Goal: Task Accomplishment & Management: Manage account settings

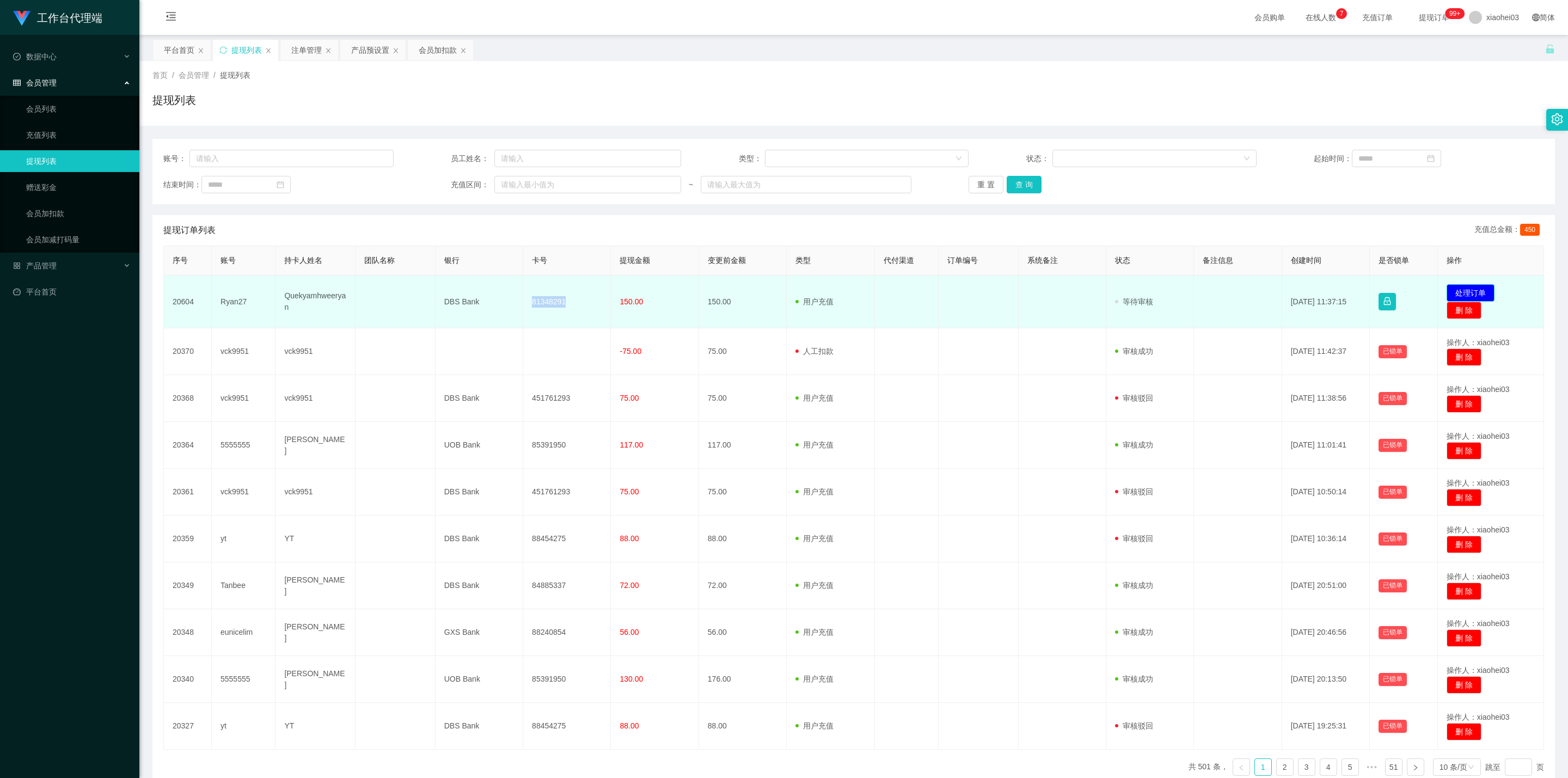
click at [1482, 291] on button "处理订单" at bounding box center [1471, 292] width 48 height 17
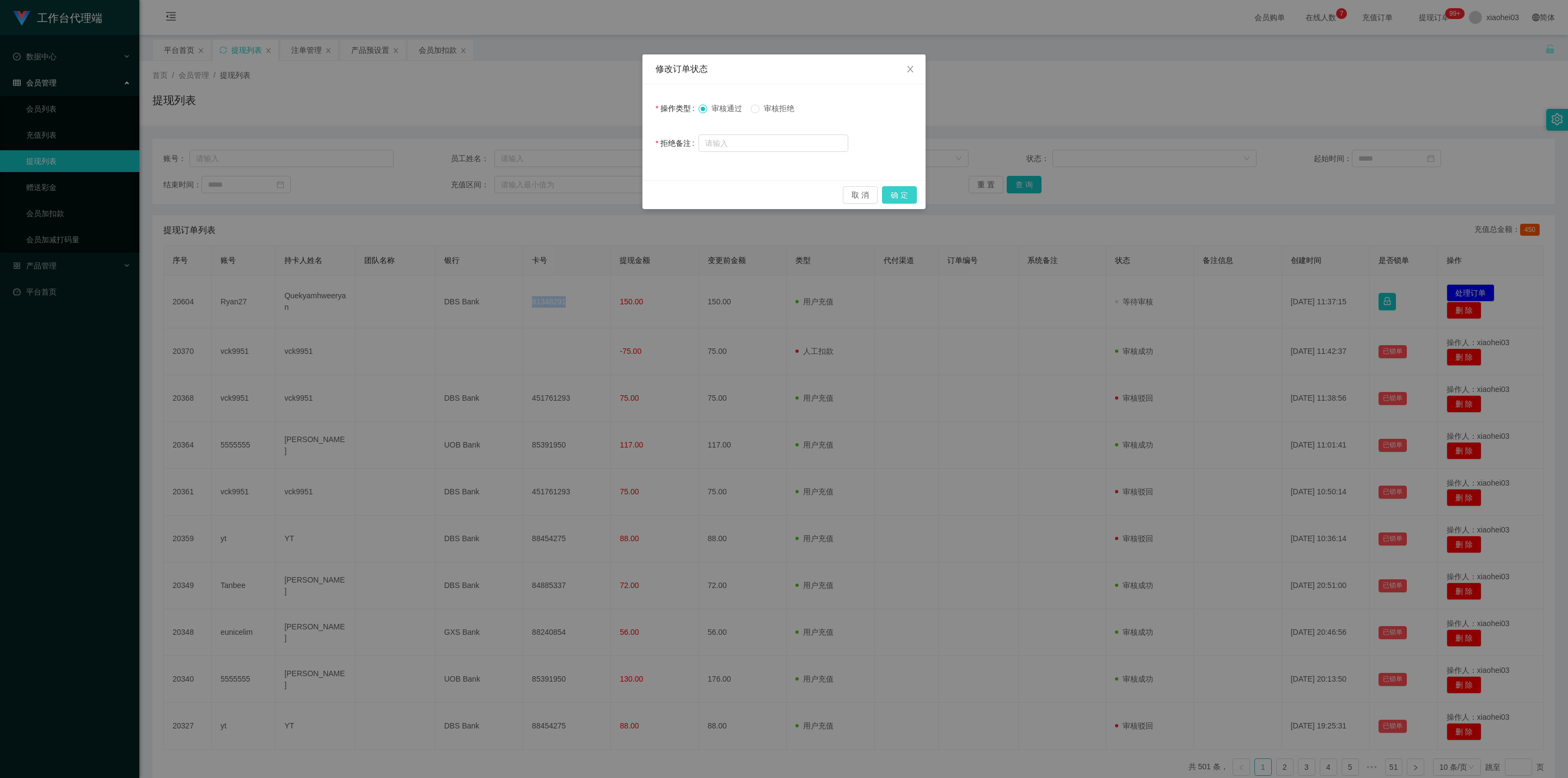
click at [910, 196] on button "确 定" at bounding box center [899, 194] width 35 height 17
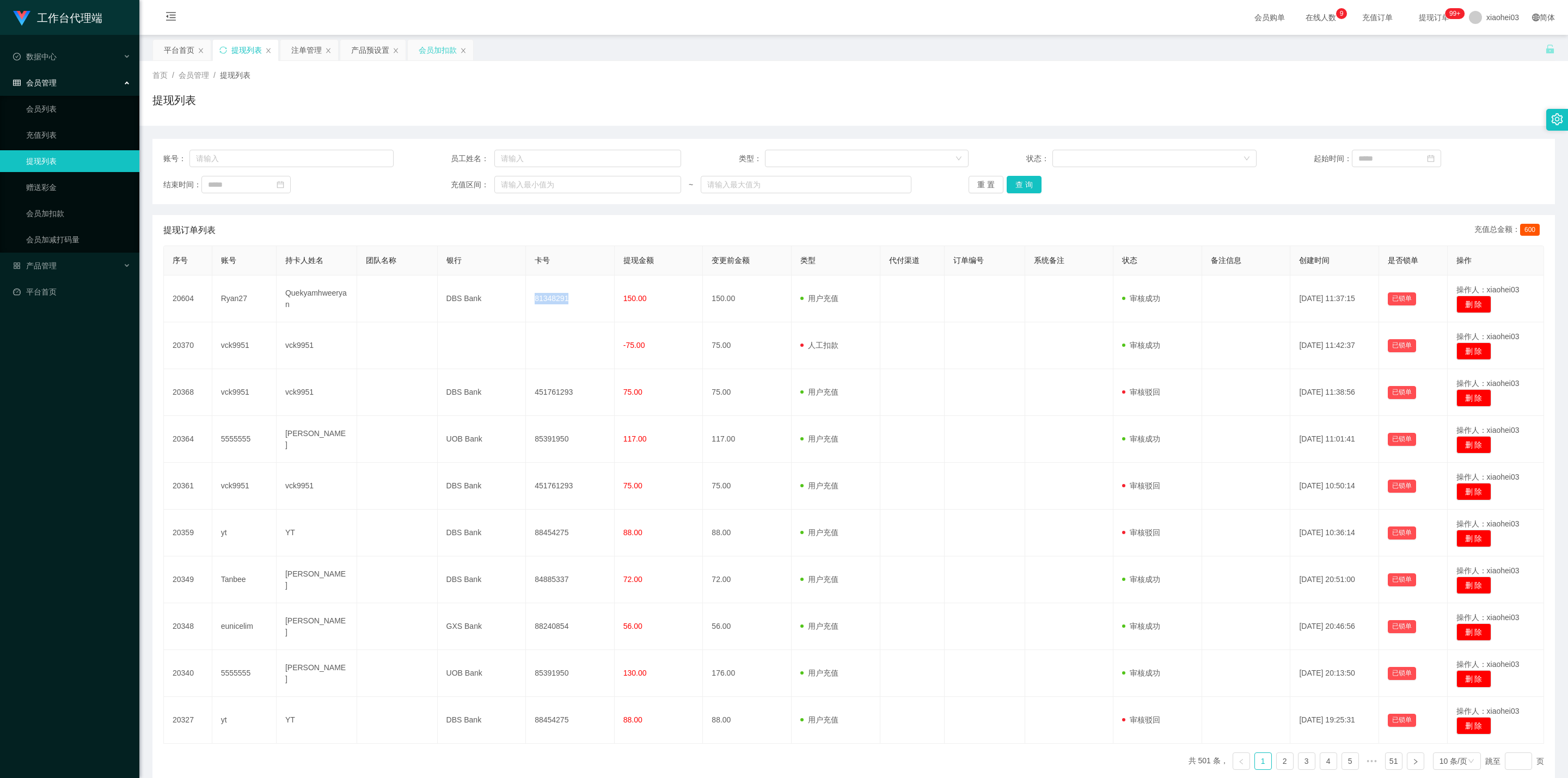
click at [432, 50] on div "会员加扣款" at bounding box center [438, 50] width 38 height 21
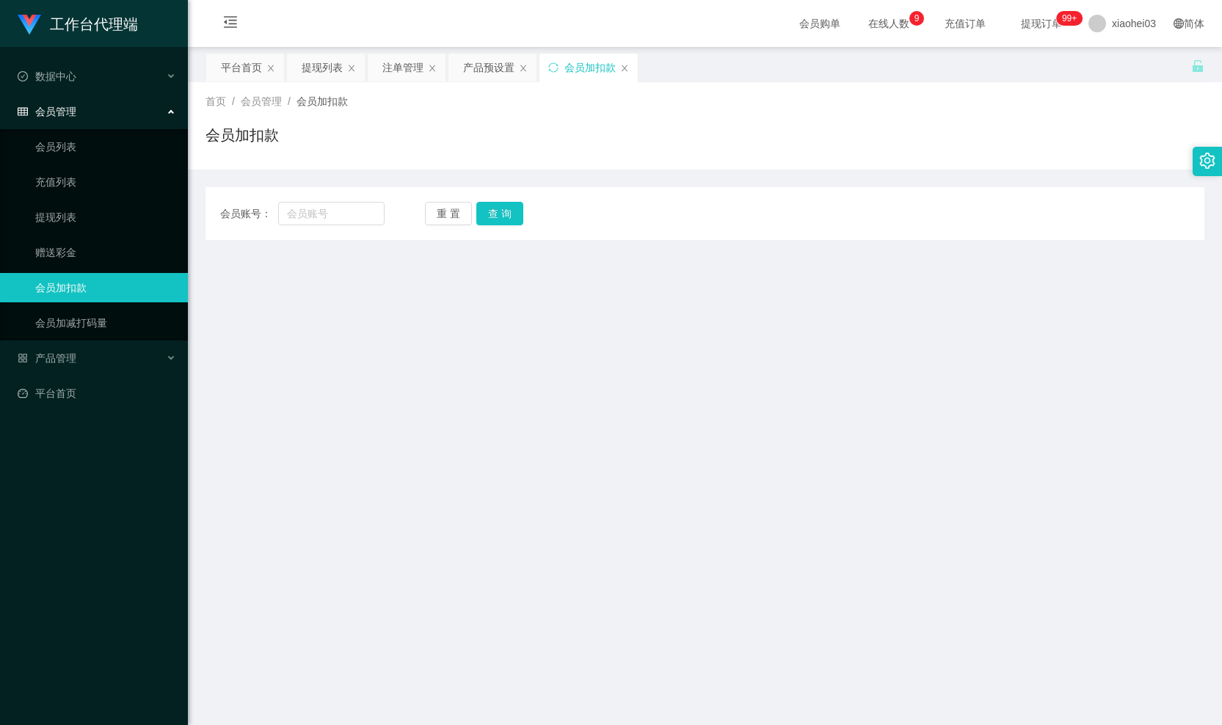
click at [910, 181] on div "会员账号： 重 置 查 询 会员账号 会员姓名 账号余额 操作类型 人工加款 人工扣款 金额 确 定" at bounding box center [705, 205] width 999 height 70
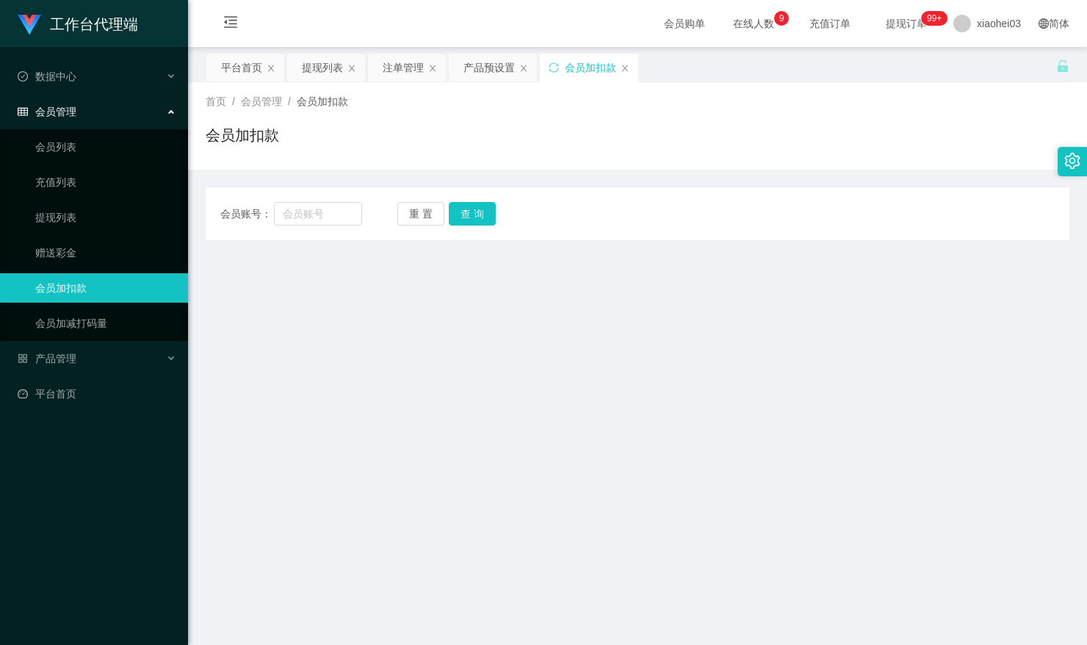
click at [838, 382] on main "关闭左侧 关闭右侧 关闭其它 刷新页面 平台首页 提现列表 注单管理 产品预设置 会员加扣款 首页 / 会员管理 / 会员加扣款 / 会员加扣款 会员账号： …" at bounding box center [637, 503] width 899 height 913
click at [338, 213] on input "text" at bounding box center [317, 213] width 87 height 23
paste input "Ryan27"
type input "Ryan27"
click at [476, 206] on button "查 询" at bounding box center [472, 213] width 47 height 23
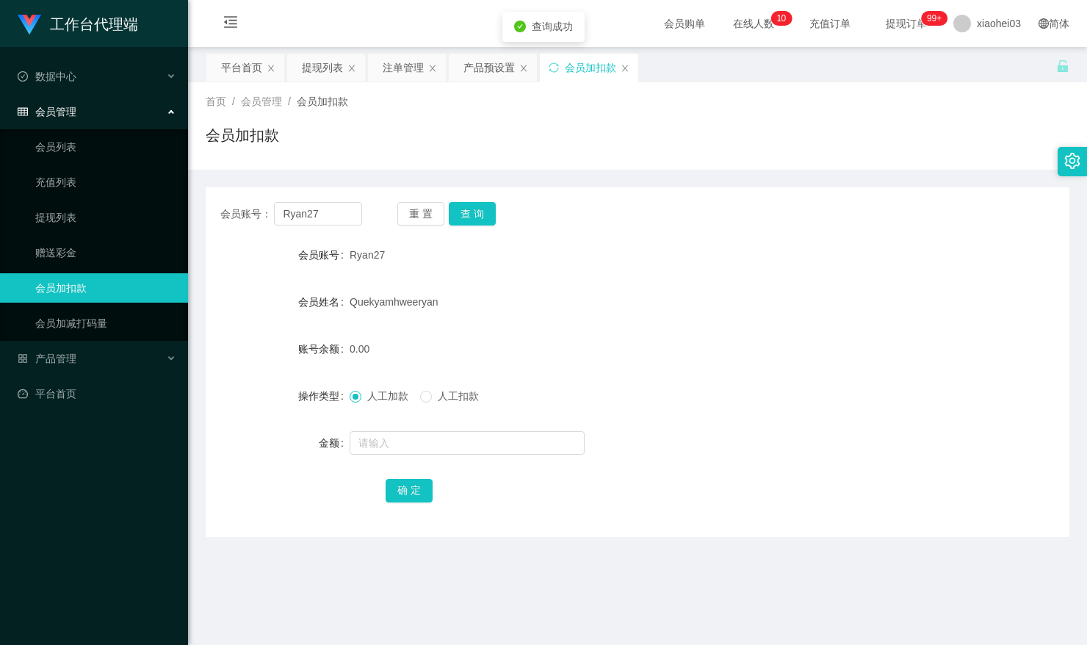
click at [642, 265] on div "Ryan27" at bounding box center [601, 254] width 504 height 29
click at [705, 344] on div "0.00" at bounding box center [601, 348] width 504 height 29
click at [413, 435] on input "text" at bounding box center [466, 442] width 235 height 23
type input "16"
click at [411, 500] on button "确 定" at bounding box center [408, 490] width 47 height 23
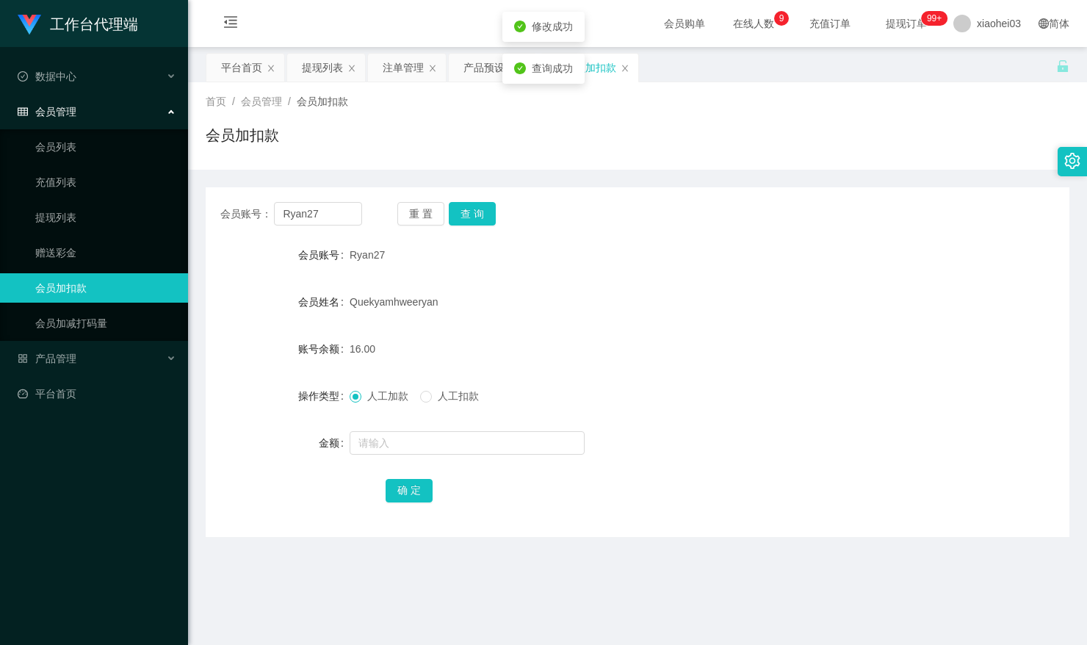
click at [603, 351] on div "16.00" at bounding box center [601, 348] width 504 height 29
click at [805, 347] on div "16.00" at bounding box center [601, 348] width 504 height 29
drag, startPoint x: 330, startPoint y: 223, endPoint x: 31, endPoint y: 239, distance: 299.2
click at [37, 236] on section "工作台代理端 数据中心 会员管理 会员列表 充值列表 提现列表 赠送彩金 会员加扣款 会员加减打码量 产品管理 平台首页 保存配置 重置配置 整体风格设置 主…" at bounding box center [543, 514] width 1087 height 1028
paste input "Wcky"
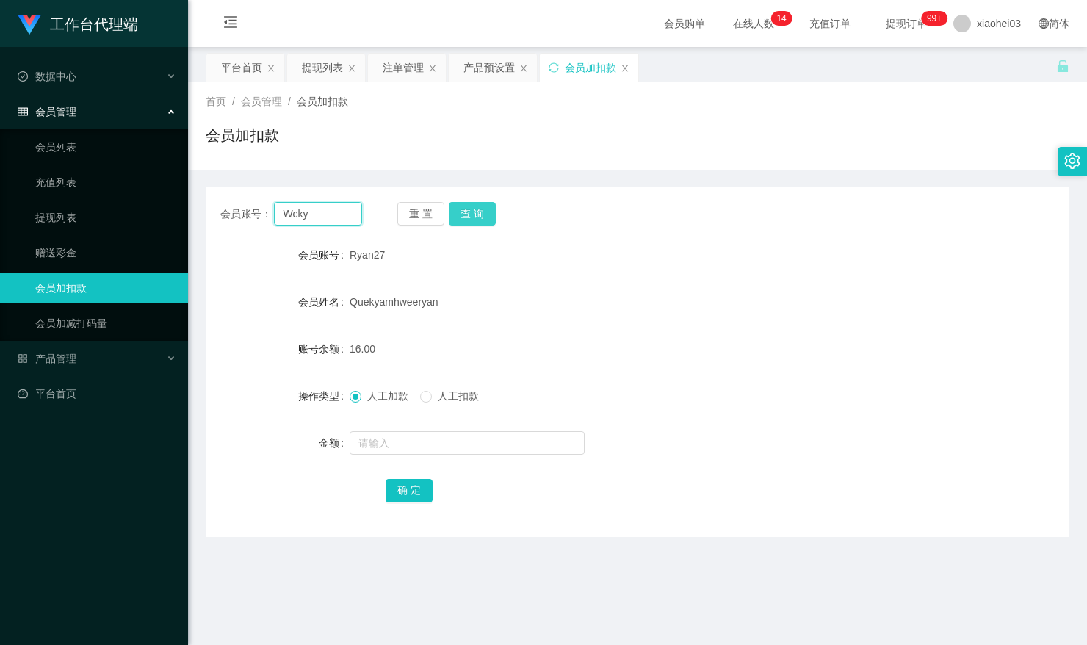
type input "Wcky"
click at [460, 223] on button "查 询" at bounding box center [472, 213] width 47 height 23
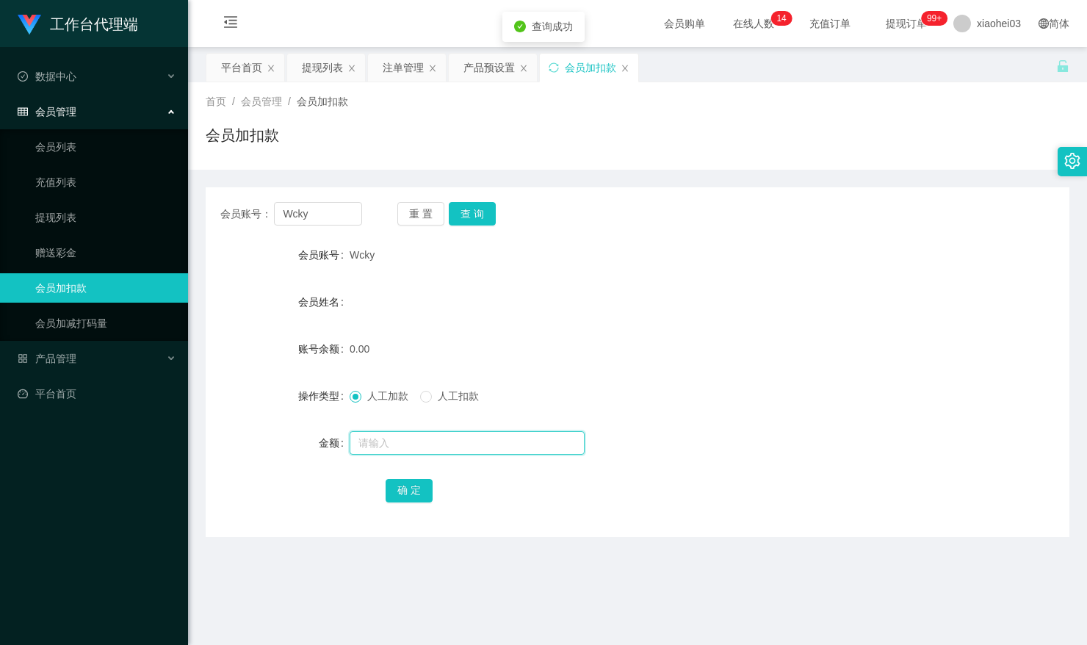
click at [433, 449] on input "text" at bounding box center [466, 442] width 235 height 23
type input "100"
click at [399, 495] on button "确 定" at bounding box center [408, 490] width 47 height 23
click at [599, 362] on div "0.00" at bounding box center [601, 348] width 504 height 29
drag, startPoint x: 330, startPoint y: 212, endPoint x: 145, endPoint y: 212, distance: 185.0
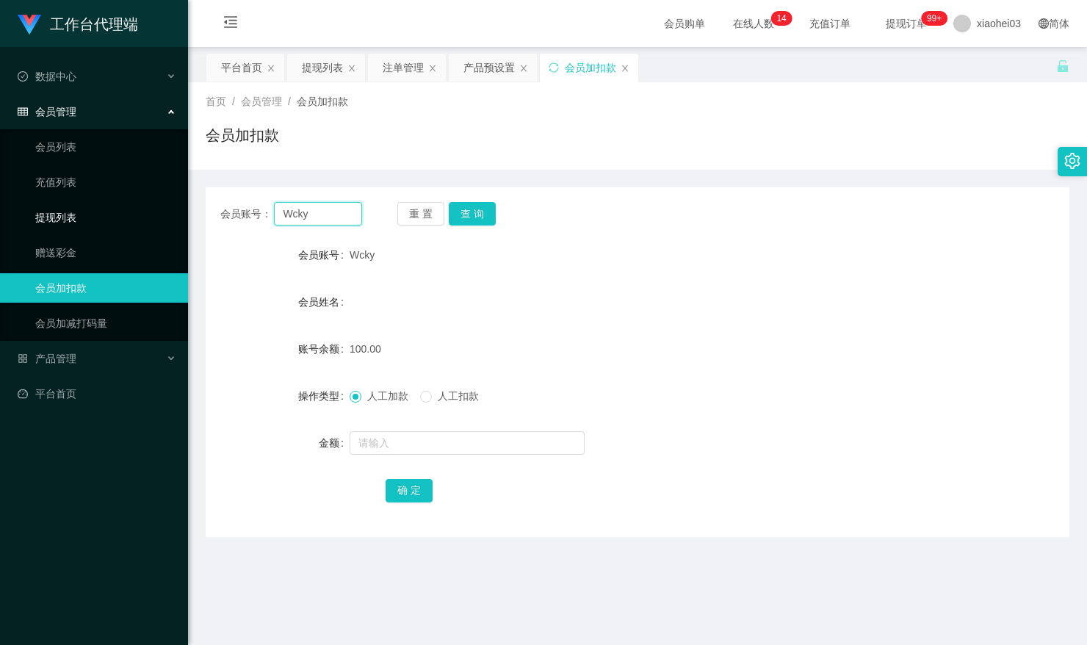
click at [197, 212] on main "关闭左侧 关闭右侧 关闭其它 刷新页面 平台首页 提现列表 注单管理 产品预设置 会员加扣款 首页 / 会员管理 / 会员加扣款 / 会员加扣款 会员账号： …" at bounding box center [637, 503] width 899 height 913
paste input "Ryan27"
type input "Ryan27"
click at [485, 216] on button "查 询" at bounding box center [472, 213] width 47 height 23
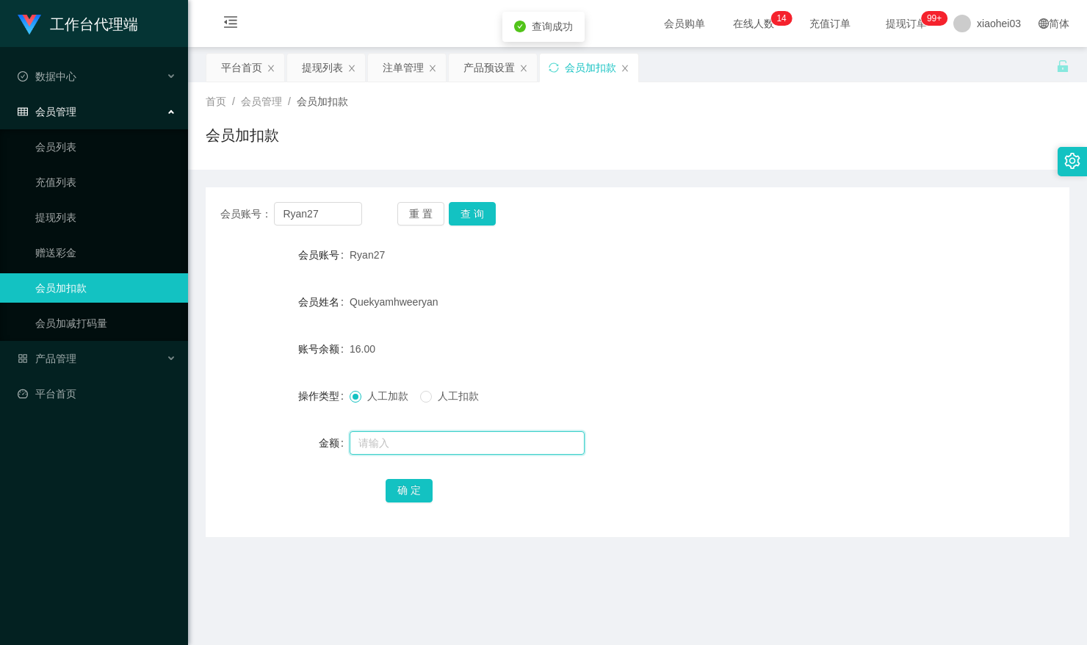
click at [452, 445] on input "text" at bounding box center [466, 442] width 235 height 23
type input "a"
type input "8"
click at [416, 487] on button "确 定" at bounding box center [408, 490] width 47 height 23
click at [527, 62] on div "产品预设置" at bounding box center [493, 68] width 88 height 28
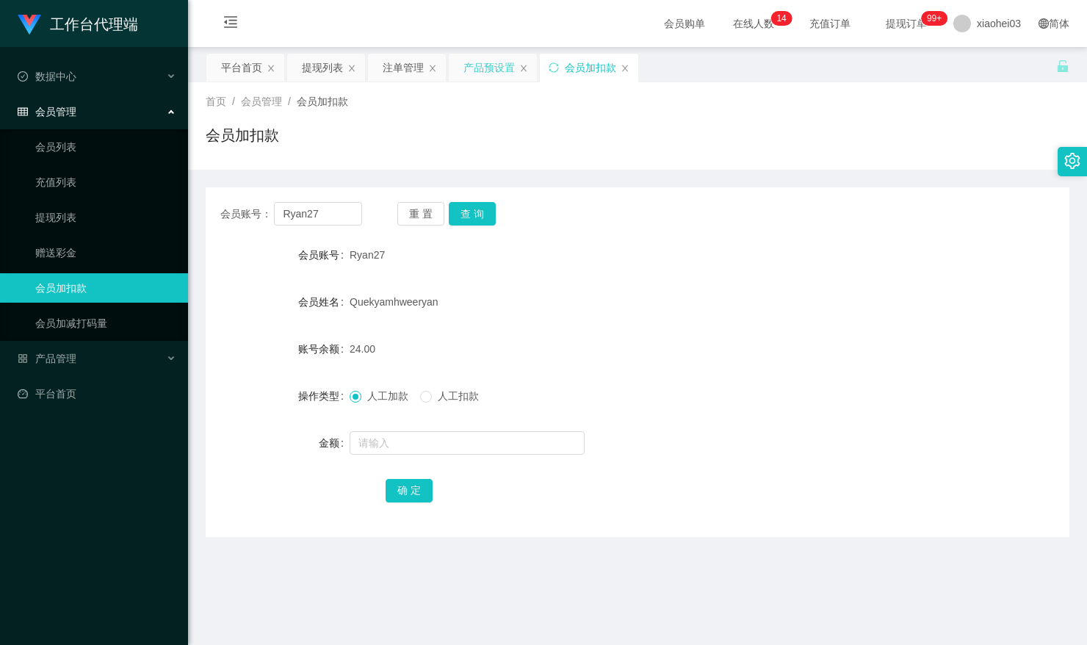
click at [489, 69] on div "产品预设置" at bounding box center [488, 68] width 51 height 28
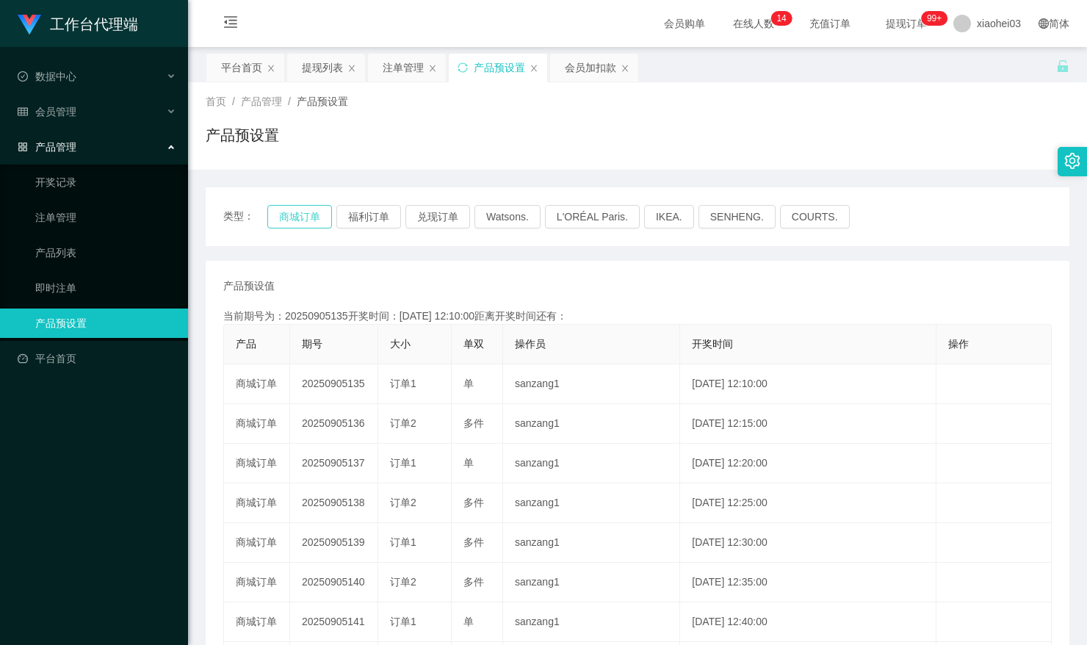
click at [291, 210] on button "商城订单" at bounding box center [299, 216] width 65 height 23
click at [388, 69] on div "注单管理" at bounding box center [402, 68] width 41 height 28
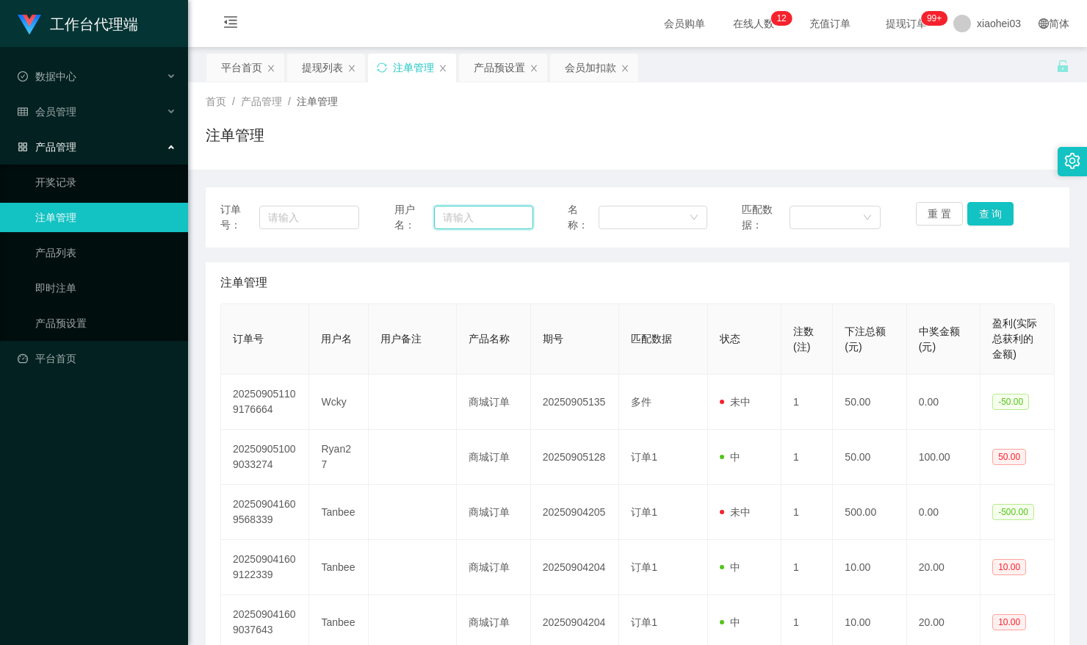
click at [460, 221] on input "text" at bounding box center [483, 217] width 99 height 23
paste input "Wcky"
type input "Wcky"
click at [1002, 212] on button "查 询" at bounding box center [990, 213] width 47 height 23
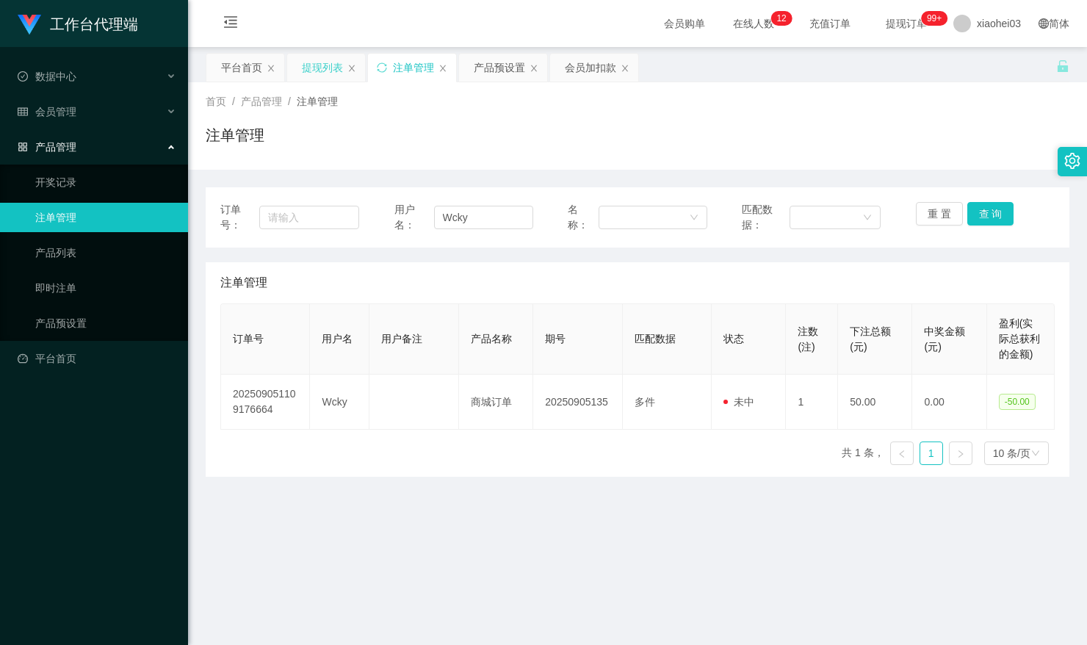
click at [330, 73] on div "提现列表" at bounding box center [322, 68] width 41 height 28
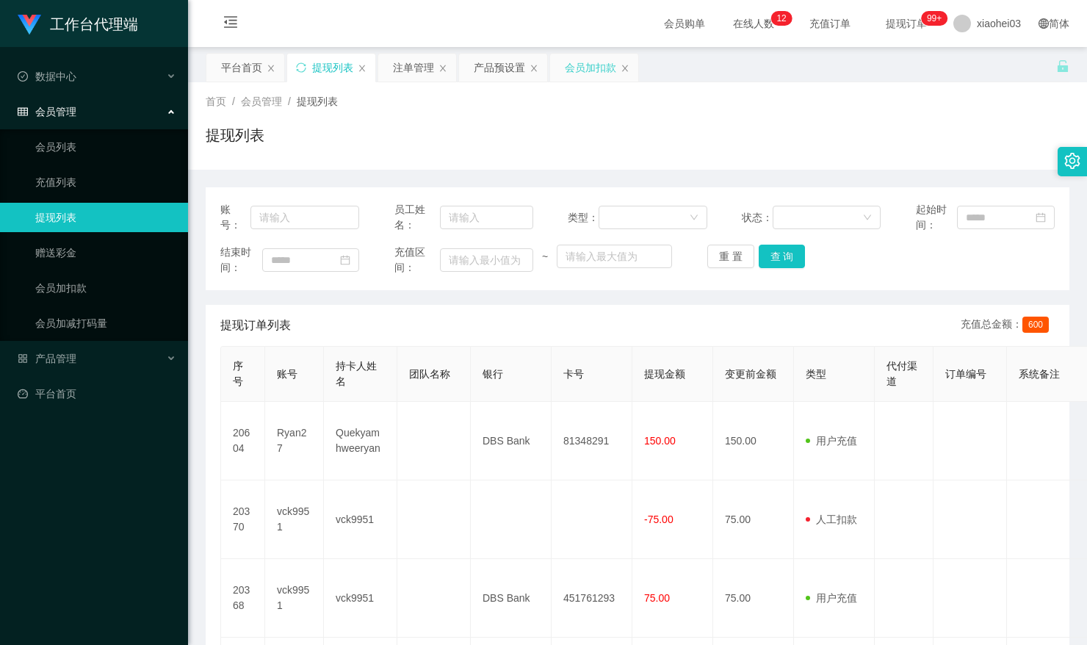
click at [581, 71] on div "会员加扣款" at bounding box center [590, 68] width 51 height 28
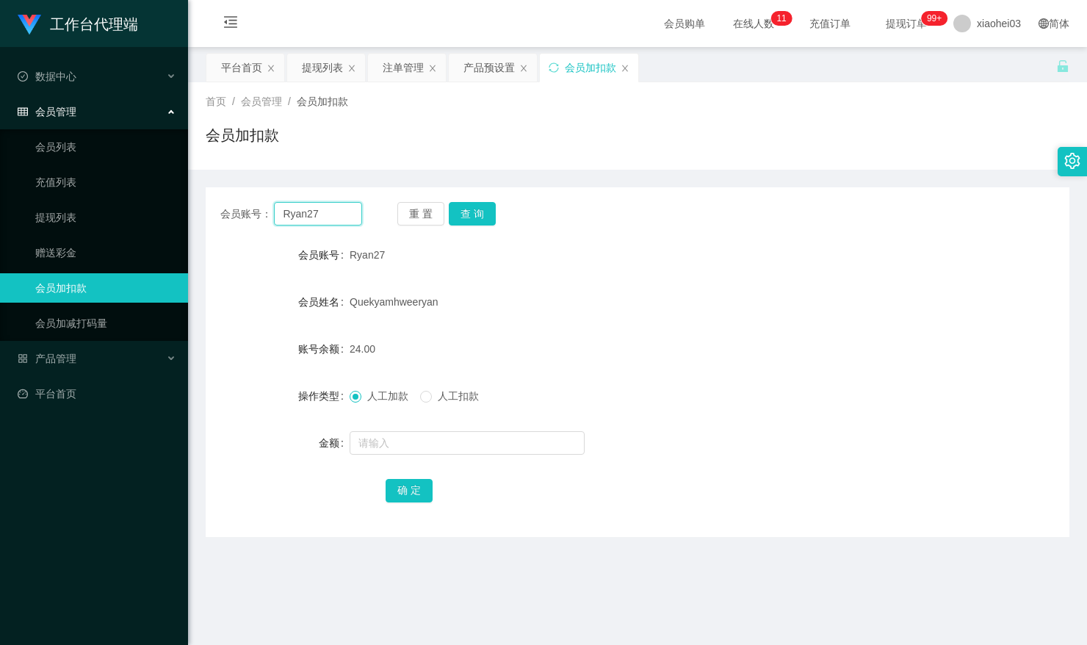
drag, startPoint x: 245, startPoint y: 212, endPoint x: 198, endPoint y: 207, distance: 47.3
click at [198, 207] on main "关闭左侧 关闭右侧 关闭其它 刷新页面 平台首页 提现列表 注单管理 产品预设置 会员加扣款 首页 / 会员管理 / 会员加扣款 / 会员加扣款 会员账号： …" at bounding box center [637, 503] width 899 height 913
paste input "Wcky"
type input "Wcky"
click at [474, 206] on button "查 询" at bounding box center [472, 213] width 47 height 23
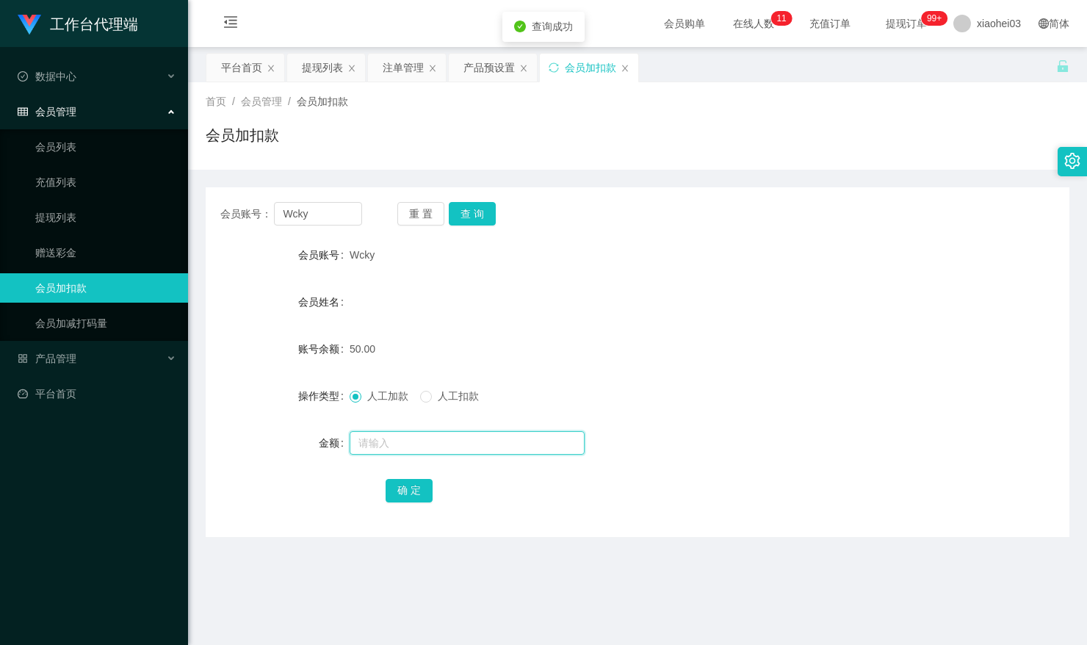
click at [453, 446] on input "text" at bounding box center [466, 442] width 235 height 23
type input "100"
click at [421, 490] on button "确 定" at bounding box center [408, 490] width 47 height 23
click at [653, 385] on div "人工加款 人工扣款" at bounding box center [601, 395] width 504 height 29
click at [320, 65] on div "提现列表" at bounding box center [322, 68] width 41 height 28
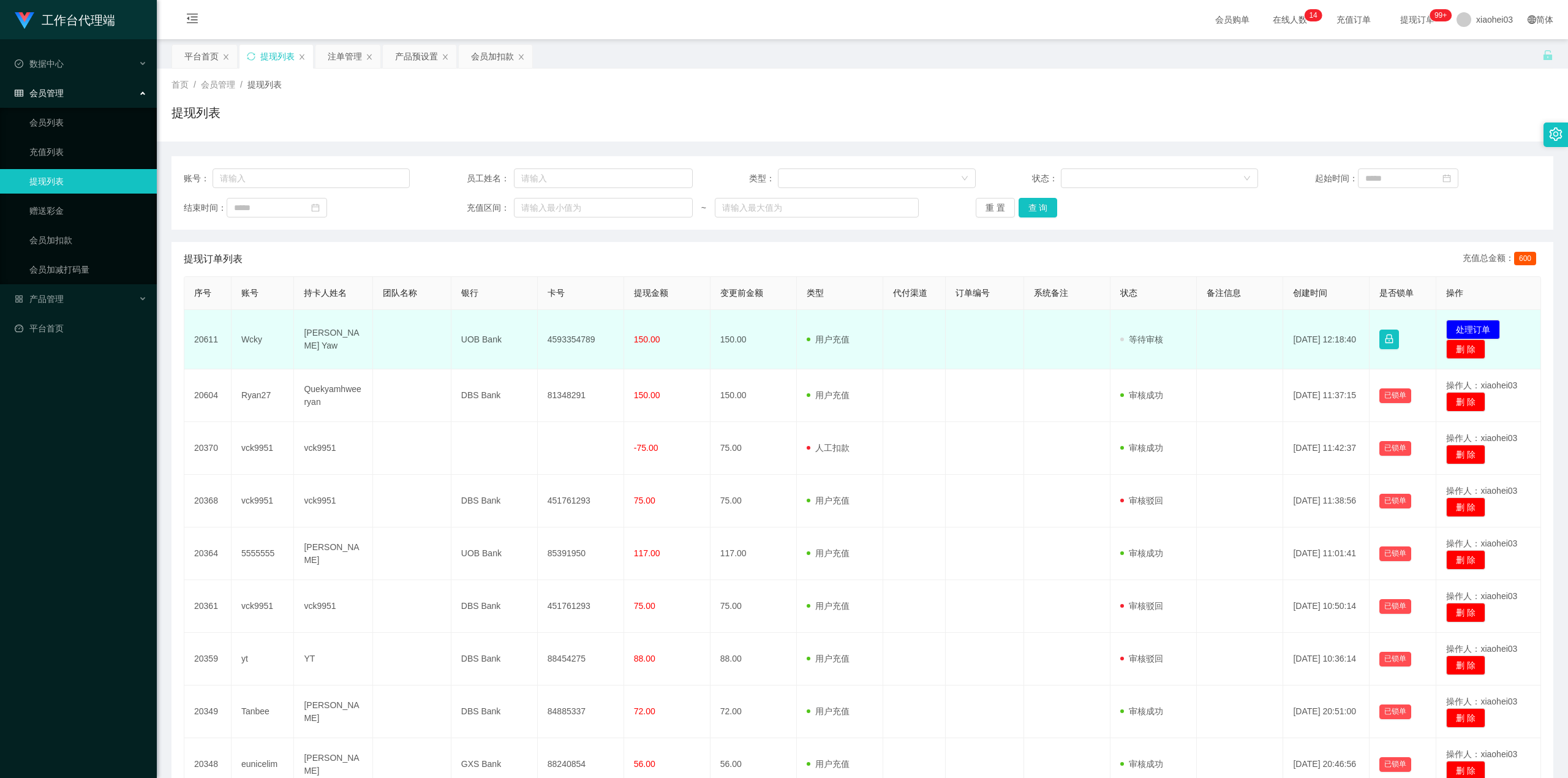
click at [567, 327] on td "4593354789" at bounding box center [582, 339] width 87 height 59
click at [569, 349] on td "4593354789" at bounding box center [582, 339] width 87 height 59
click at [552, 340] on td "4593354789" at bounding box center [582, 339] width 87 height 59
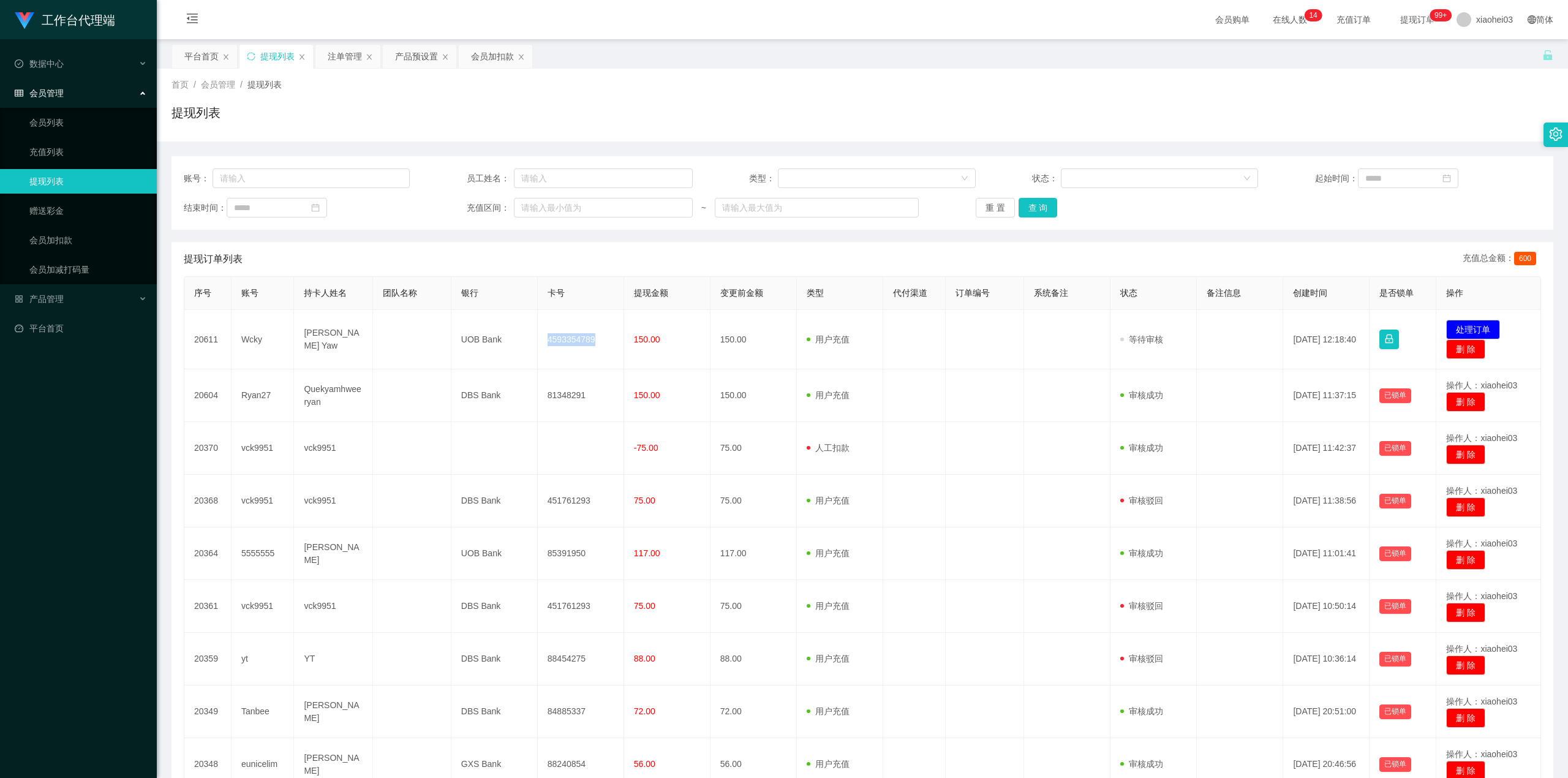
copy td "4593354789"
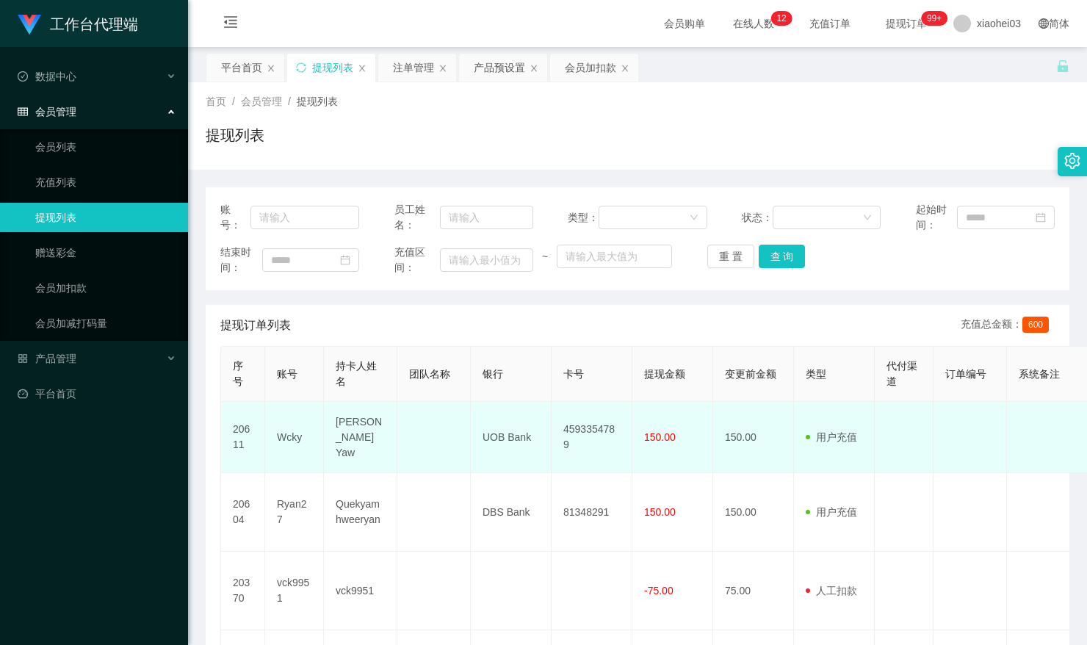
click at [350, 438] on td "[PERSON_NAME] Yaw" at bounding box center [360, 437] width 73 height 71
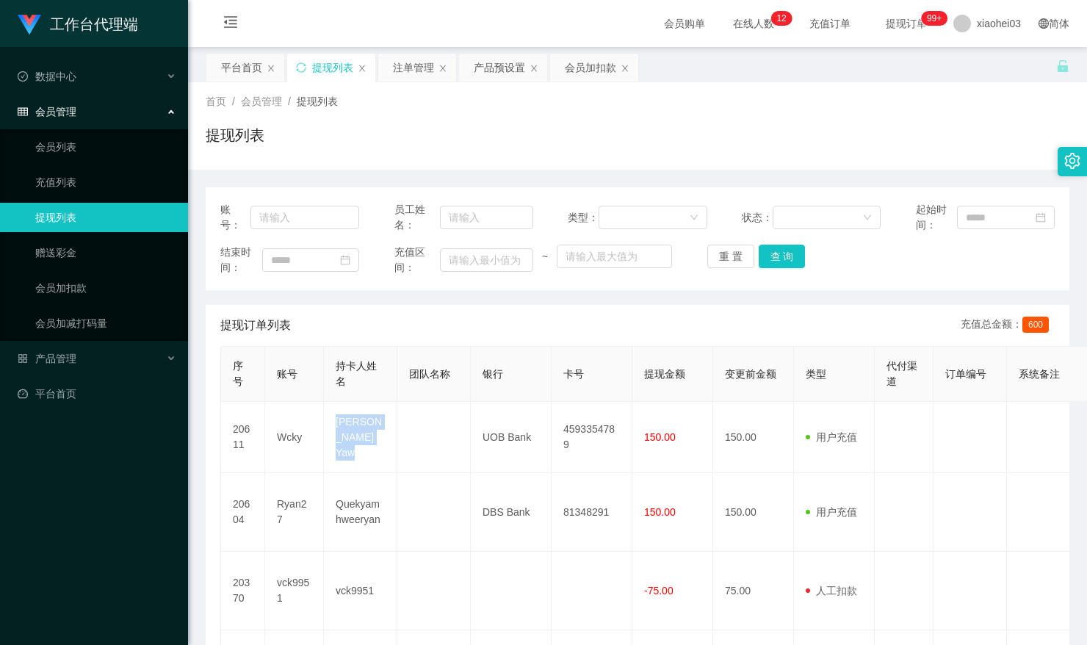
copy td "[PERSON_NAME] Yaw"
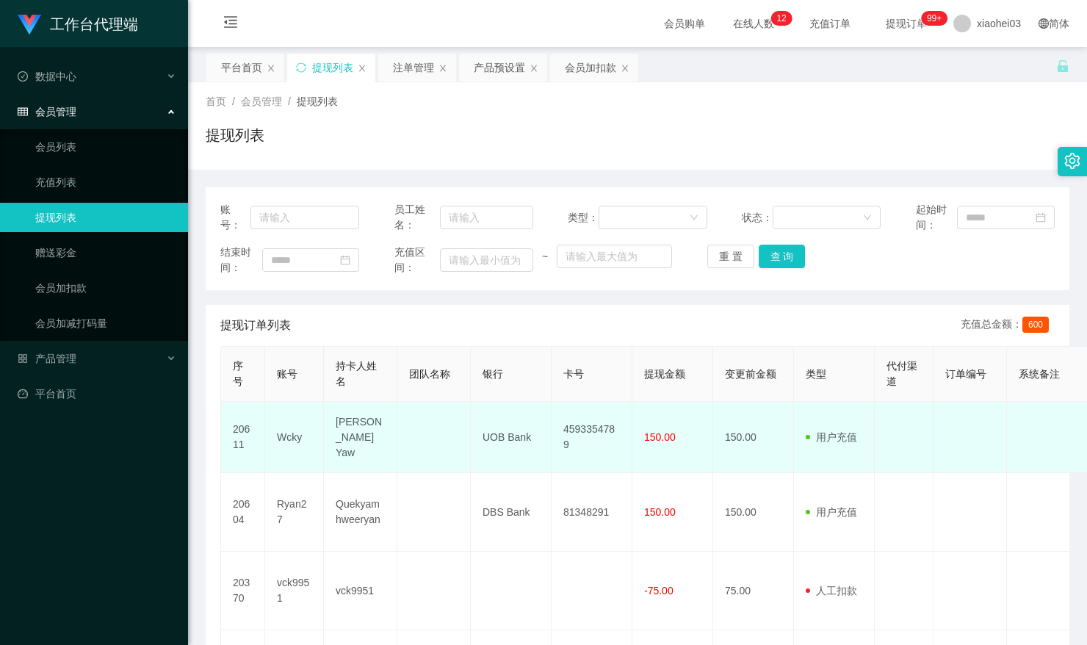
click at [499, 439] on td "UOB Bank" at bounding box center [511, 437] width 81 height 71
click at [507, 438] on td "UOB Bank" at bounding box center [511, 437] width 81 height 71
click at [490, 440] on td "UOB Bank" at bounding box center [511, 437] width 81 height 71
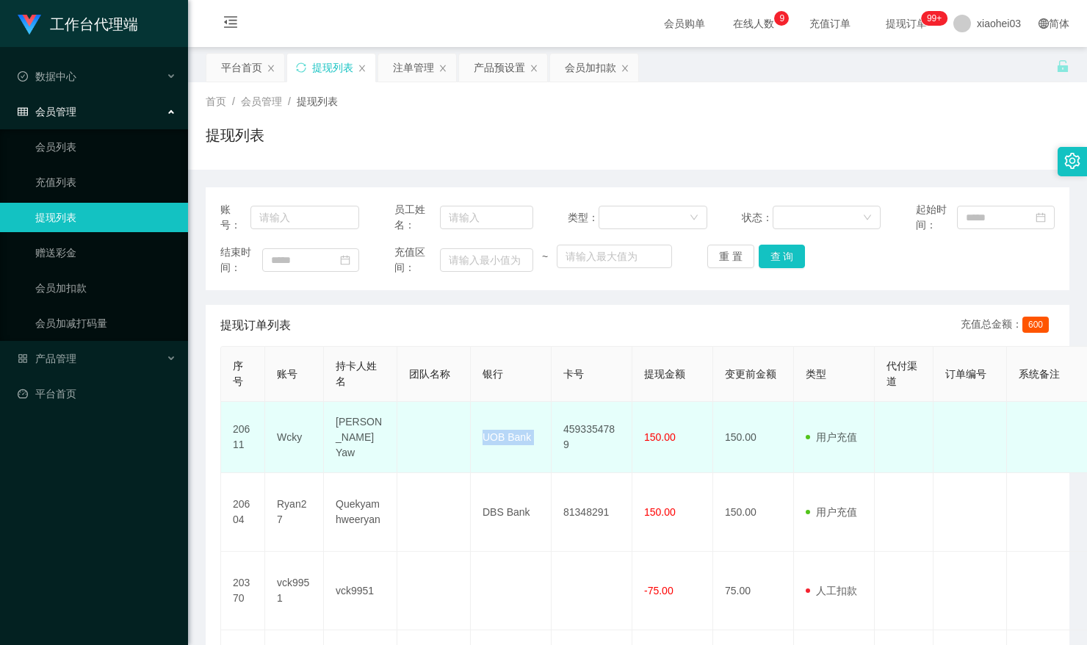
click at [490, 440] on td "UOB Bank" at bounding box center [511, 437] width 81 height 71
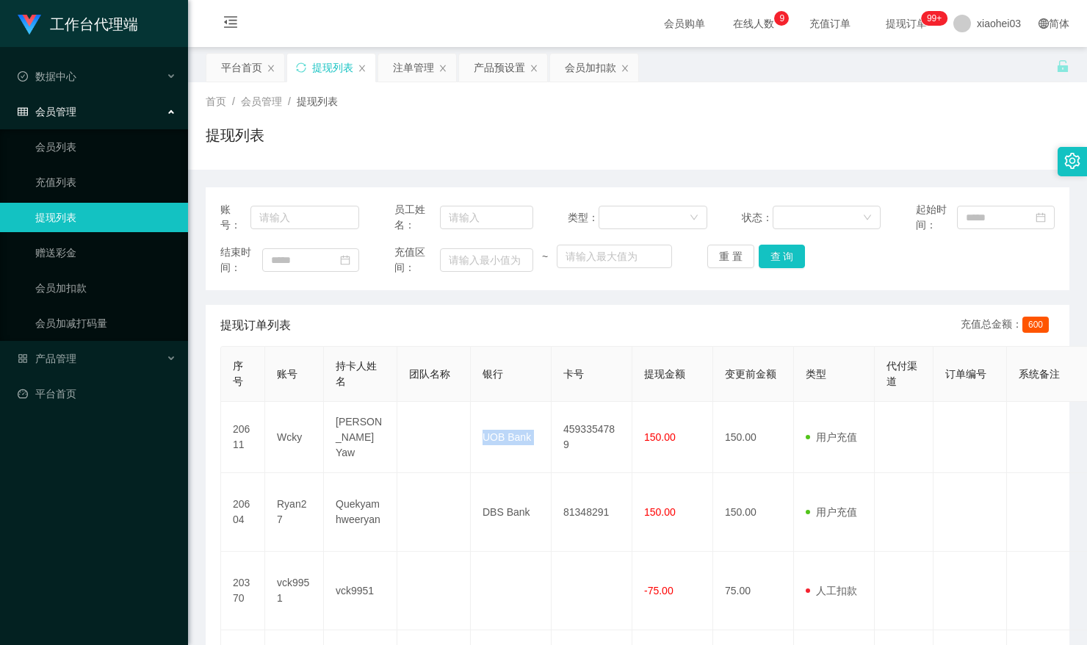
copy td "UOB Bank"
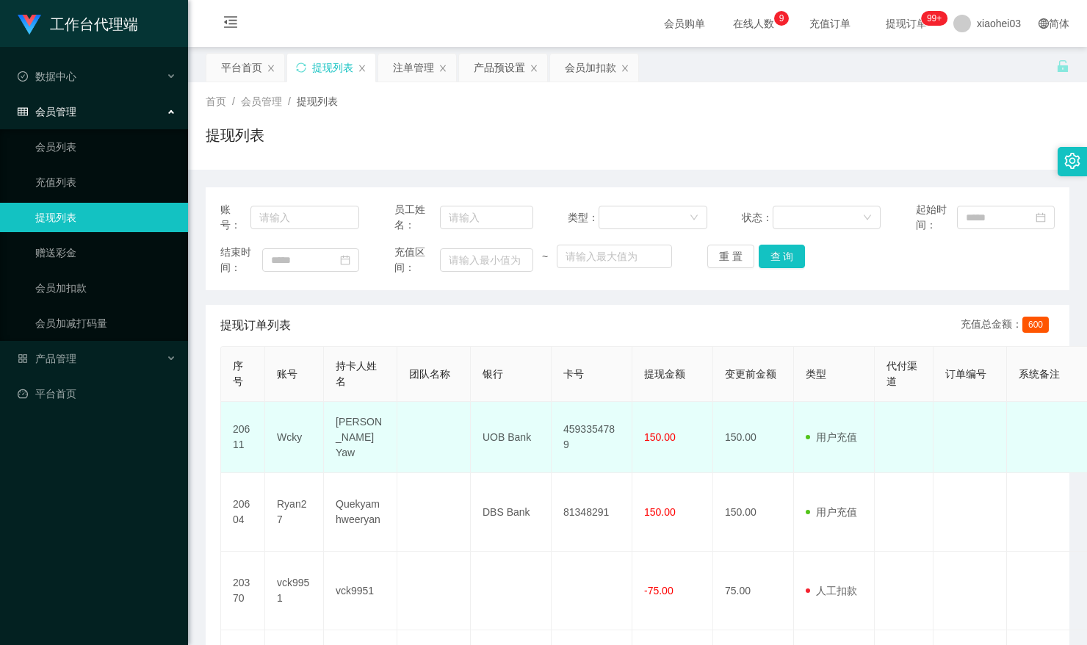
click at [847, 448] on td "用户充值 人工扣款" at bounding box center [834, 437] width 81 height 71
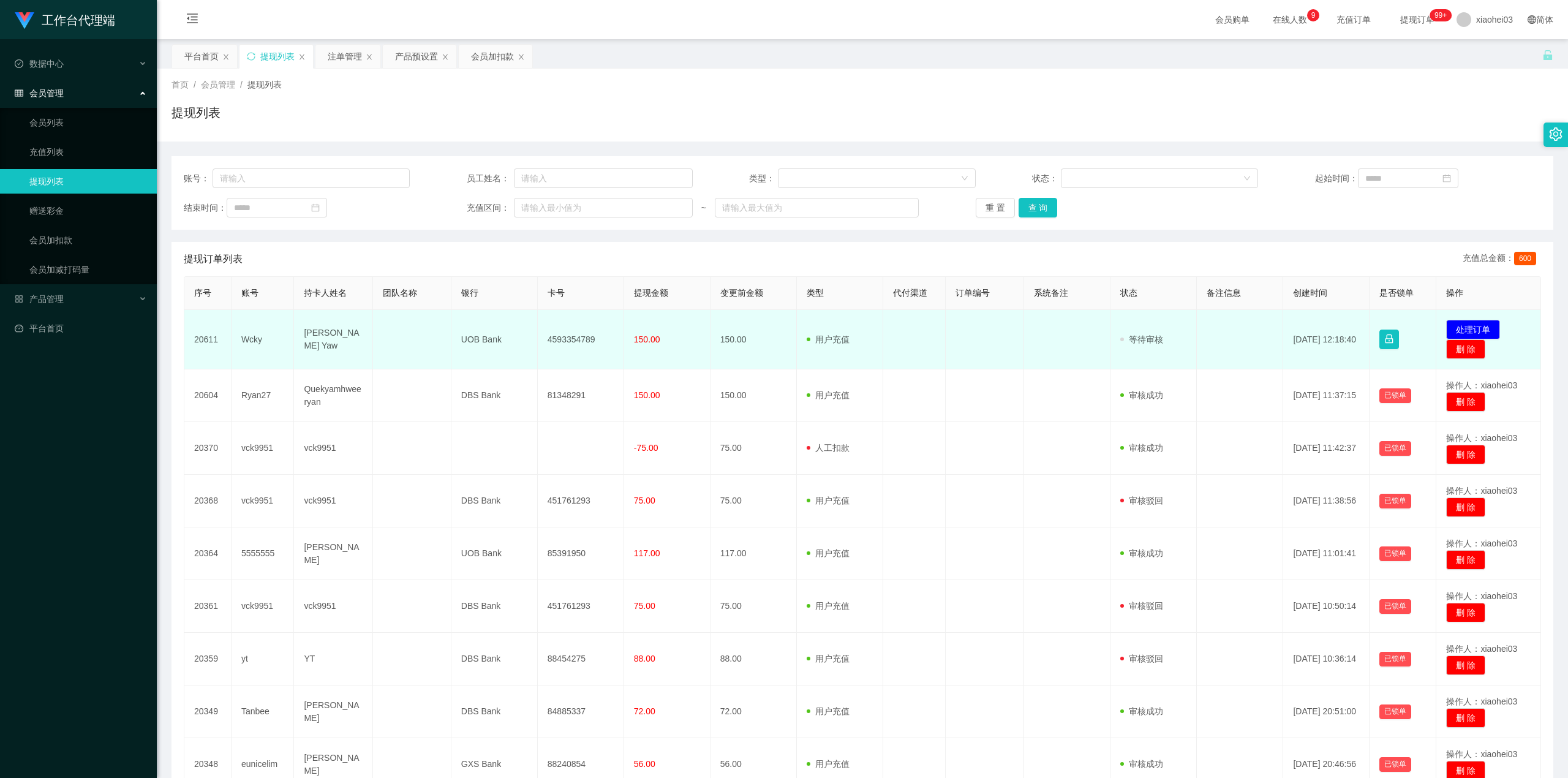
click at [906, 319] on td "发起代付 处理订单 删 除" at bounding box center [1490, 339] width 105 height 59
click at [906, 330] on button "处理订单" at bounding box center [1473, 329] width 54 height 19
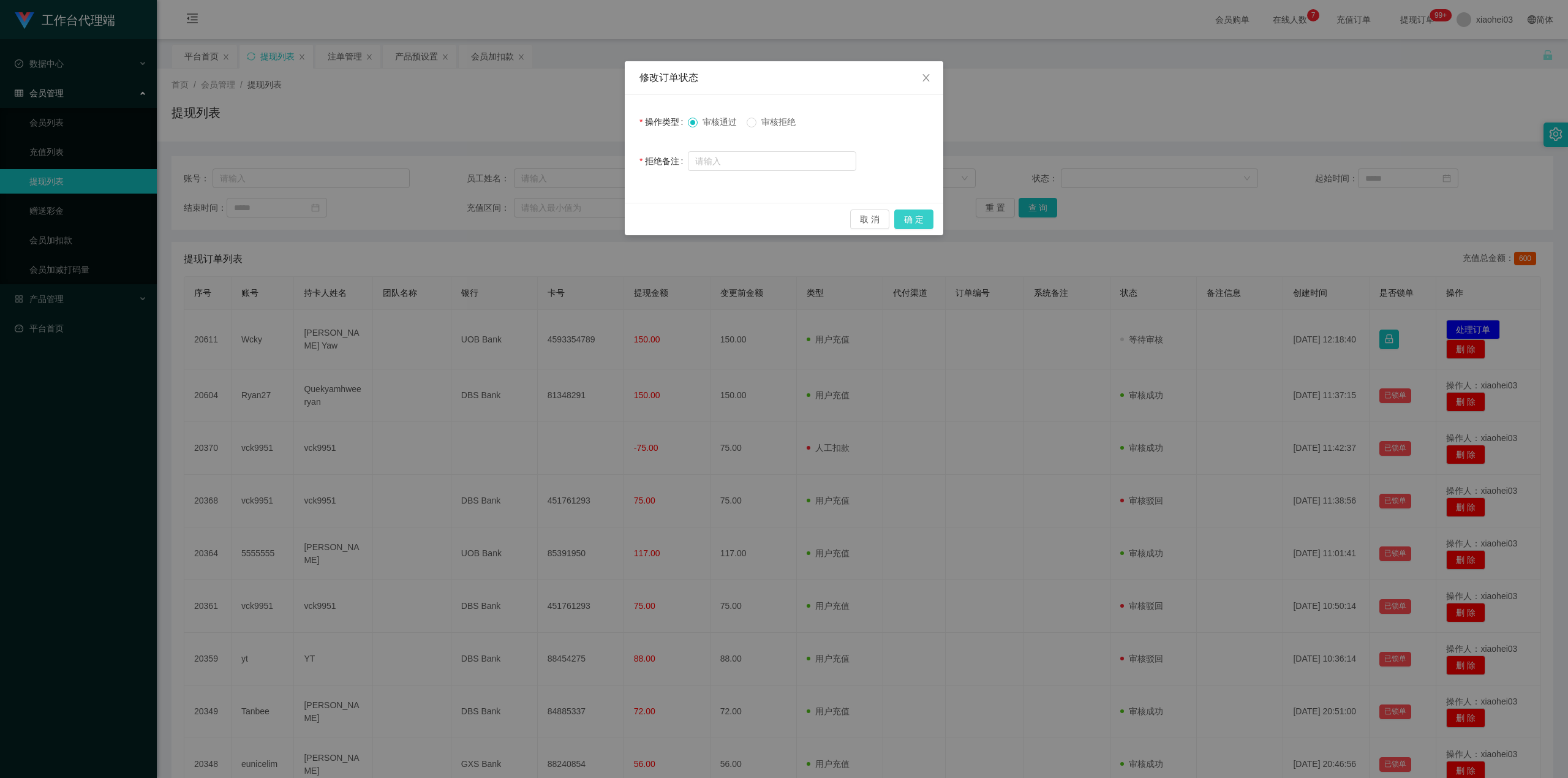
click at [906, 220] on button "确 定" at bounding box center [914, 219] width 39 height 19
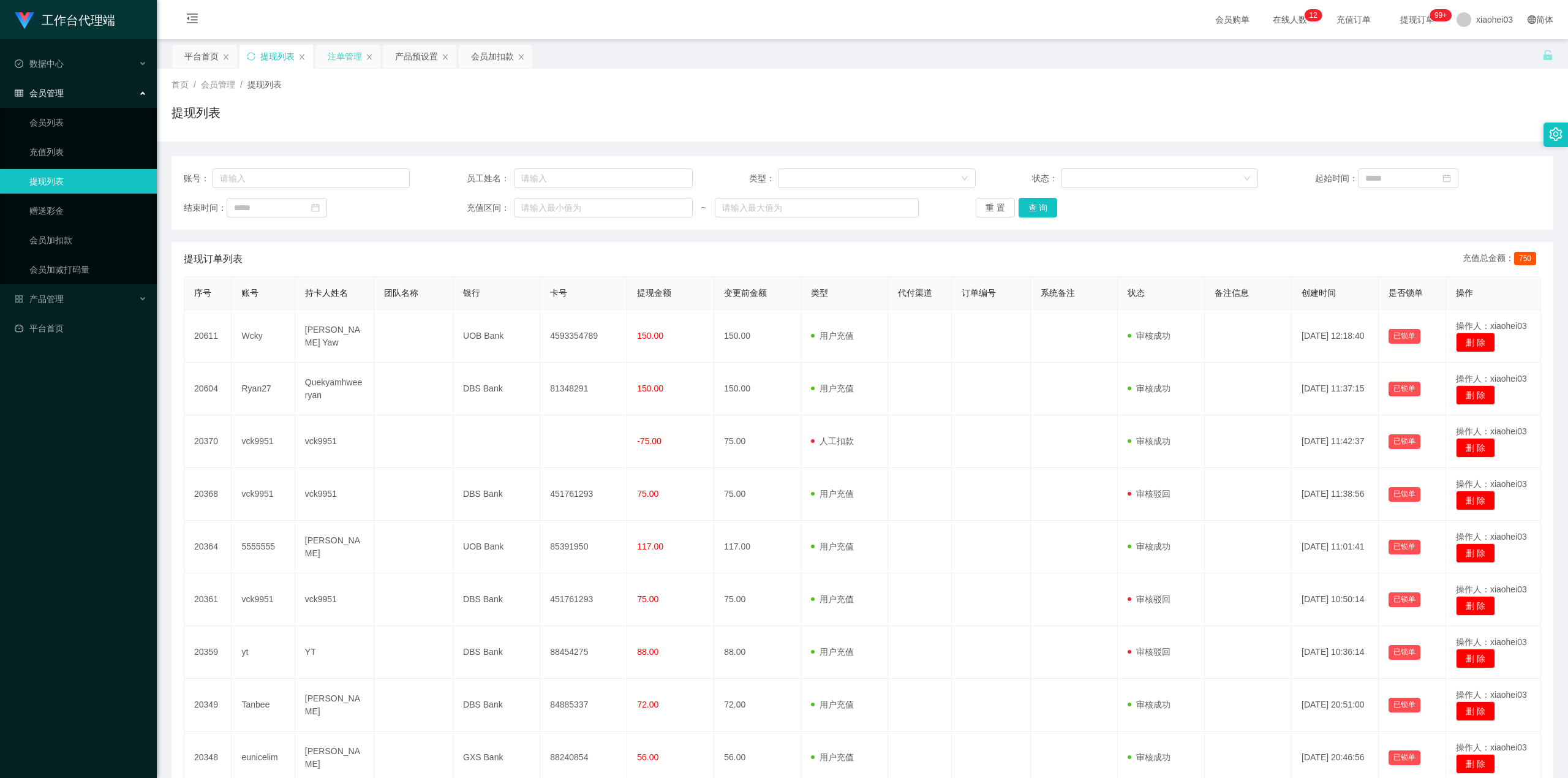
click at [339, 60] on div "注单管理" at bounding box center [345, 57] width 34 height 23
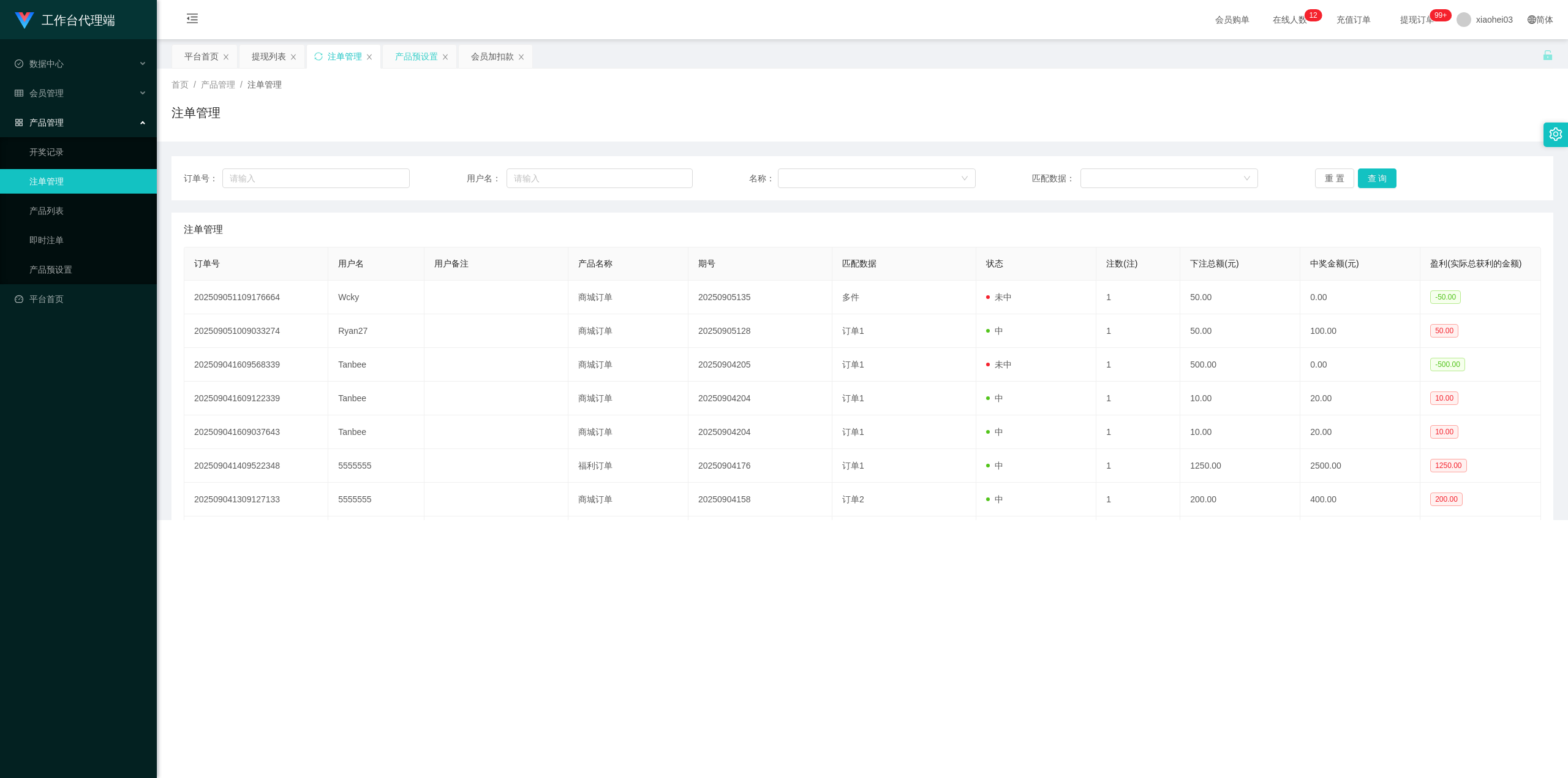
click at [437, 57] on div "产品预设置" at bounding box center [416, 57] width 43 height 23
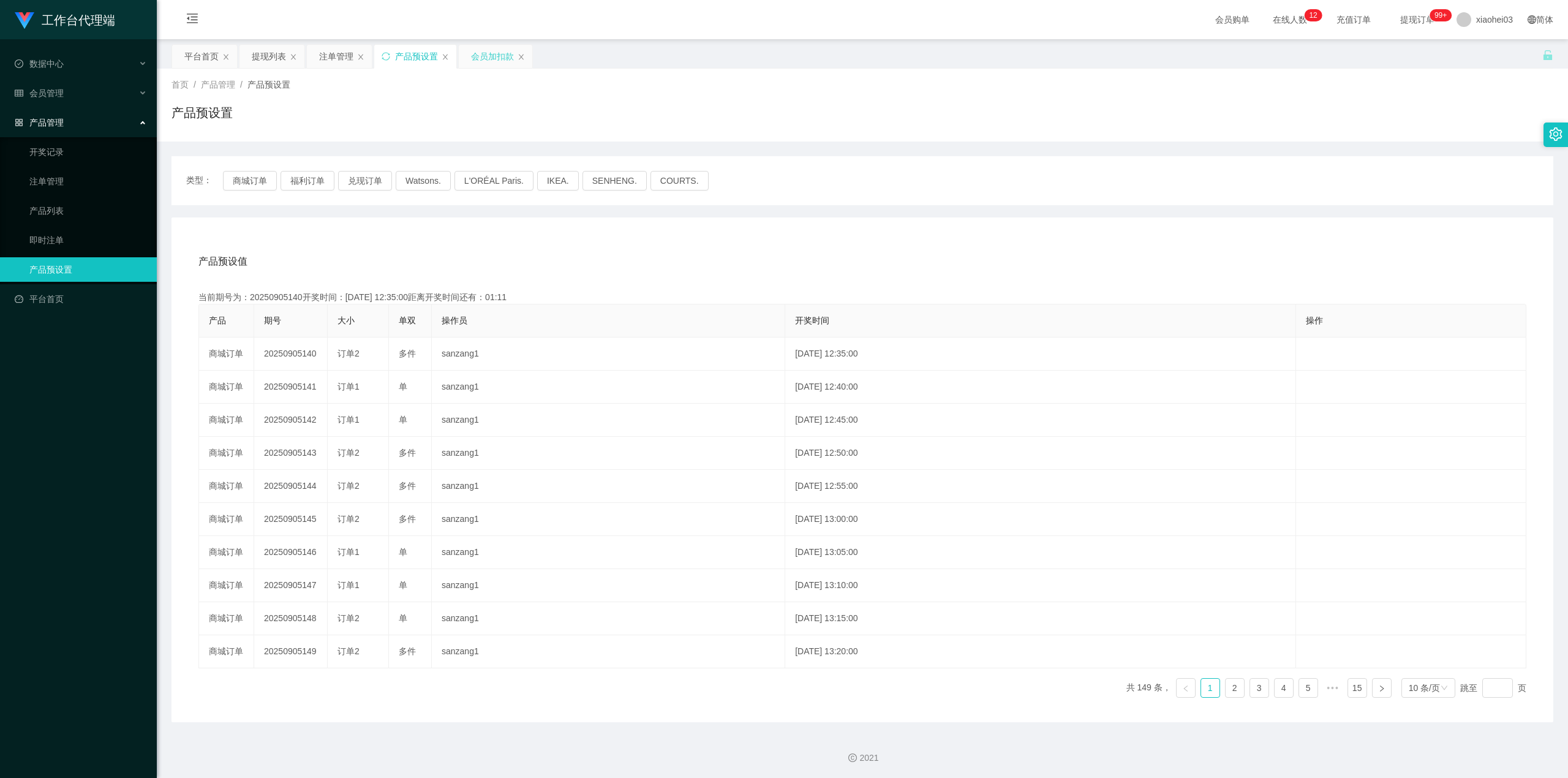
click at [492, 60] on div "会员加扣款" at bounding box center [492, 57] width 43 height 23
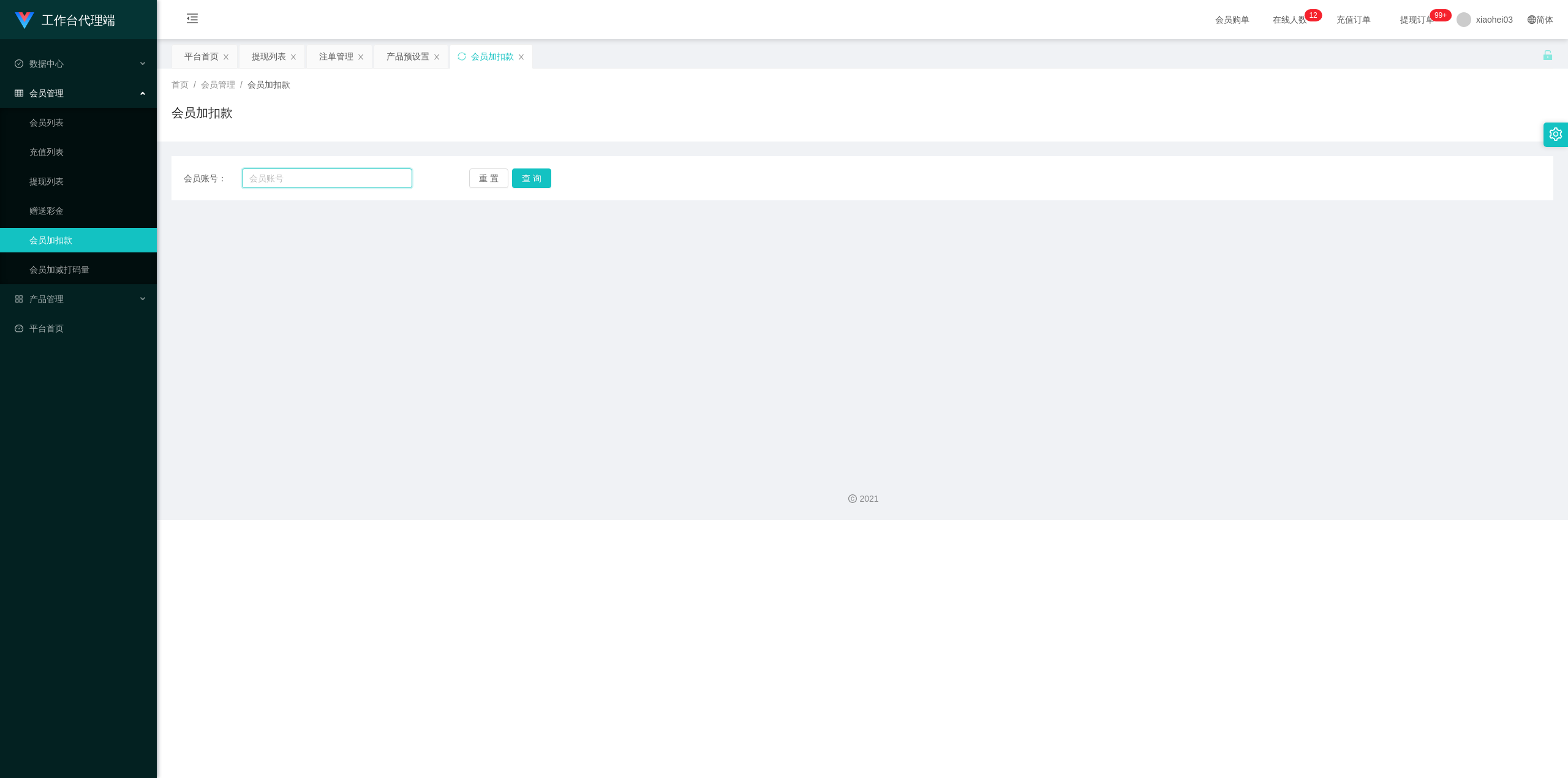
click at [354, 175] on input "text" at bounding box center [327, 178] width 170 height 19
paste input "Ryan27"
type input "Ryan27"
click at [550, 172] on div "重 置 查 询" at bounding box center [583, 178] width 229 height 19
click at [544, 174] on button "查 询" at bounding box center [532, 178] width 39 height 19
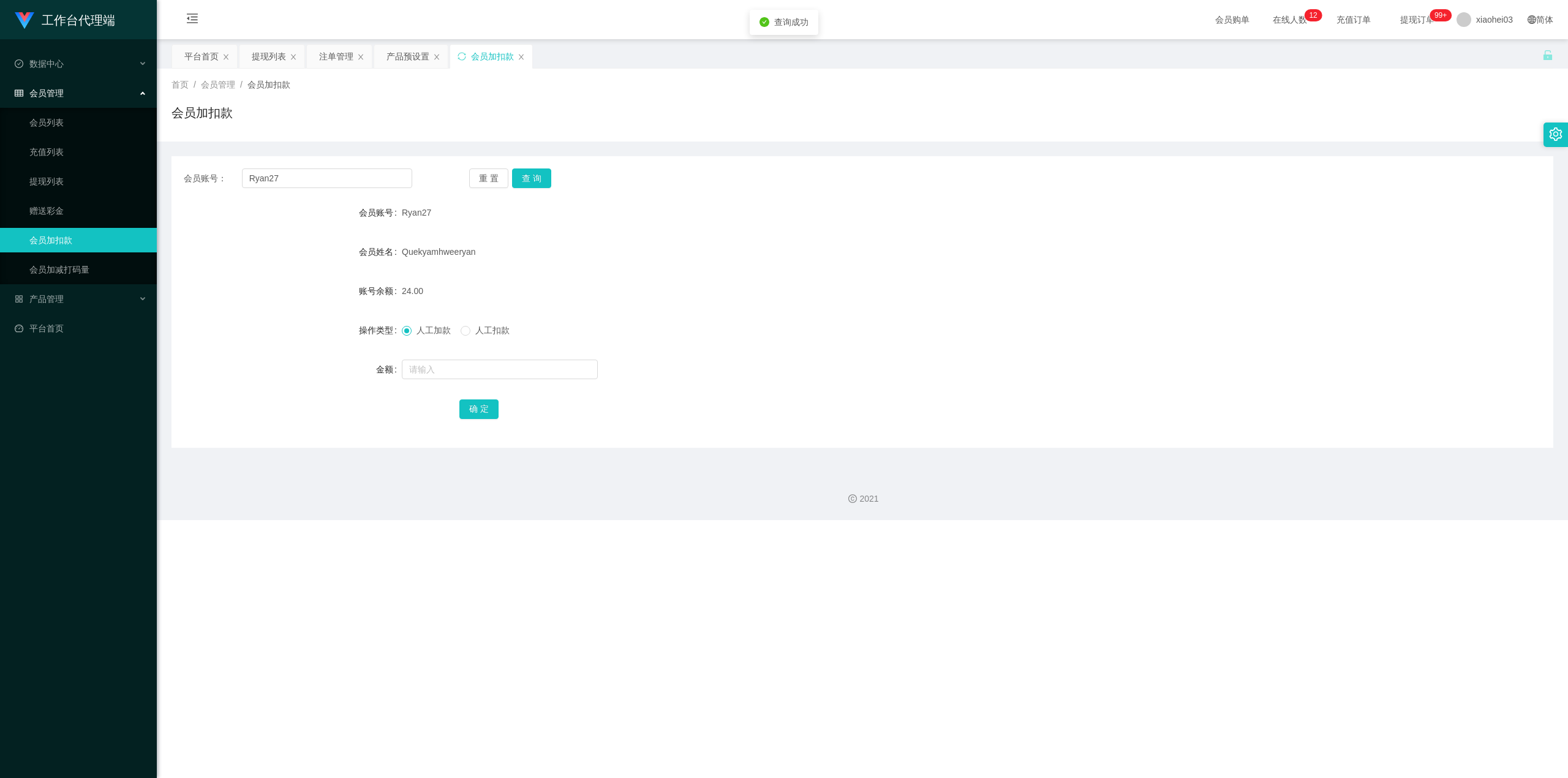
click at [493, 358] on div at bounding box center [805, 369] width 806 height 24
click at [493, 363] on input "text" at bounding box center [500, 369] width 196 height 19
type input "8"
click at [471, 408] on button "确 定" at bounding box center [479, 409] width 39 height 19
click at [885, 258] on div "Quekyamhweeryan" at bounding box center [805, 251] width 806 height 24
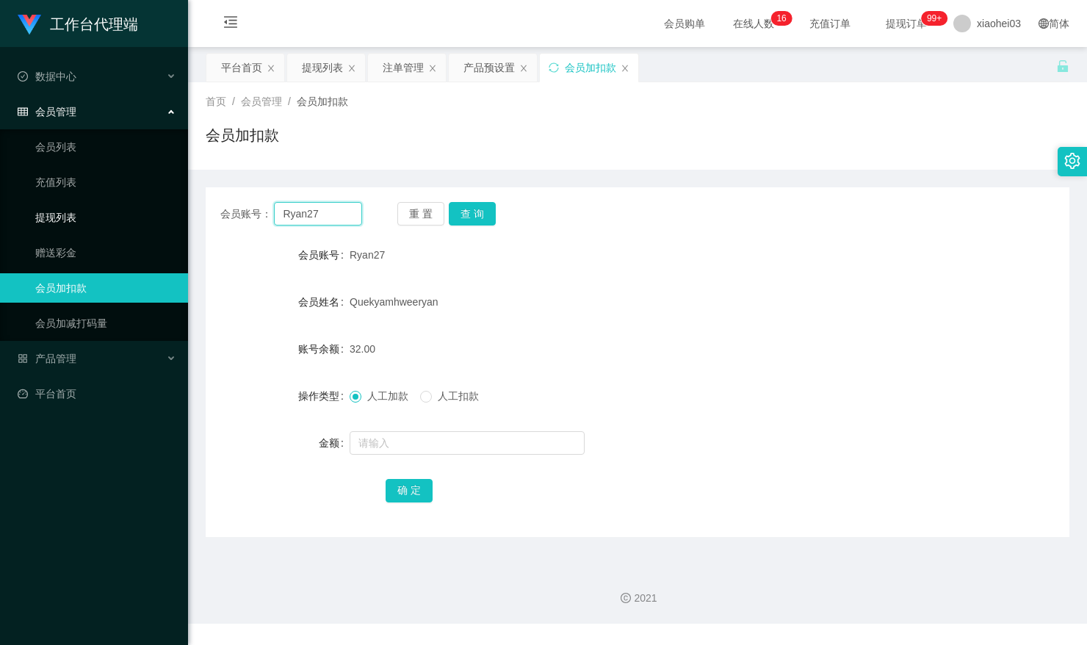
drag, startPoint x: 277, startPoint y: 208, endPoint x: 136, endPoint y: 224, distance: 141.8
click at [156, 222] on section "工作台代理端 数据中心 会员管理 会员列表 充值列表 提现列表 赠送彩金 会员加扣款 会员加减打码量 产品管理 开奖记录 注单管理 产品列表 即时注单 产品预…" at bounding box center [543, 311] width 1087 height 623
click at [479, 215] on button "查 询" at bounding box center [472, 213] width 47 height 23
click at [408, 456] on div at bounding box center [601, 442] width 504 height 29
click at [421, 449] on input "text" at bounding box center [466, 442] width 235 height 23
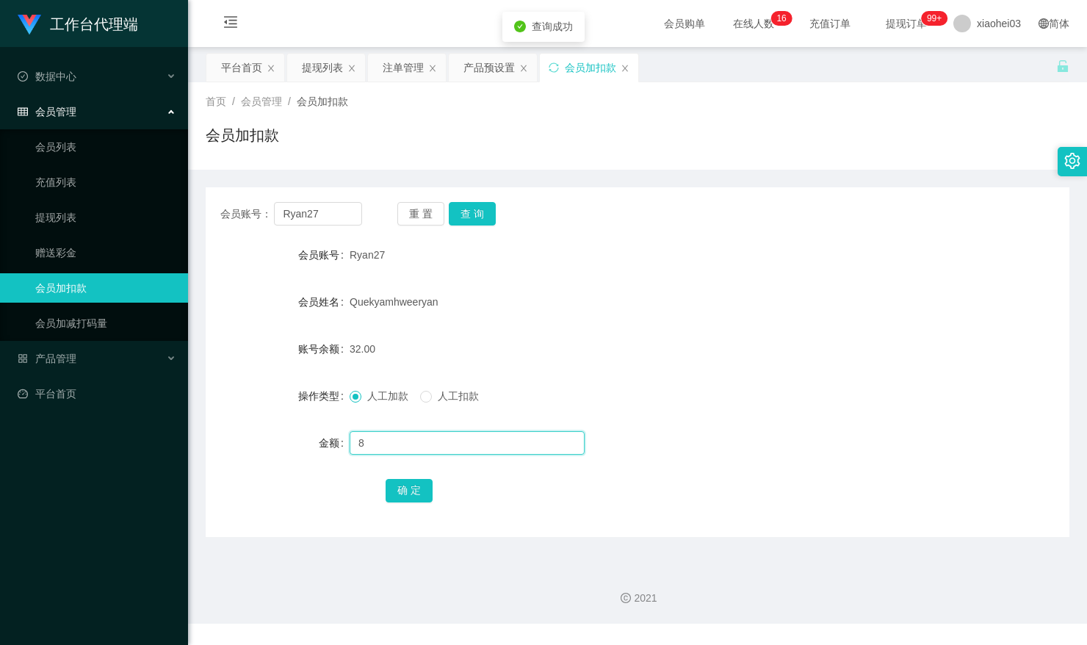
type input "8"
click at [418, 477] on div "确 定" at bounding box center [637, 489] width 504 height 29
click at [411, 491] on button "确 定" at bounding box center [408, 490] width 47 height 23
drag, startPoint x: 694, startPoint y: 247, endPoint x: 771, endPoint y: 153, distance: 121.5
click at [714, 224] on div "会员账号： Ryan27 重 置 查 询 会员账号 Ryan27 会员姓名 Quekyamhweeryan 账号余额 40.00 操作类型 人工加款 人工扣款…" at bounding box center [637, 361] width 863 height 349
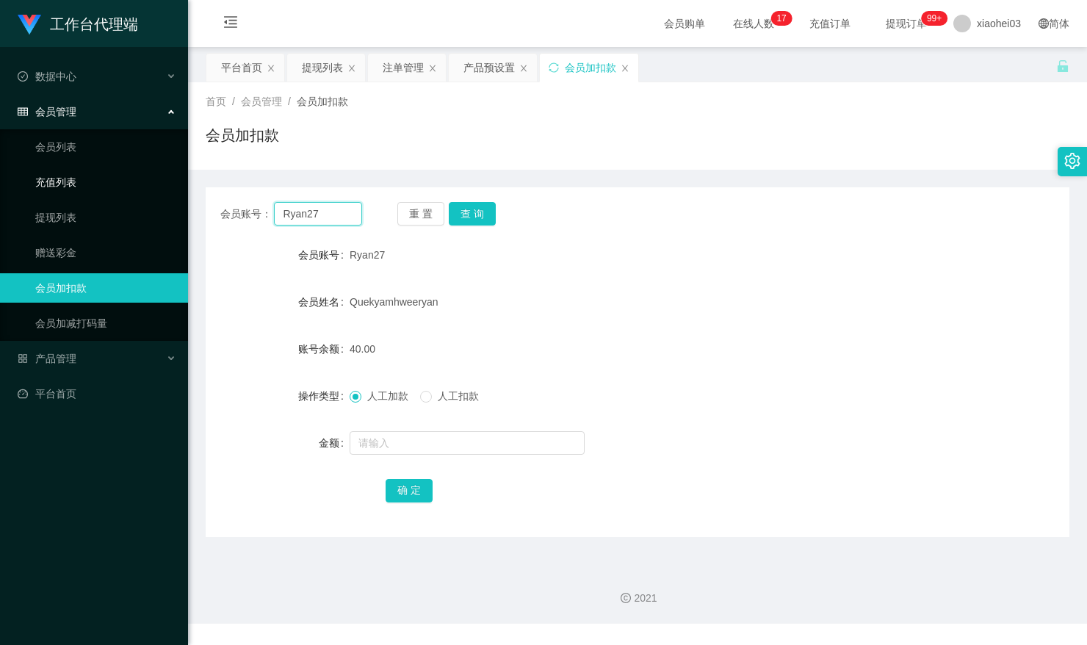
drag, startPoint x: 341, startPoint y: 213, endPoint x: 128, endPoint y: 181, distance: 215.3
click at [141, 181] on section "工作台代理端 数据中心 会员管理 会员列表 充值列表 提现列表 赠送彩金 会员加扣款 会员加减打码量 产品管理 开奖记录 注单管理 产品列表 即时注单 产品预…" at bounding box center [543, 311] width 1087 height 623
paste input "wujiamin"
type input "wujiamin"
click at [486, 217] on button "查 询" at bounding box center [472, 213] width 47 height 23
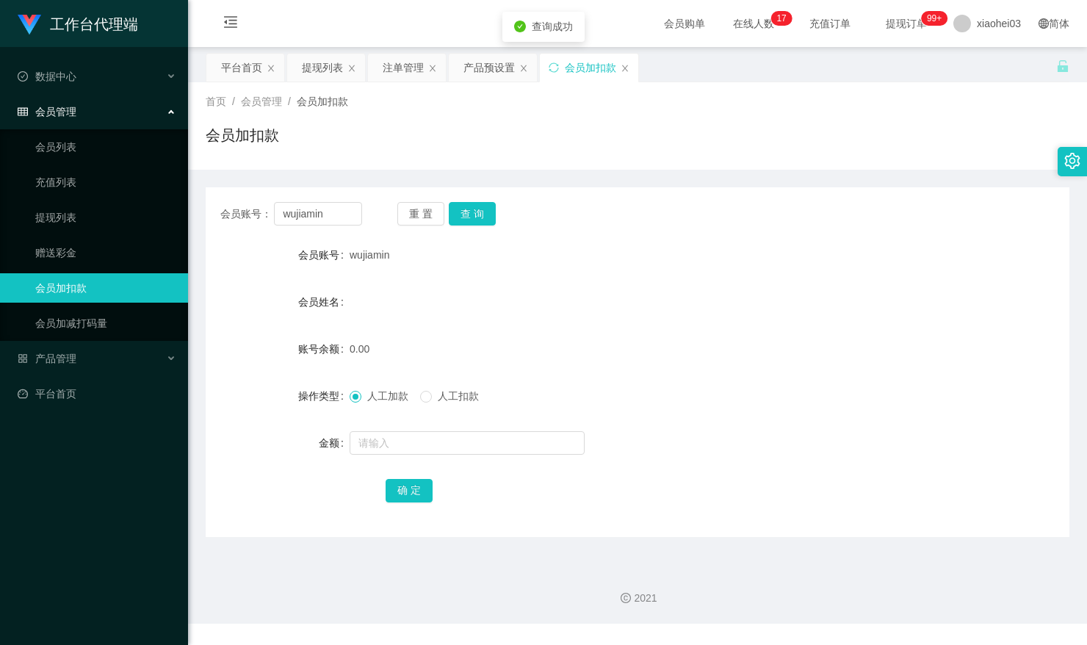
click at [468, 455] on div at bounding box center [601, 442] width 504 height 29
click at [468, 453] on input "text" at bounding box center [466, 442] width 235 height 23
type input "出"
type input "100"
click at [423, 477] on div "确 定" at bounding box center [637, 489] width 504 height 29
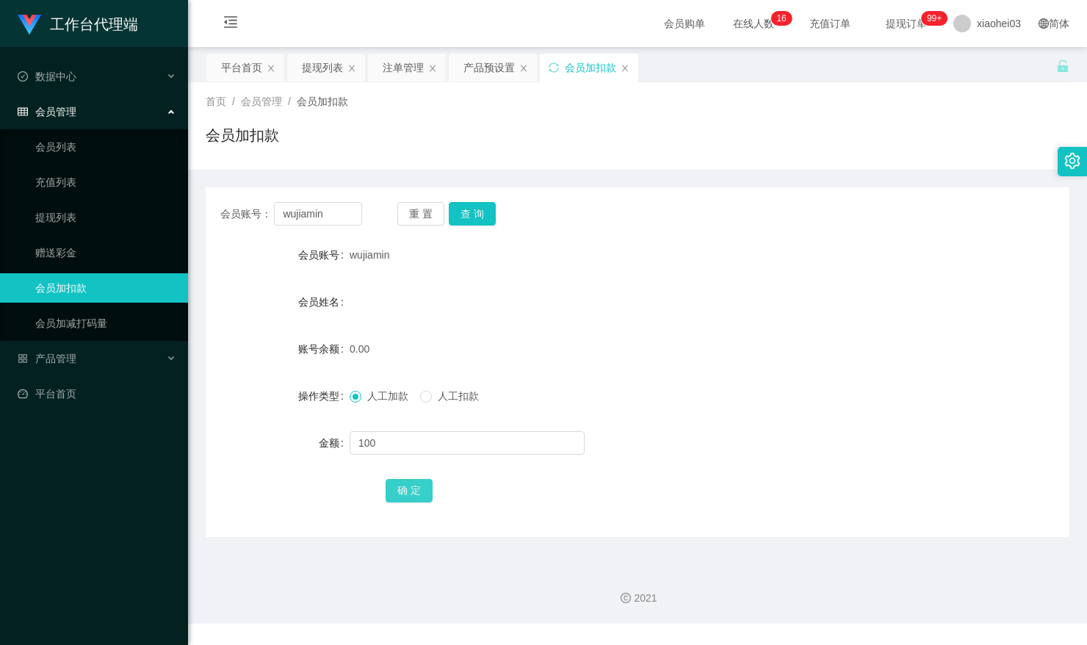
click at [417, 489] on button "确 定" at bounding box center [408, 490] width 47 height 23
click at [673, 329] on form "会员账号 wujiamin 会员姓名 账号余额 100.00 操作类型 人工加款 人工扣款 金额 确 定" at bounding box center [637, 372] width 863 height 264
click at [490, 70] on div "产品预设置" at bounding box center [488, 68] width 51 height 28
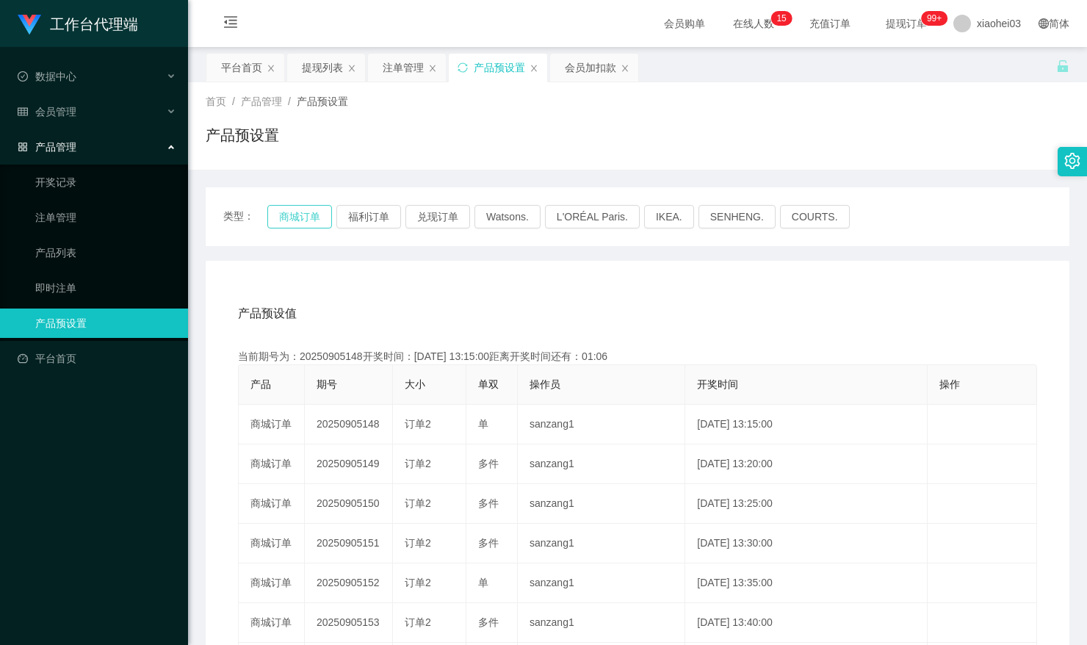
click at [294, 214] on button "商城订单" at bounding box center [299, 216] width 65 height 23
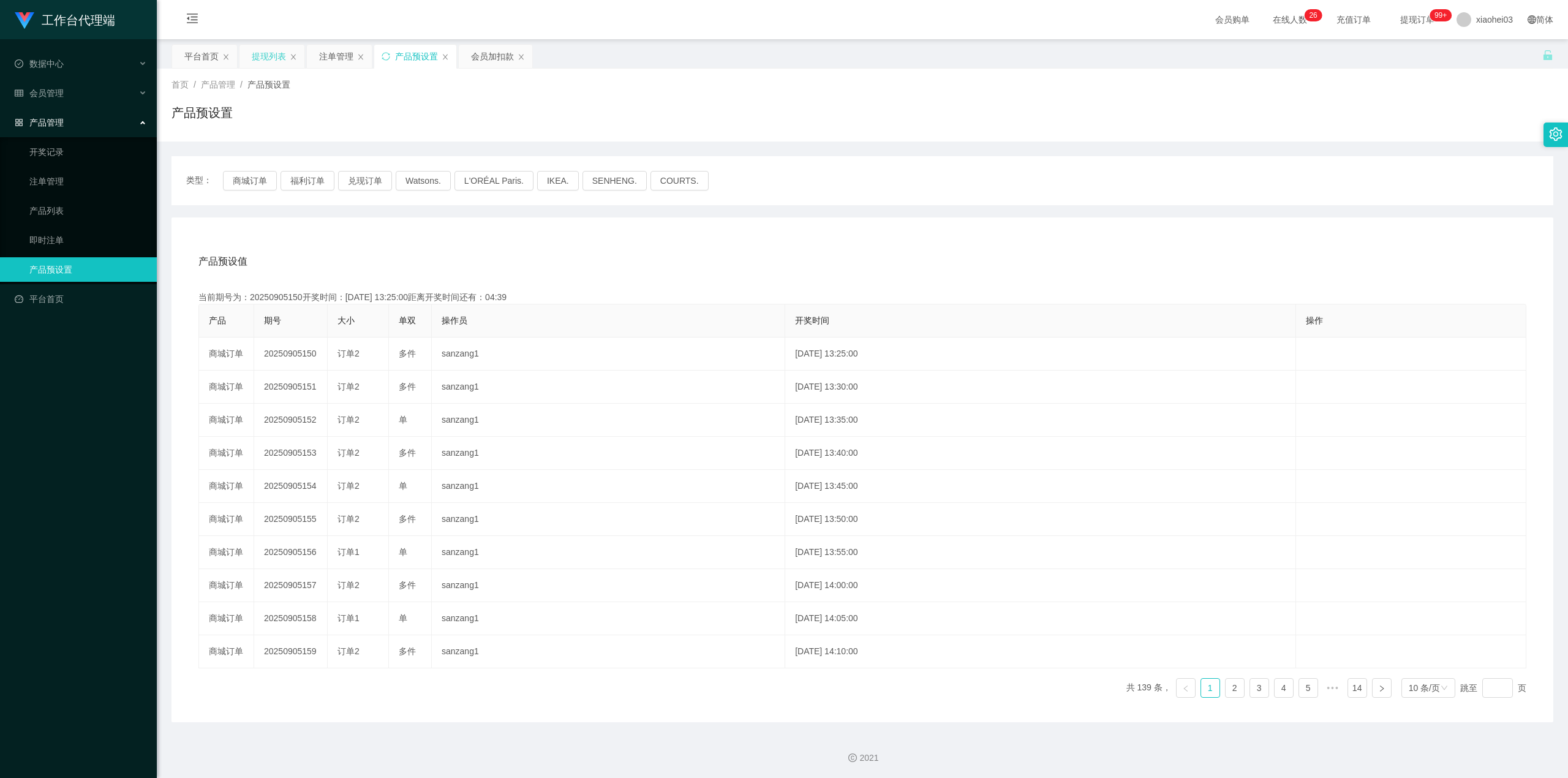
click at [270, 64] on div "提现列表" at bounding box center [269, 57] width 34 height 23
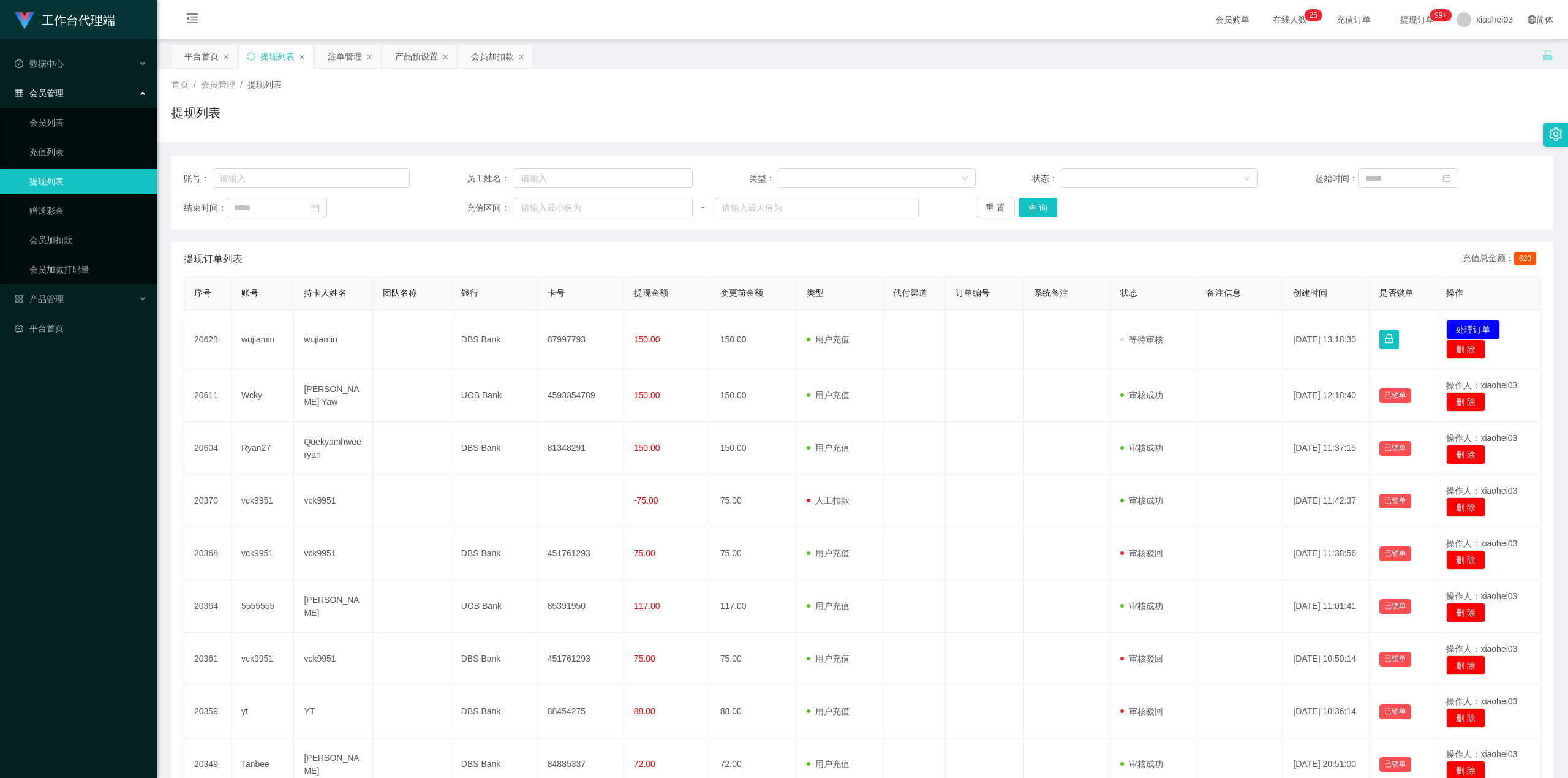
click at [557, 342] on td "87997793" at bounding box center [582, 339] width 87 height 59
copy td "87997793"
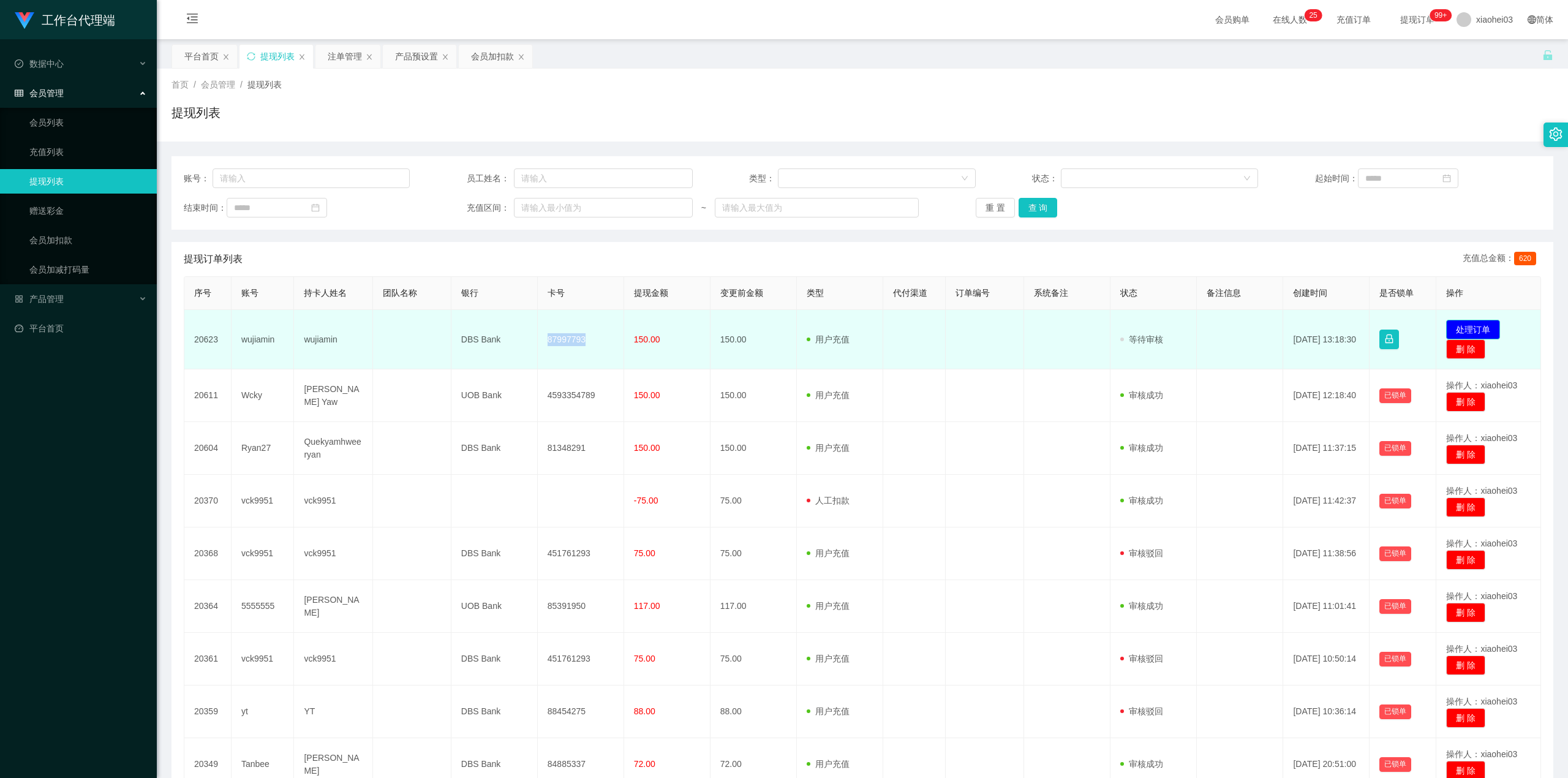
click at [1474, 327] on button "处理订单" at bounding box center [1473, 329] width 54 height 19
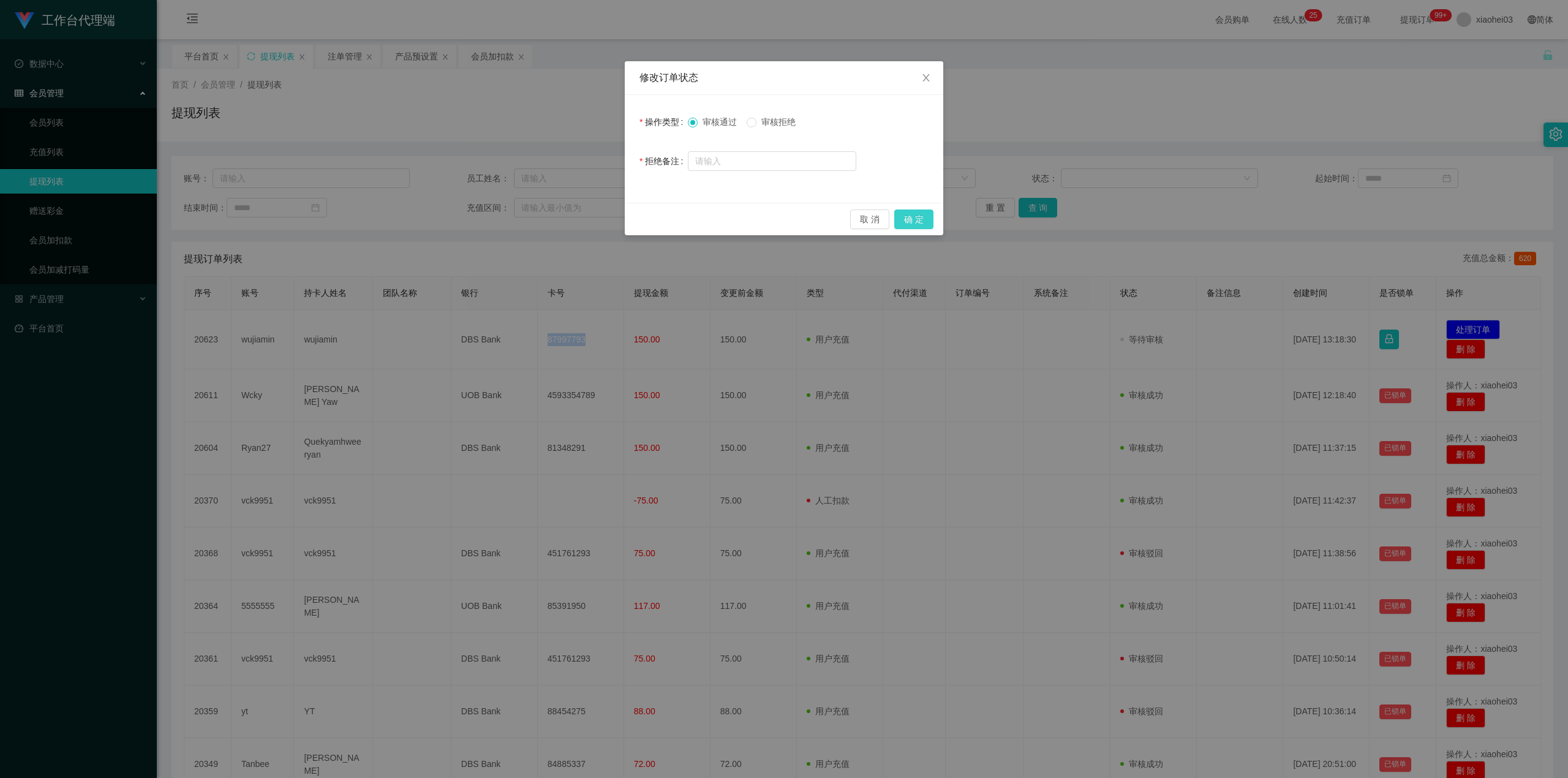
drag, startPoint x: 907, startPoint y: 217, endPoint x: 1074, endPoint y: 105, distance: 201.1
click at [907, 217] on button "确 定" at bounding box center [914, 219] width 39 height 19
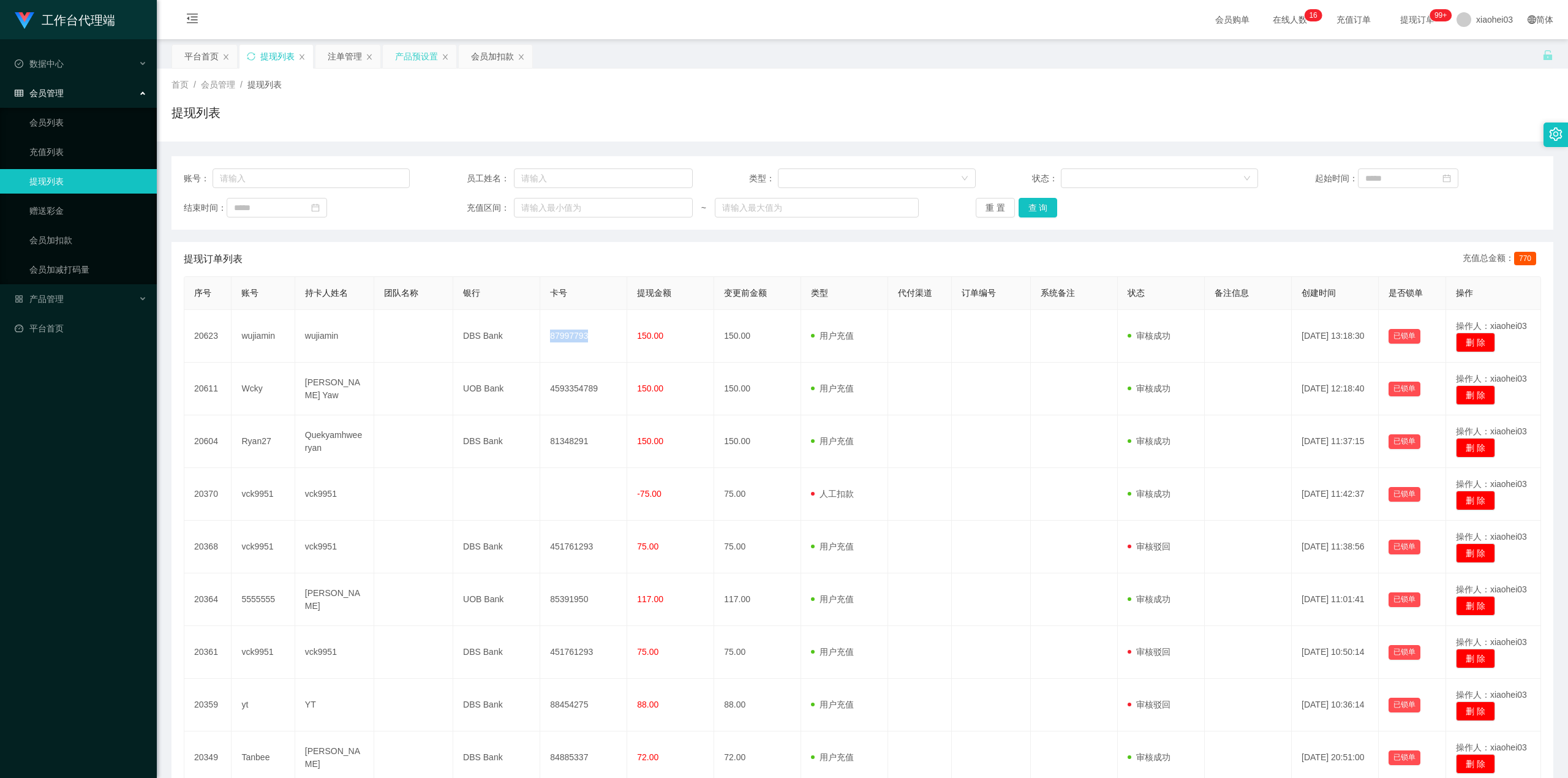
click at [414, 65] on div "产品预设置" at bounding box center [416, 57] width 43 height 23
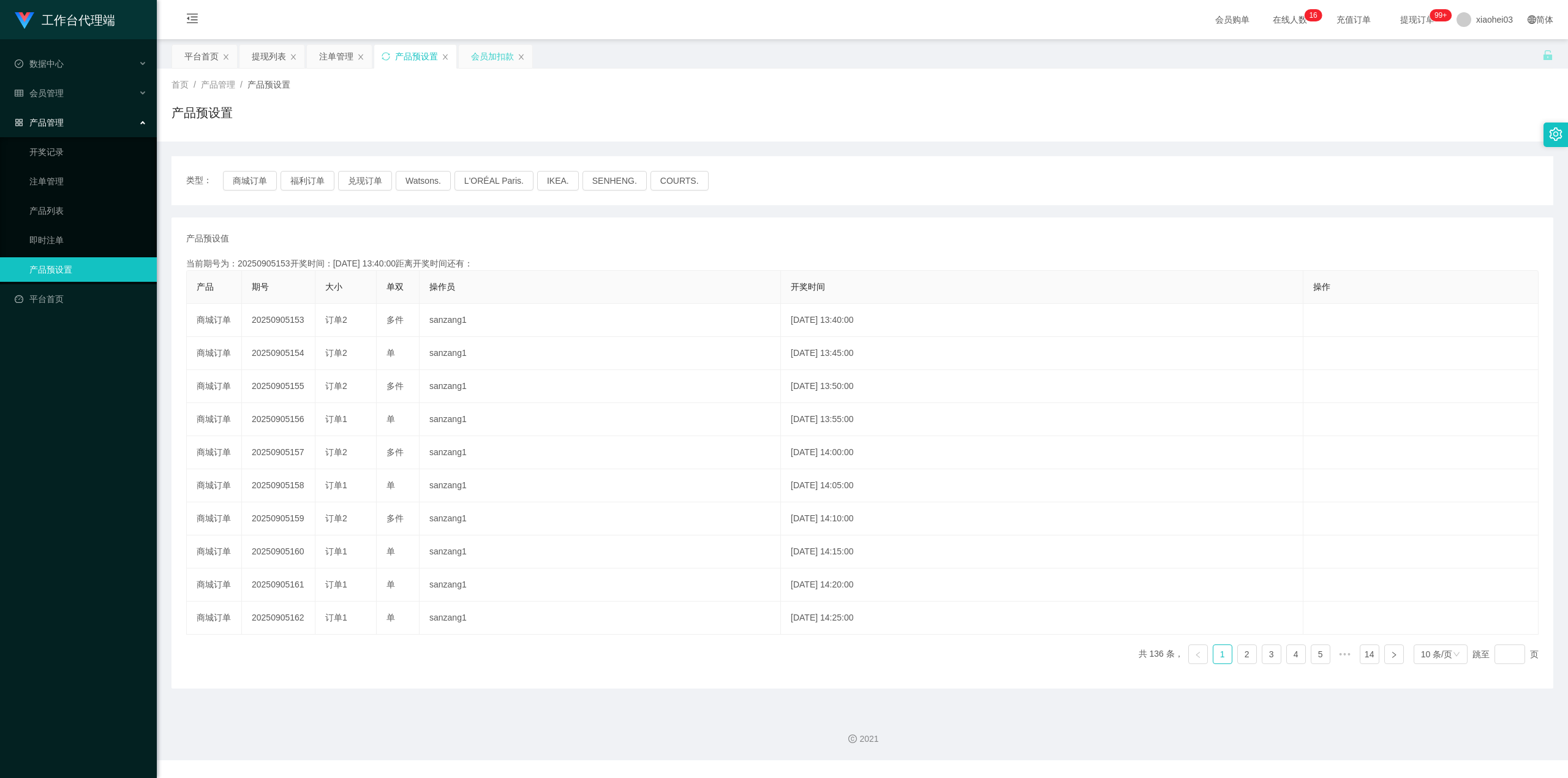
drag, startPoint x: 497, startPoint y: 53, endPoint x: 492, endPoint y: 62, distance: 10.3
click at [497, 54] on div "会员加扣款" at bounding box center [492, 57] width 43 height 23
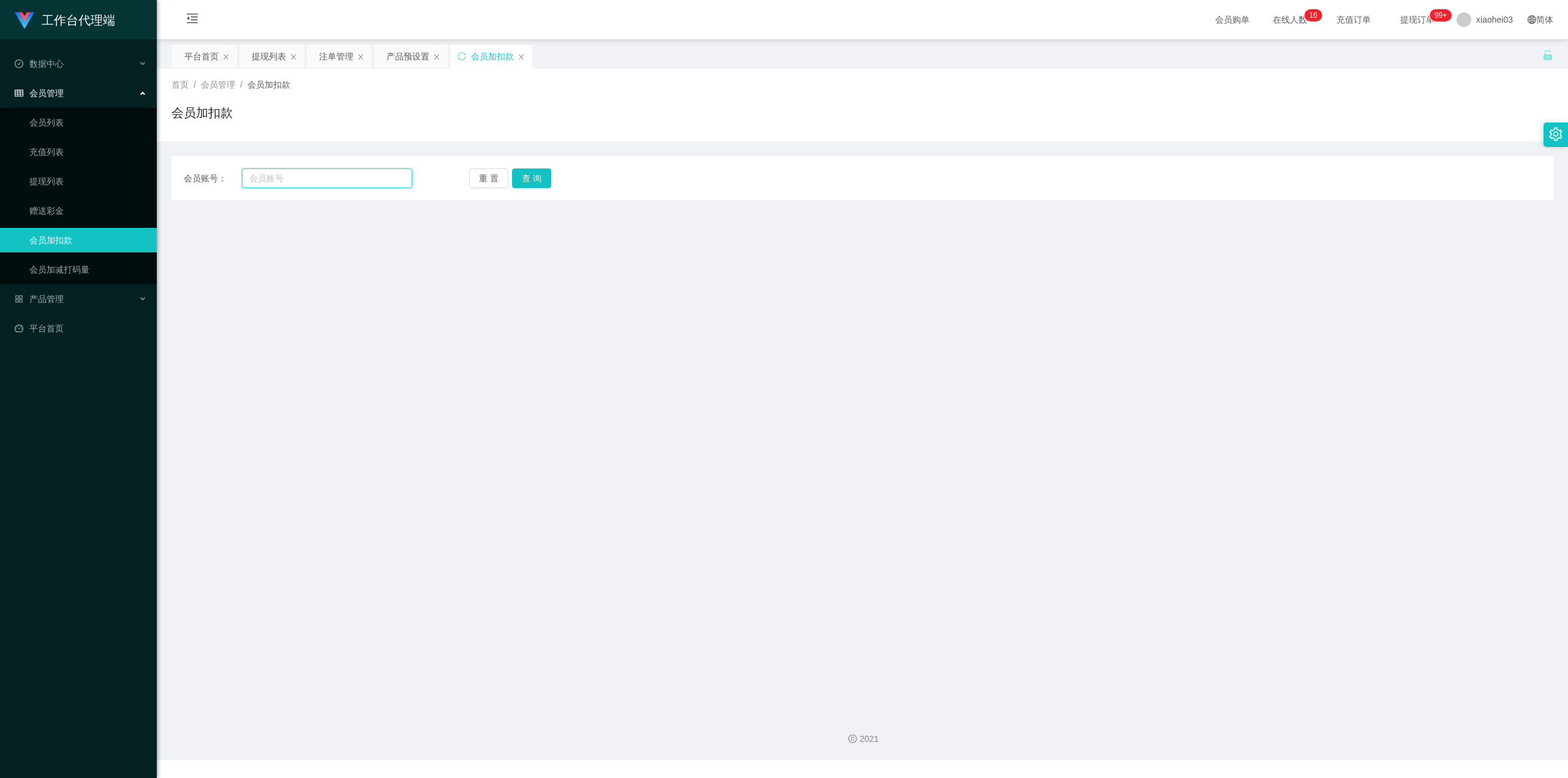
click at [366, 184] on input "text" at bounding box center [327, 178] width 170 height 19
paste input "Ryan27"
type input "Ryan27"
click at [531, 179] on button "查 询" at bounding box center [532, 178] width 39 height 19
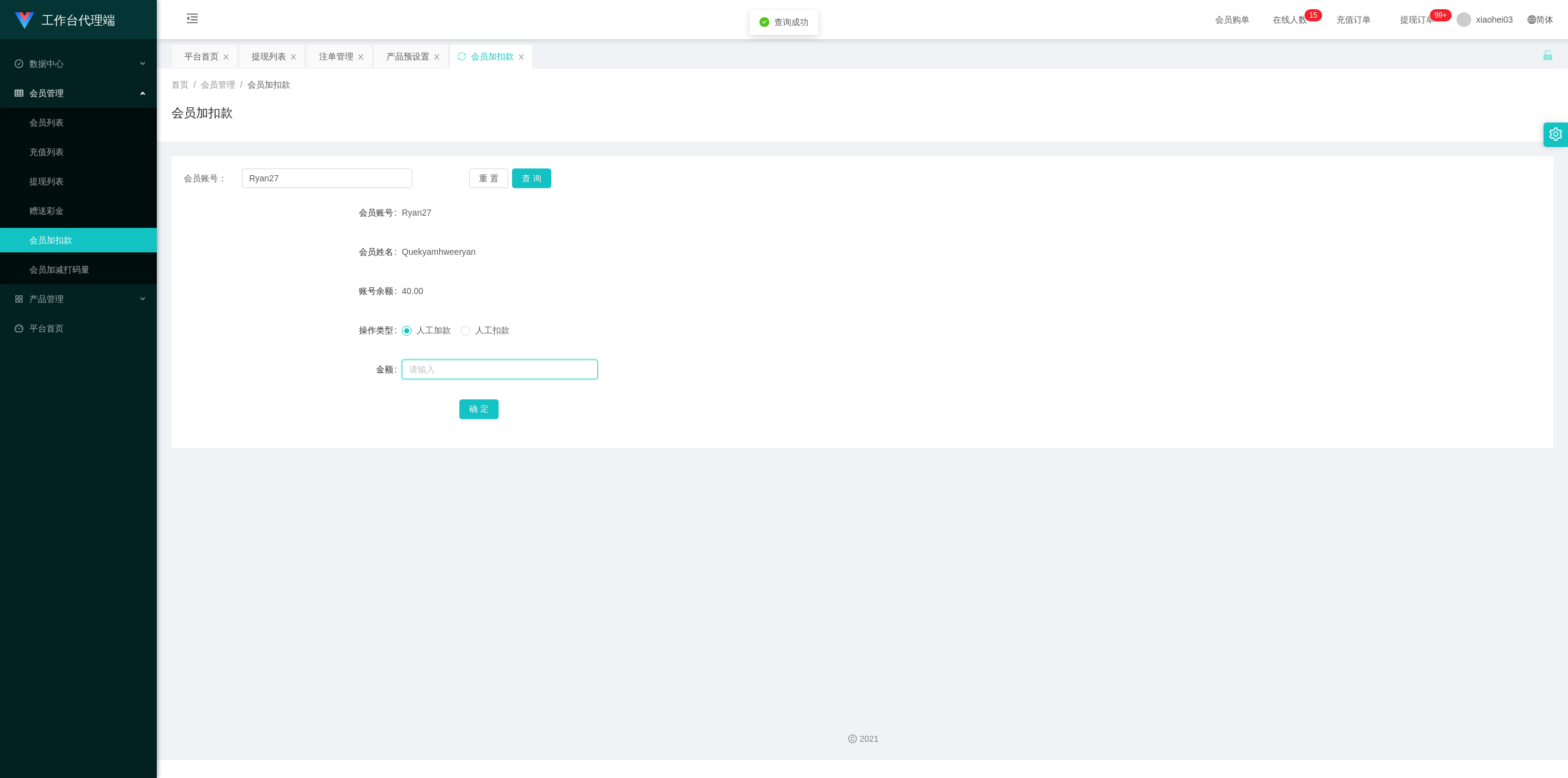
click at [503, 371] on input "text" at bounding box center [500, 369] width 196 height 19
type input "8"
click at [492, 417] on button "确 定" at bounding box center [479, 409] width 39 height 19
click at [784, 310] on form "会员账号 Ryan27 会员姓名 Quekyamhweeryan 账号余额 48.00 操作类型 人工加款 人工扣款 金额 确 定" at bounding box center [863, 311] width 1382 height 220
drag, startPoint x: 547, startPoint y: 172, endPoint x: 552, endPoint y: 225, distance: 53.2
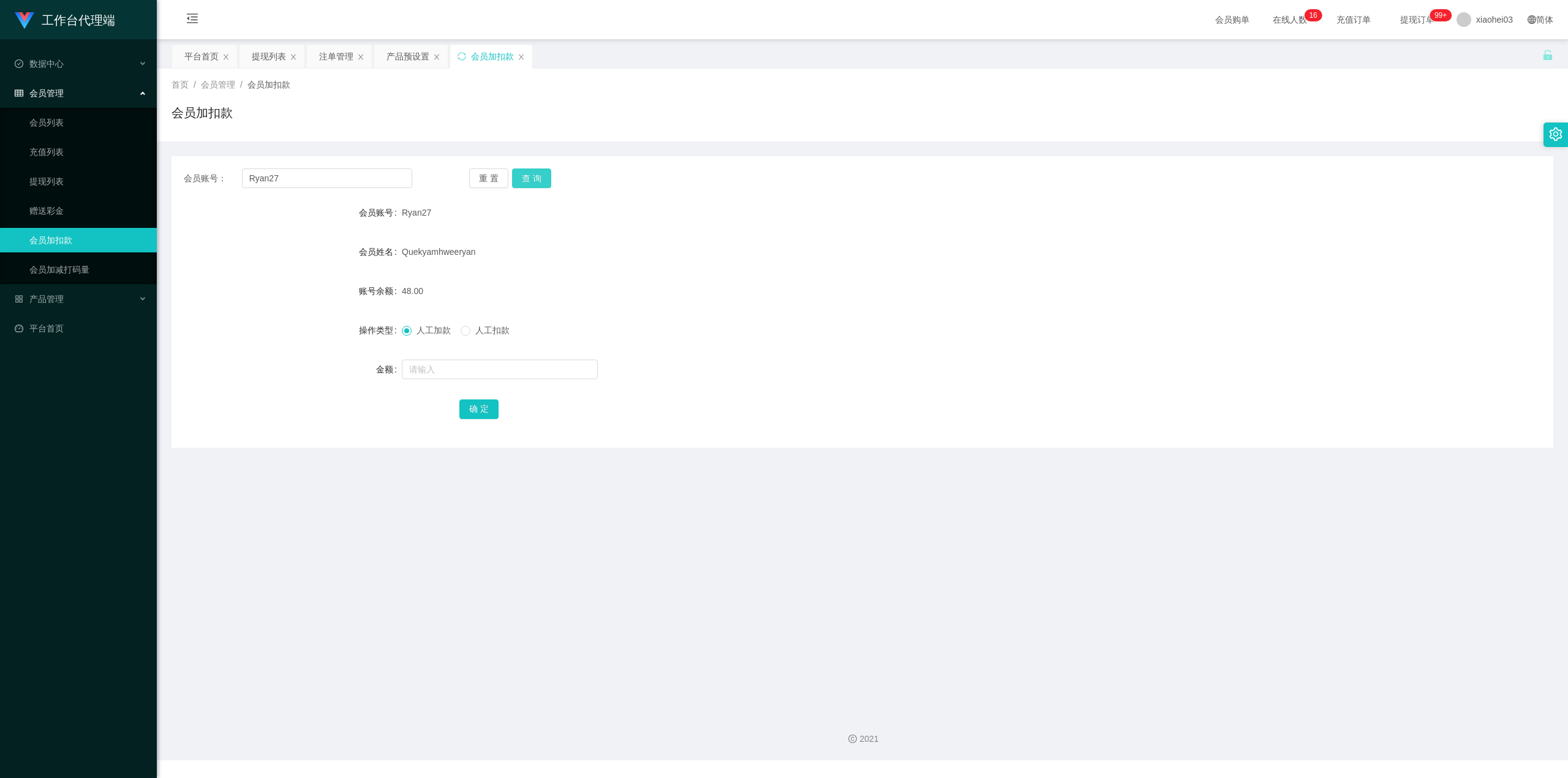
click at [547, 172] on button "查 询" at bounding box center [532, 178] width 39 height 19
click at [473, 381] on div at bounding box center [805, 369] width 806 height 24
click at [503, 337] on label "人工扣款" at bounding box center [487, 330] width 54 height 13
click at [481, 372] on input "text" at bounding box center [500, 369] width 196 height 19
click at [419, 332] on span "人工加款" at bounding box center [433, 331] width 44 height 10
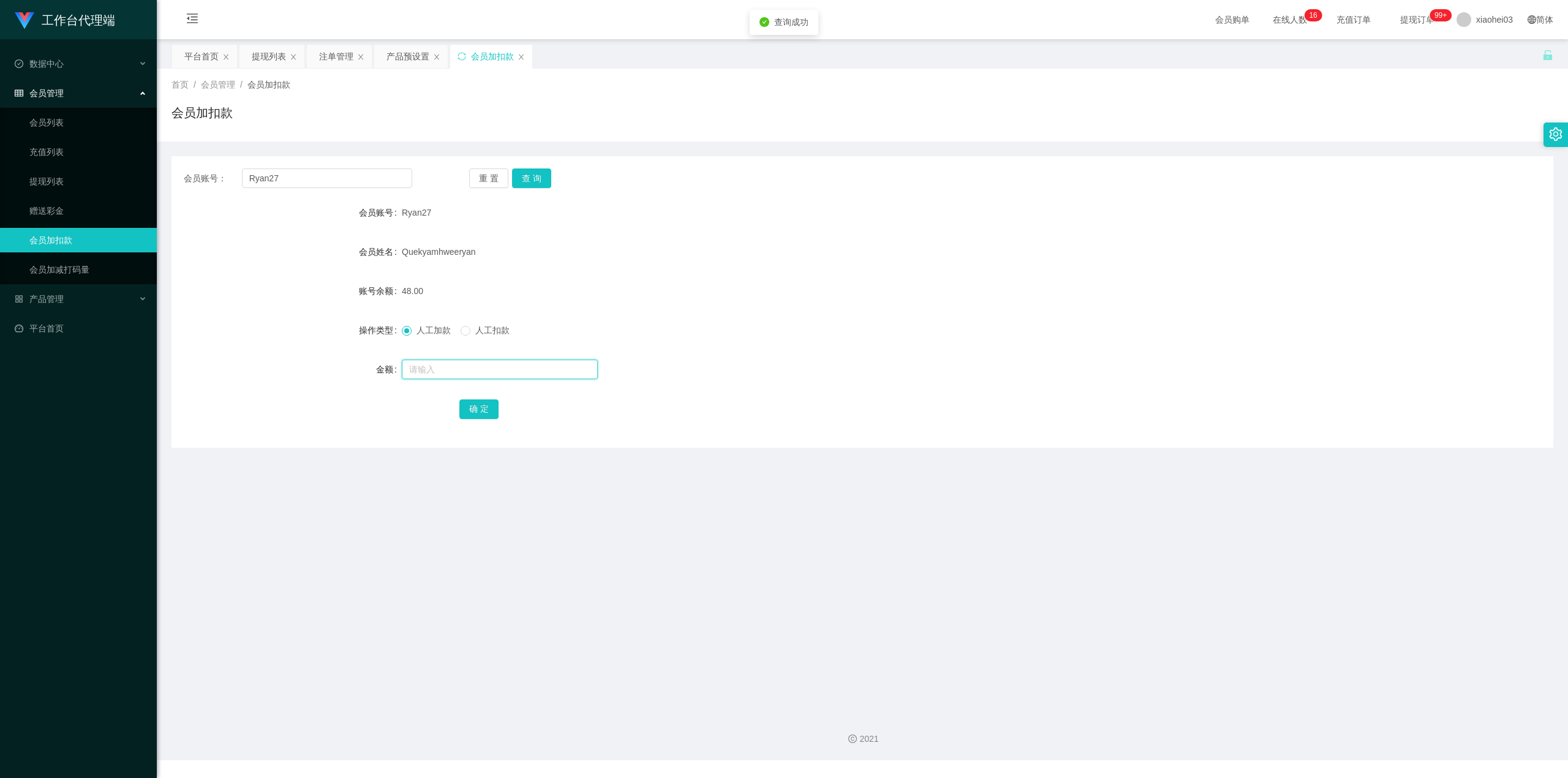
click at [464, 375] on input "text" at bounding box center [500, 369] width 196 height 19
type input "8"
click at [473, 408] on button "确 定" at bounding box center [479, 409] width 39 height 19
click at [859, 275] on form "会员账号 Ryan27 会员姓名 Quekyamhweeryan 账号余额 56.00 操作类型 人工加款 人工扣款 金额 确 定" at bounding box center [863, 311] width 1382 height 220
drag, startPoint x: 343, startPoint y: 181, endPoint x: 49, endPoint y: 172, distance: 294.1
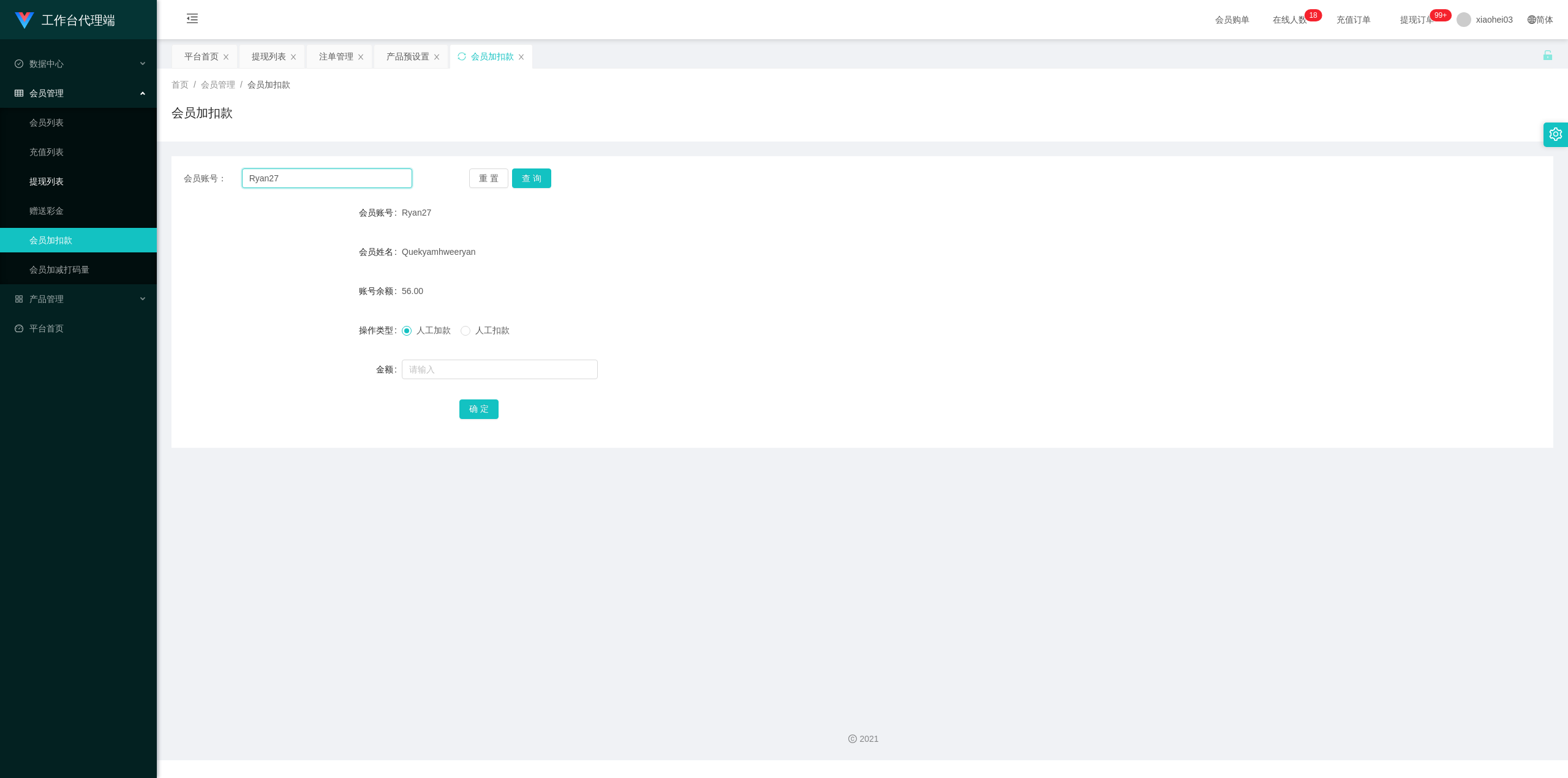
click at [174, 173] on div "会员账号： Ryan27 重 置 查 询" at bounding box center [863, 178] width 1382 height 19
click at [534, 170] on button "查 询" at bounding box center [532, 178] width 39 height 19
click at [481, 371] on input "text" at bounding box center [500, 369] width 196 height 19
type input "8"
click at [479, 405] on button "确 定" at bounding box center [479, 409] width 39 height 19
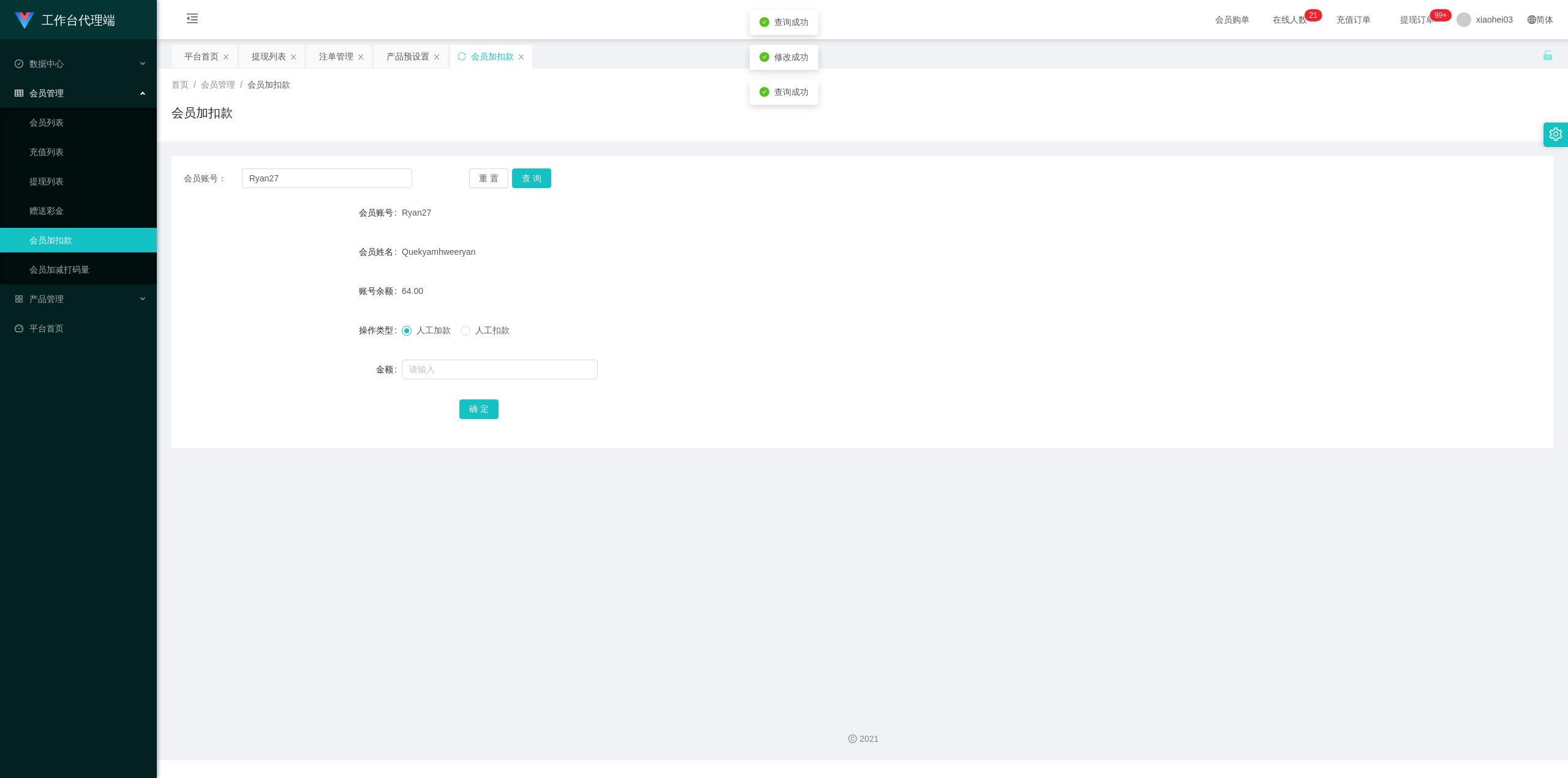
click at [916, 259] on div "Quekyamhweeryan" at bounding box center [805, 251] width 806 height 24
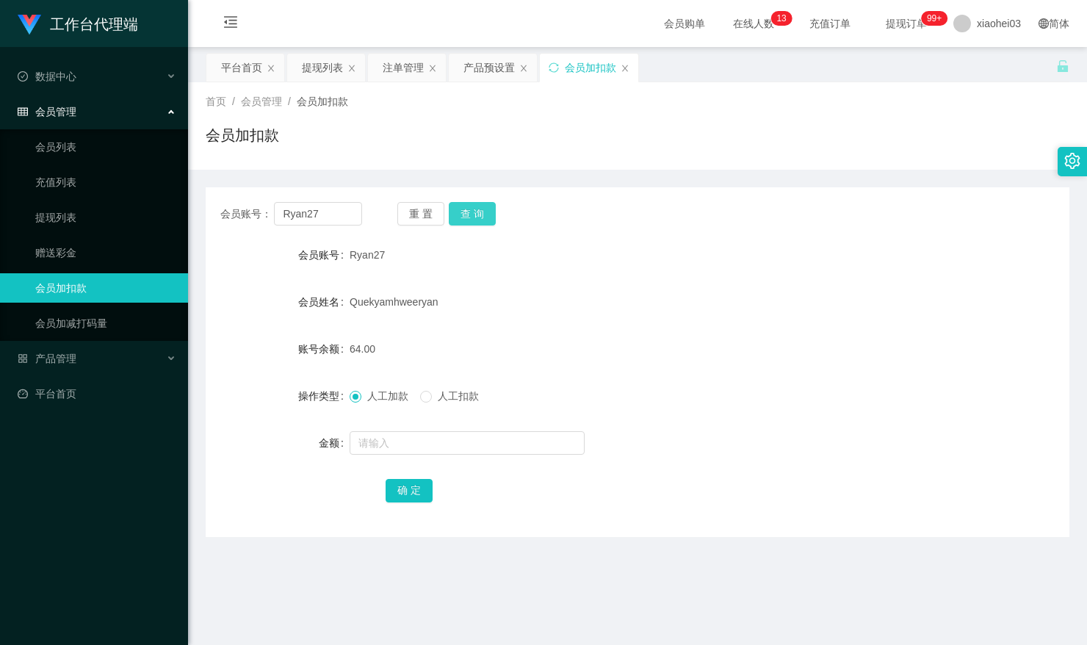
click at [468, 214] on button "查 询" at bounding box center [472, 213] width 47 height 23
click at [444, 443] on input "text" at bounding box center [466, 442] width 235 height 23
type input "8"
click at [409, 495] on button "确 定" at bounding box center [408, 490] width 47 height 23
click at [251, 576] on main "关闭左侧 关闭右侧 关闭其它 刷新页面 平台首页 提现列表 注单管理 产品预设置 会员加扣款 首页 / 会员管理 / 会员加扣款 / 会员加扣款 会员账号： …" at bounding box center [637, 445] width 899 height 796
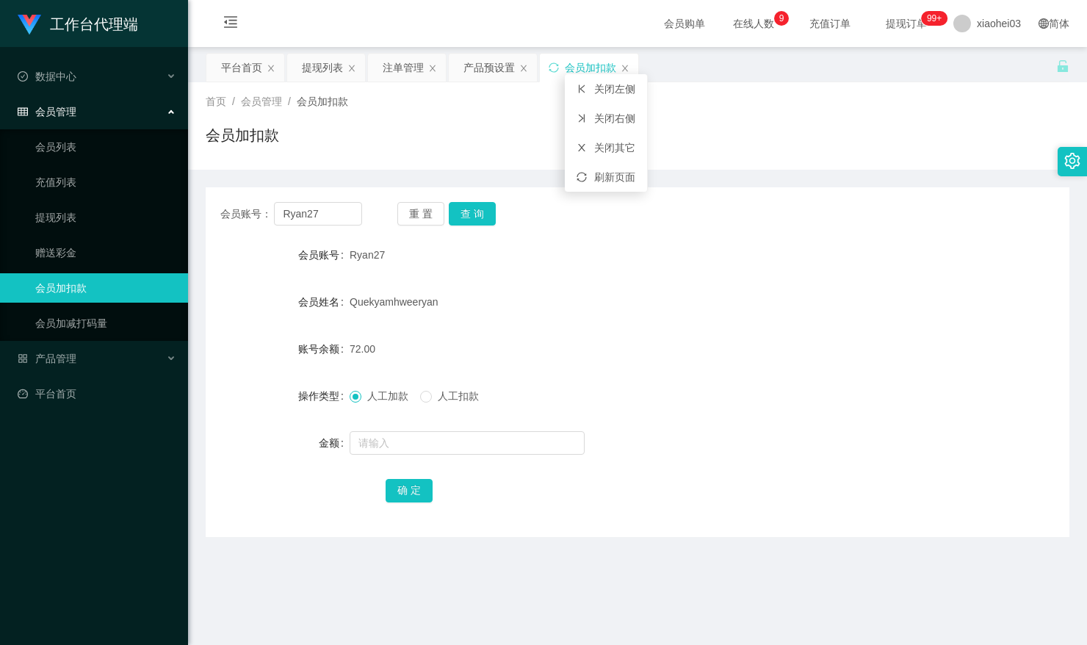
click at [661, 141] on div "会员加扣款" at bounding box center [637, 141] width 863 height 34
drag, startPoint x: 323, startPoint y: 206, endPoint x: 164, endPoint y: 203, distance: 158.6
click at [197, 204] on main "关闭左侧 关闭右侧 关闭其它 刷新页面 平台首页 提现列表 注单管理 产品预设置 会员加扣款 首页 / 会员管理 / 会员加扣款 / 会员加扣款 会员账号： …" at bounding box center [637, 445] width 899 height 796
paste input "Super33"
type input "Super33"
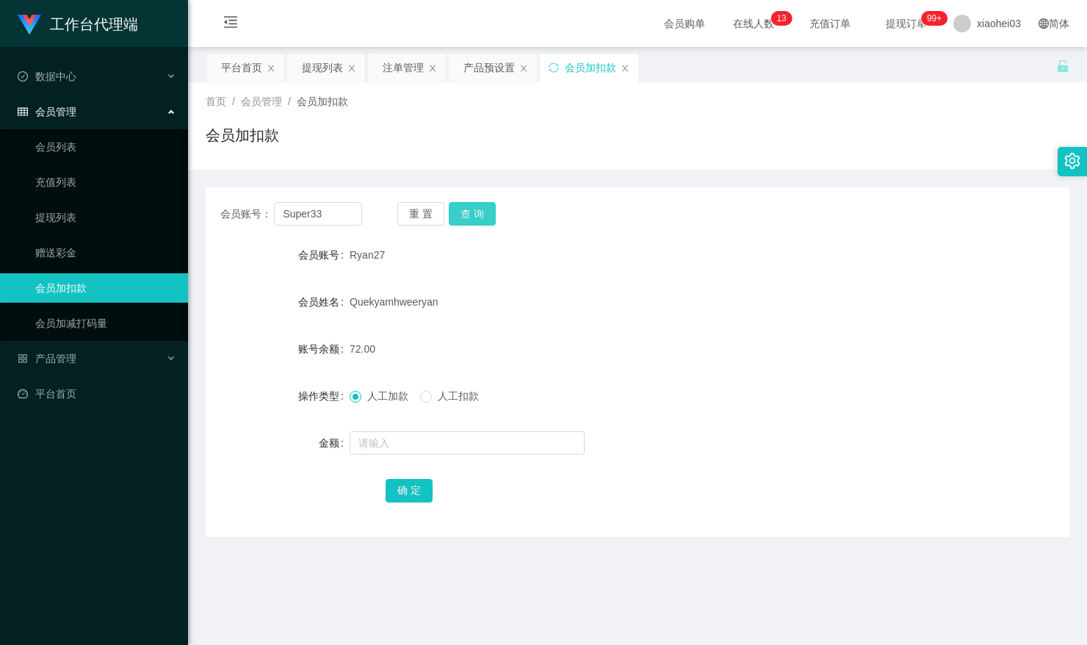
click at [473, 213] on button "查 询" at bounding box center [472, 213] width 47 height 23
click at [483, 452] on input "text" at bounding box center [466, 442] width 235 height 23
type input "500"
click at [421, 486] on button "确 定" at bounding box center [408, 490] width 47 height 23
click at [628, 304] on div "Simon moh boon kiat" at bounding box center [601, 301] width 504 height 29
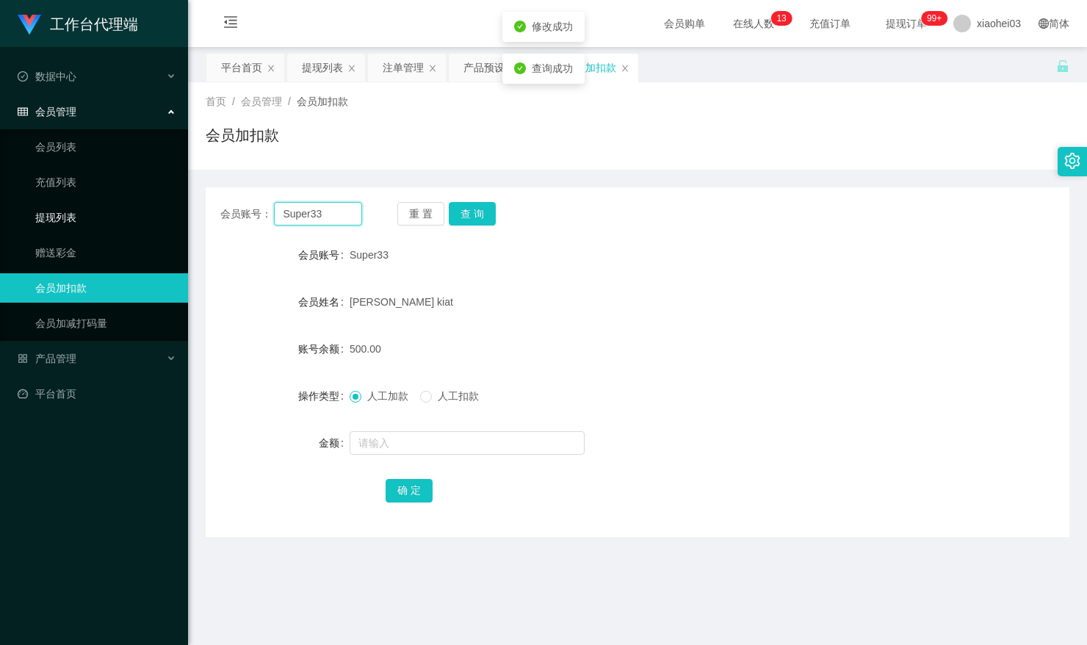
drag, startPoint x: 304, startPoint y: 224, endPoint x: 101, endPoint y: 224, distance: 202.6
click at [153, 224] on section "工作台代理端 数据中心 会员管理 会员列表 充值列表 提现列表 赠送彩金 会员加扣款 会员加减打码量 产品管理 开奖记录 注单管理 产品列表 即时注单 产品预…" at bounding box center [543, 455] width 1087 height 911
paste input "Ryan27"
type input "Ryan27"
click at [482, 209] on button "查 询" at bounding box center [472, 213] width 47 height 23
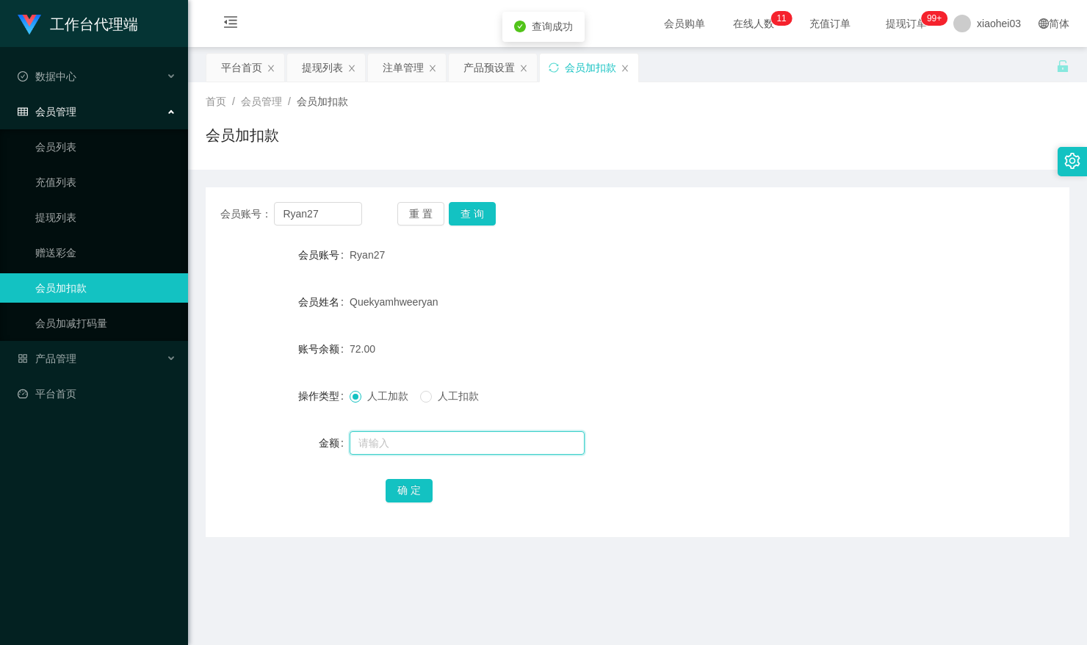
click at [445, 431] on input "text" at bounding box center [466, 442] width 235 height 23
type input "8"
click at [417, 495] on button "确 定" at bounding box center [408, 490] width 47 height 23
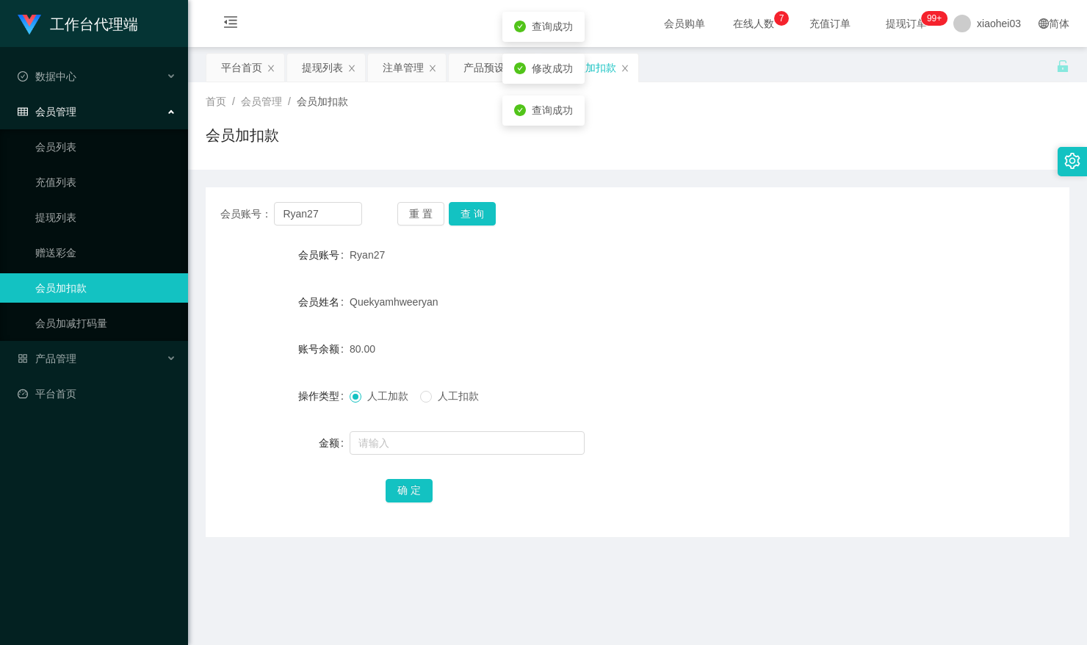
click at [762, 338] on div "80.00" at bounding box center [601, 348] width 504 height 29
drag, startPoint x: 708, startPoint y: 554, endPoint x: 711, endPoint y: 541, distance: 12.8
click at [708, 553] on main "关闭左侧 关闭右侧 关闭其它 刷新页面 平台首页 提现列表 注单管理 产品预设置 会员加扣款 首页 / 会员管理 / 会员加扣款 / 会员加扣款 会员账号： …" at bounding box center [637, 445] width 899 height 796
drag, startPoint x: 333, startPoint y: 201, endPoint x: 195, endPoint y: 192, distance: 138.3
click at [197, 192] on main "关闭左侧 关闭右侧 关闭其它 刷新页面 平台首页 提现列表 注单管理 产品预设置 会员加扣款 首页 / 会员管理 / 会员加扣款 / 会员加扣款 会员账号： …" at bounding box center [637, 445] width 899 height 796
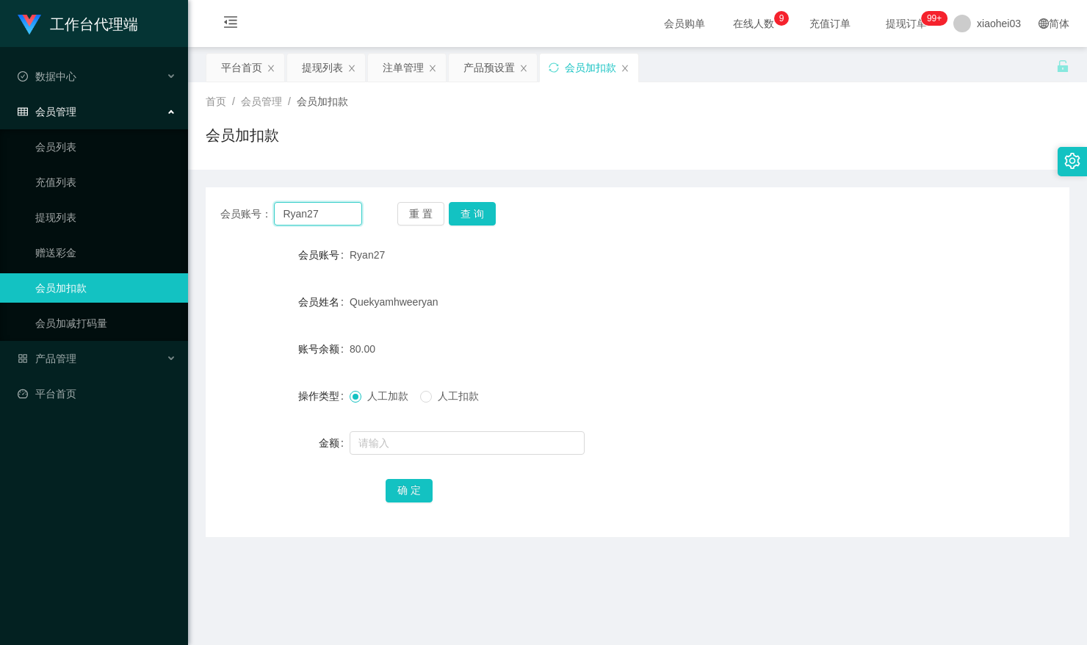
paste input "Wcky"
type input "Wcky"
click at [474, 206] on button "查 询" at bounding box center [472, 213] width 47 height 23
click at [465, 435] on input "text" at bounding box center [466, 442] width 235 height 23
type input "5"
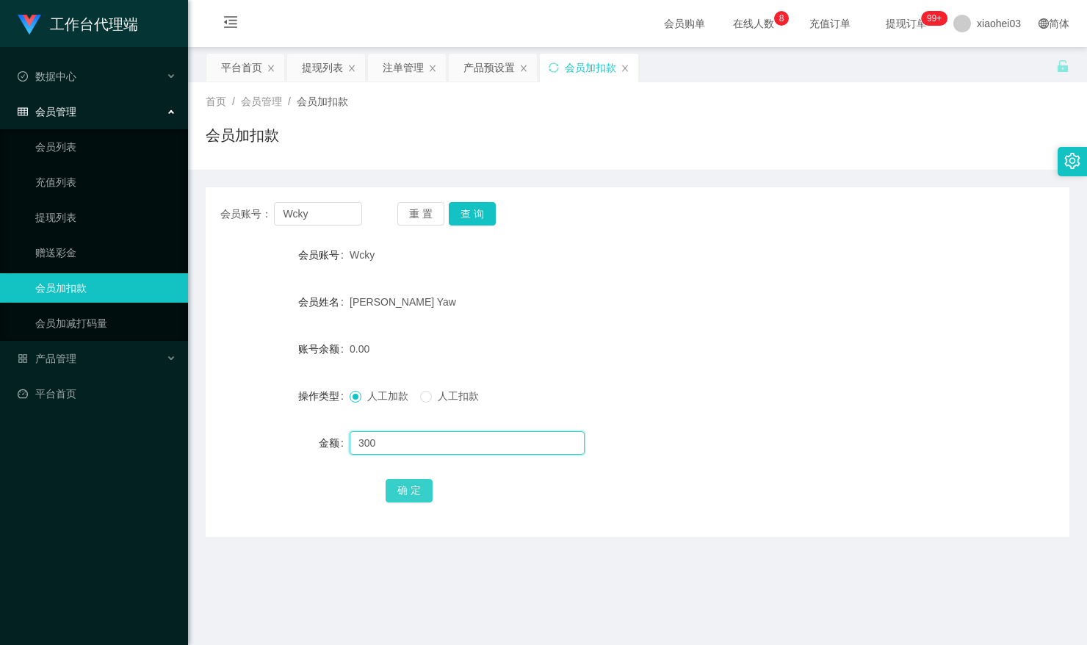
type input "300"
click at [399, 489] on button "确 定" at bounding box center [408, 490] width 47 height 23
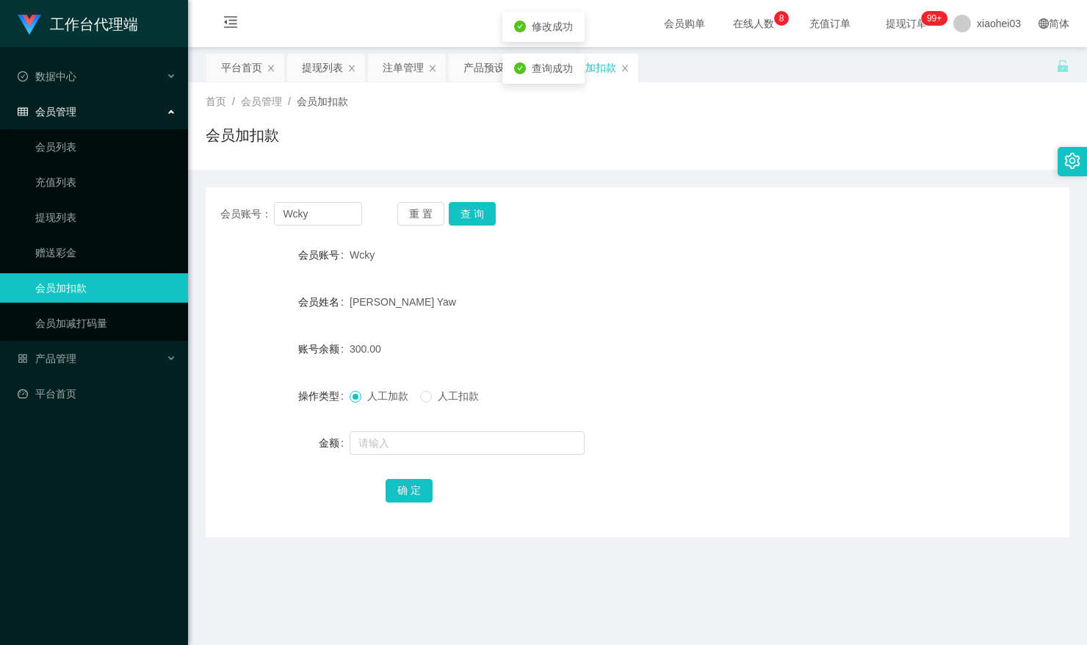
click at [778, 338] on div "300.00" at bounding box center [601, 348] width 504 height 29
click at [476, 214] on button "查 询" at bounding box center [472, 213] width 47 height 23
click at [180, 197] on section "工作台代理端 数据中心 会员管理 会员列表 充值列表 提现列表 赠送彩金 会员加扣款 会员加减打码量 产品管理 开奖记录 注单管理 产品列表 即时注单 产品预…" at bounding box center [543, 455] width 1087 height 911
paste input "PeppaPiggy0711"
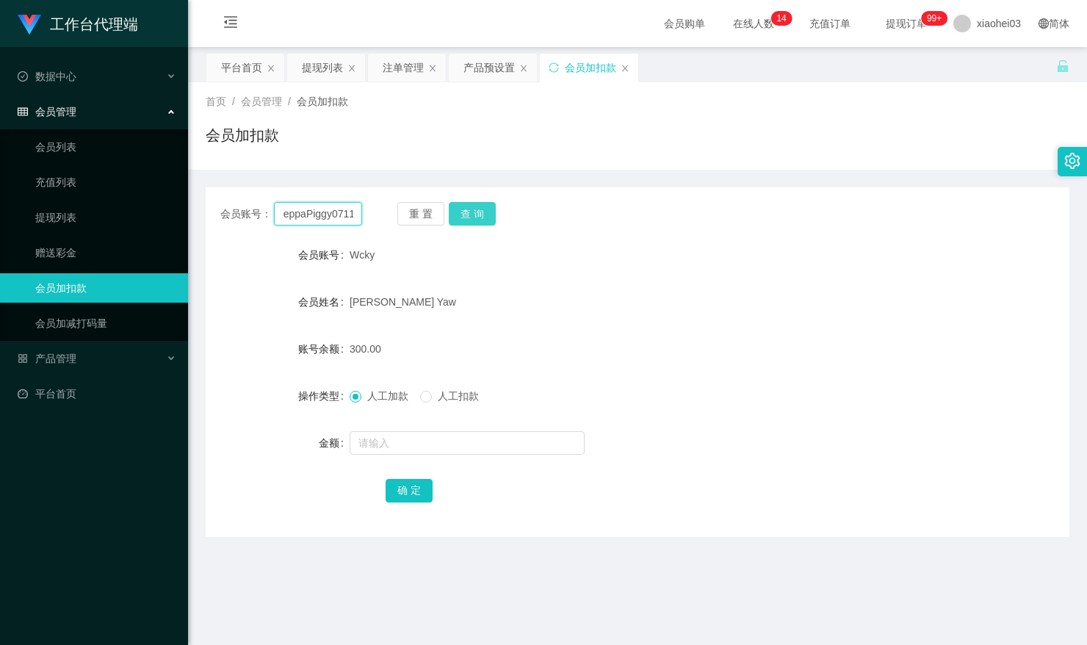
type input "PeppaPiggy0711"
click at [486, 210] on button "查 询" at bounding box center [472, 213] width 47 height 23
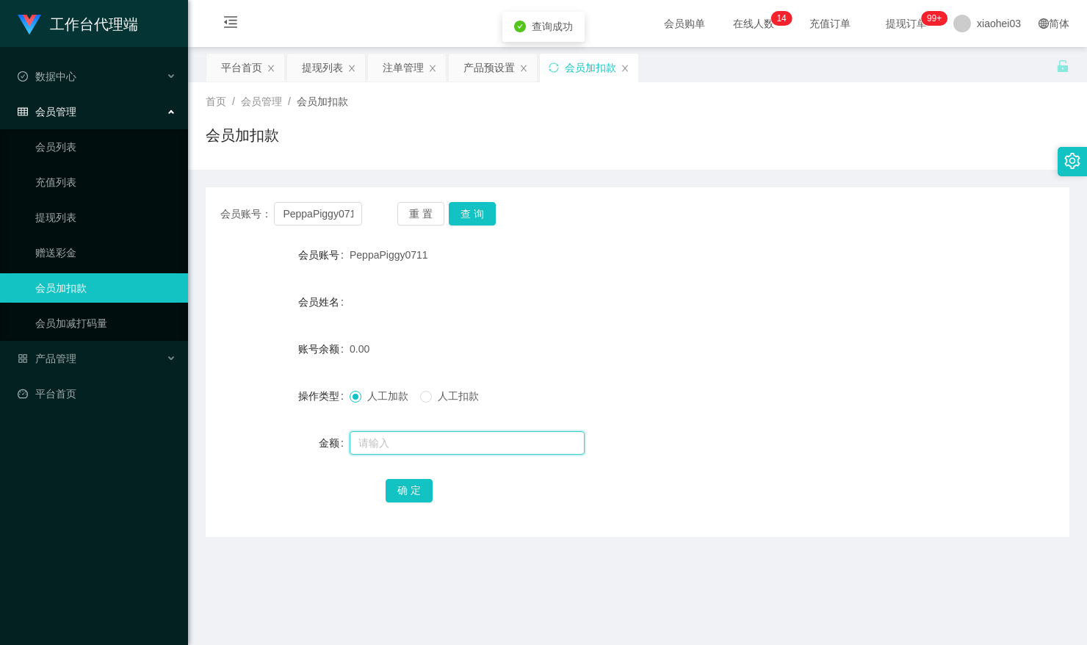
click at [411, 443] on input "text" at bounding box center [466, 442] width 235 height 23
type input "100"
click at [410, 487] on button "确 定" at bounding box center [408, 490] width 47 height 23
click at [708, 282] on form "会员账号 PeppaPiggy0711 会员姓名 账号余额 0.00 操作类型 人工加款 人工扣款 金额 确 定" at bounding box center [637, 372] width 863 height 264
click at [316, 208] on input "PeppaPiggy0711" at bounding box center [317, 213] width 87 height 23
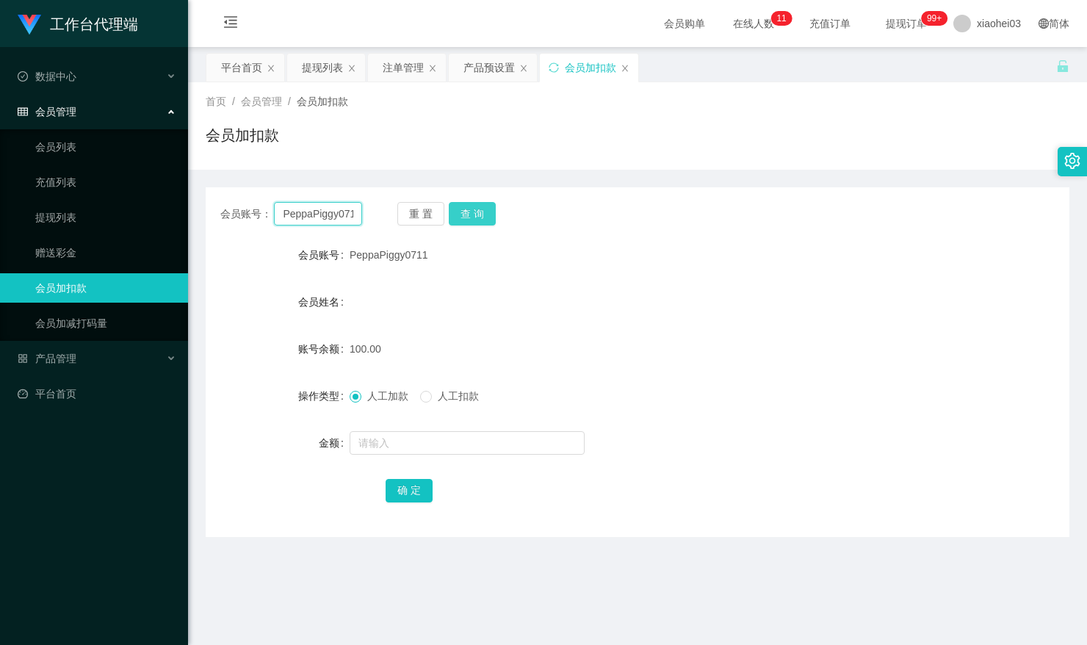
paste input "86222573"
type input "86222573"
click at [483, 207] on button "查 询" at bounding box center [472, 213] width 47 height 23
click at [609, 276] on form "会员账号 86222573 会员姓名 Chiang li len 账号余额 58523.00 操作类型 人工加款 人工扣款 金额 确 定" at bounding box center [637, 372] width 863 height 264
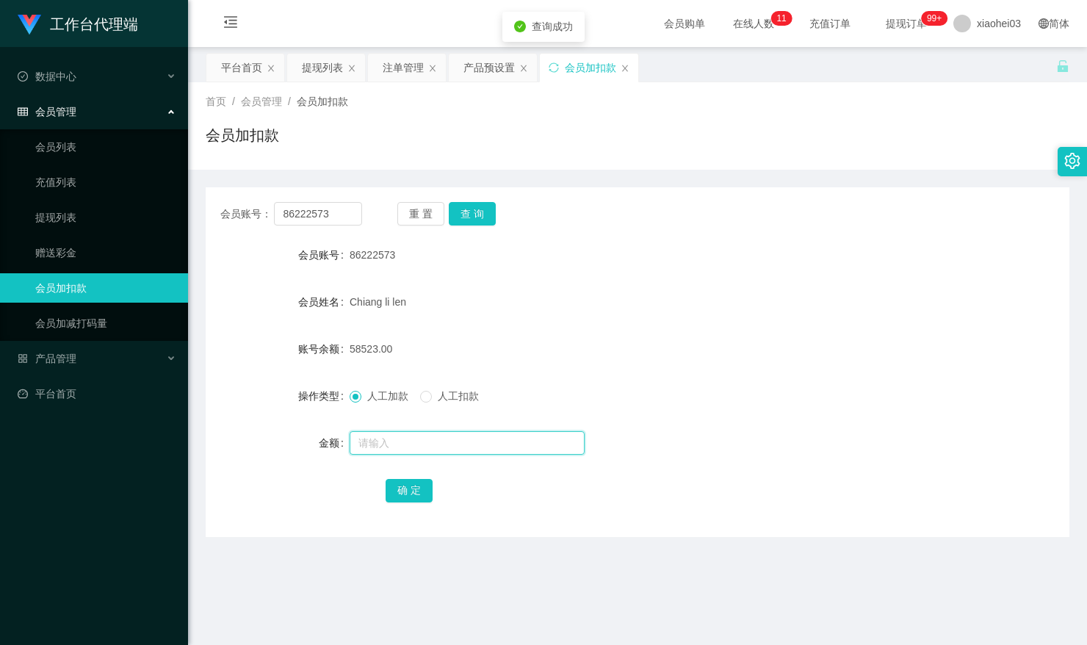
drag, startPoint x: 511, startPoint y: 435, endPoint x: 508, endPoint y: 446, distance: 12.1
click at [511, 435] on input "text" at bounding box center [466, 442] width 235 height 23
paste input "22122"
type input "22122"
click at [408, 485] on button "确 定" at bounding box center [408, 490] width 47 height 23
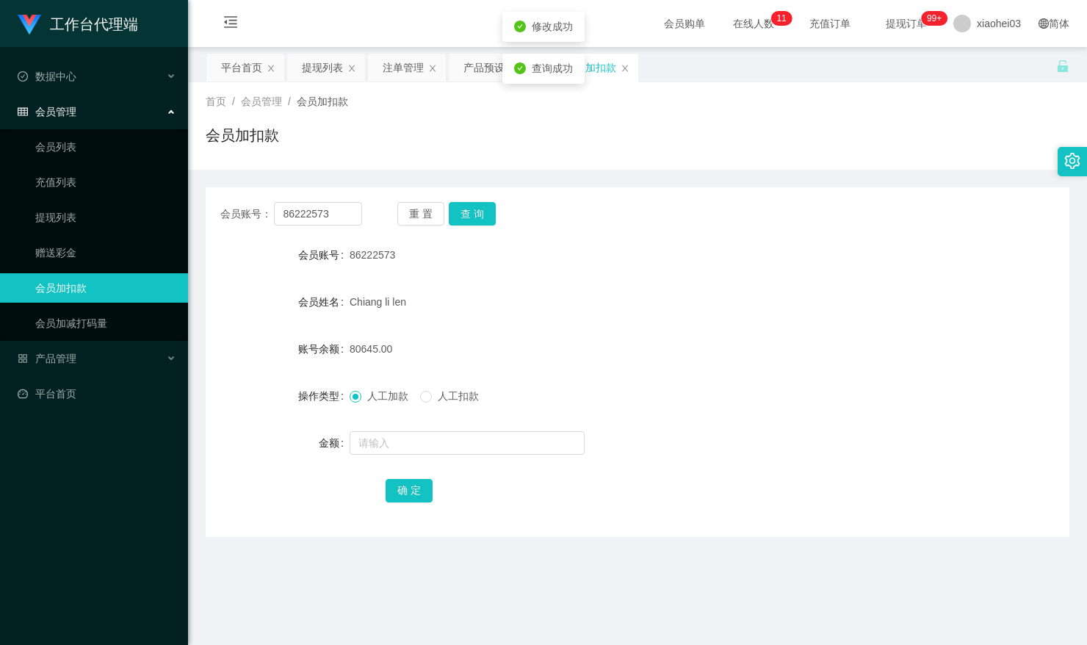
click at [762, 271] on form "会员账号 86222573 会员姓名 Chiang li len 账号余额 80645.00 操作类型 人工加款 人工扣款 金额 确 定" at bounding box center [637, 372] width 863 height 264
click at [485, 68] on div "产品预设置" at bounding box center [488, 68] width 51 height 28
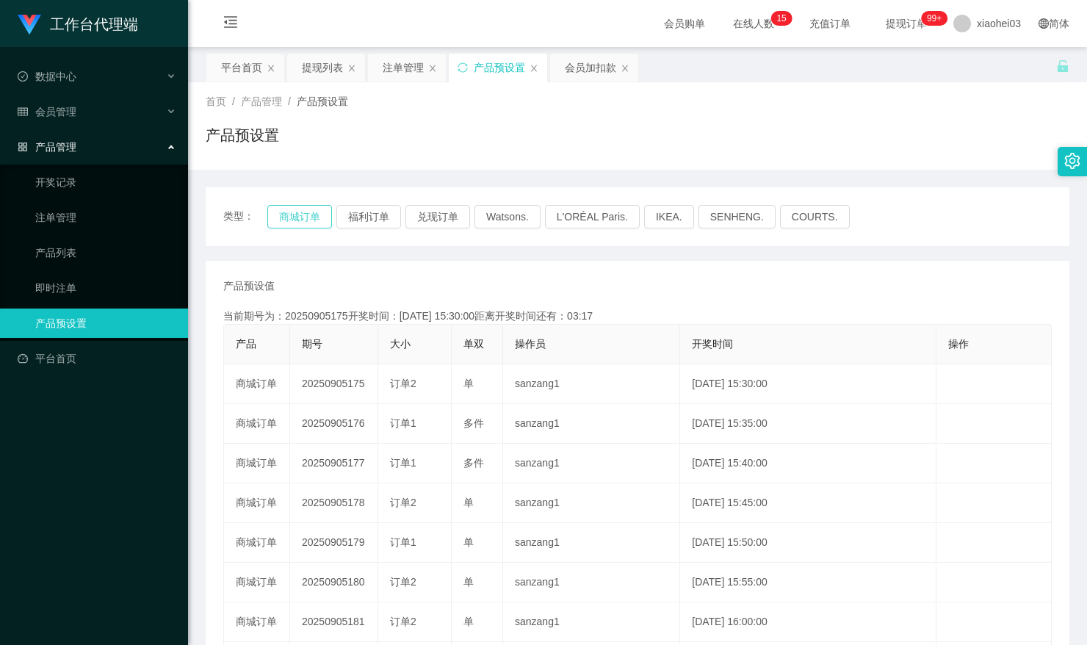
click at [288, 217] on button "商城订单" at bounding box center [299, 216] width 65 height 23
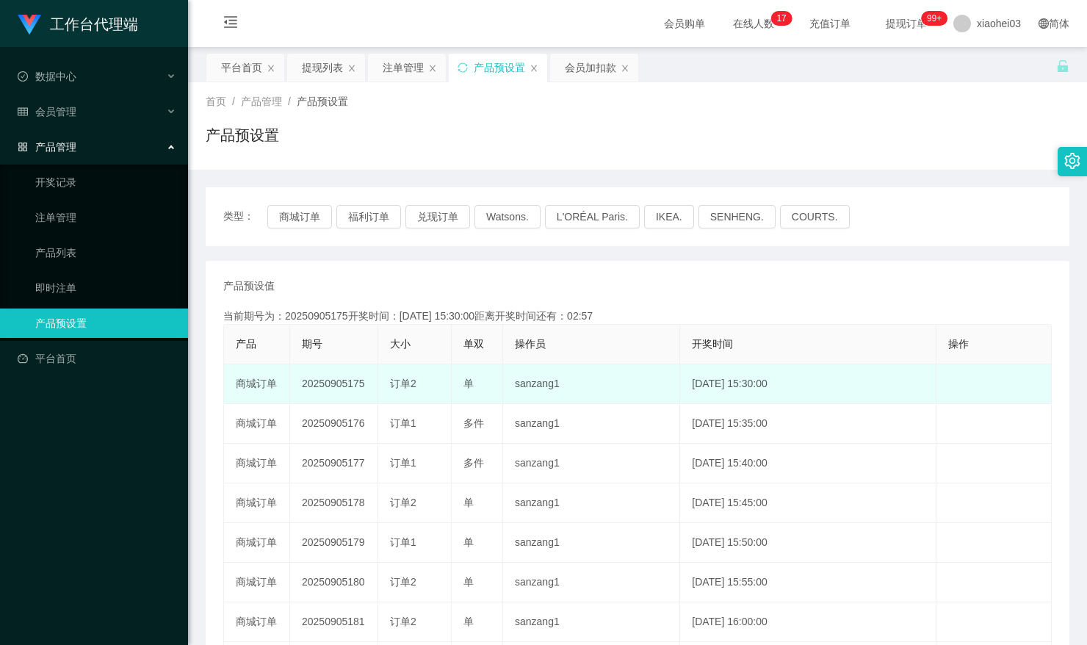
click at [329, 385] on td "20250905175" at bounding box center [334, 384] width 88 height 40
click at [327, 385] on td "20250905175" at bounding box center [334, 384] width 88 height 40
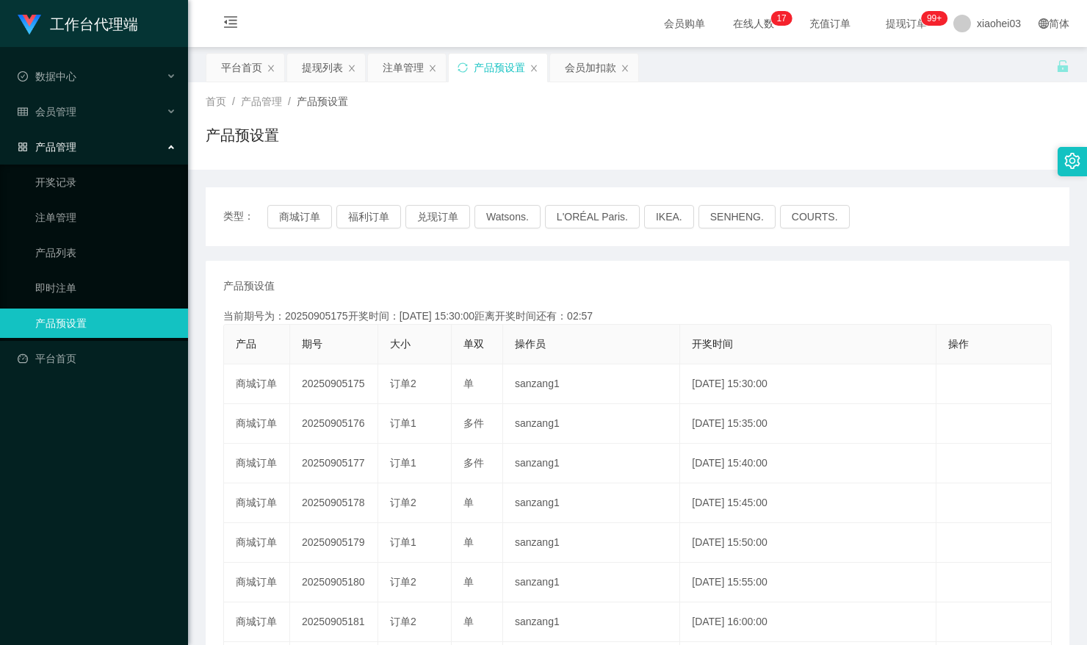
copy td "20250905175"
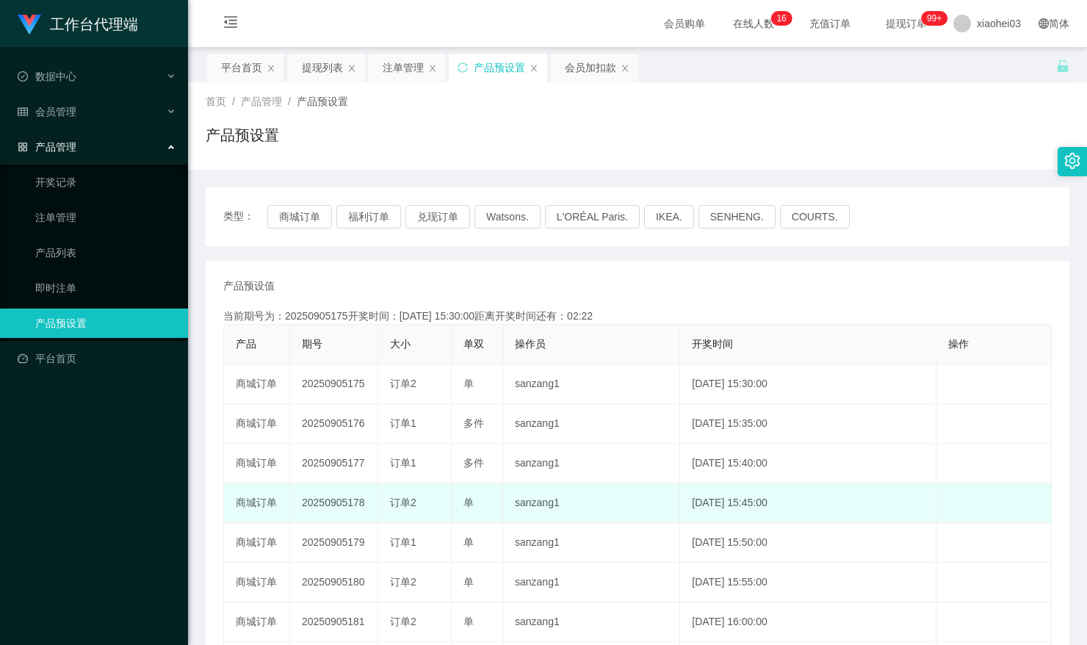
click at [633, 512] on td "sanzang1" at bounding box center [591, 503] width 177 height 40
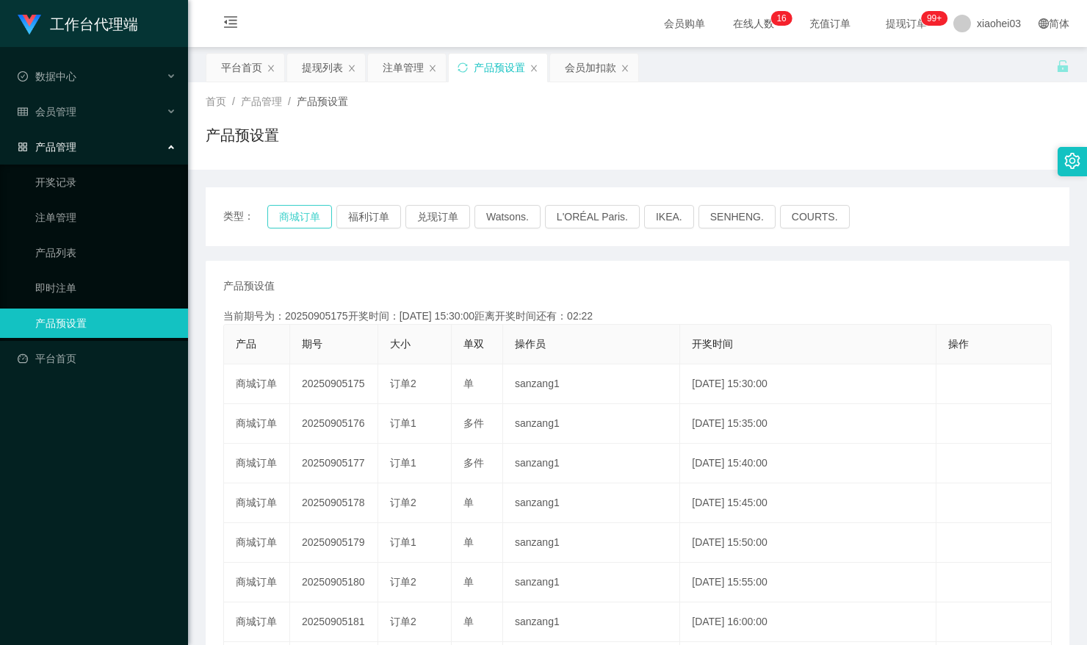
click at [306, 222] on button "商城订单" at bounding box center [299, 216] width 65 height 23
click at [244, 75] on div "平台首页" at bounding box center [241, 68] width 41 height 28
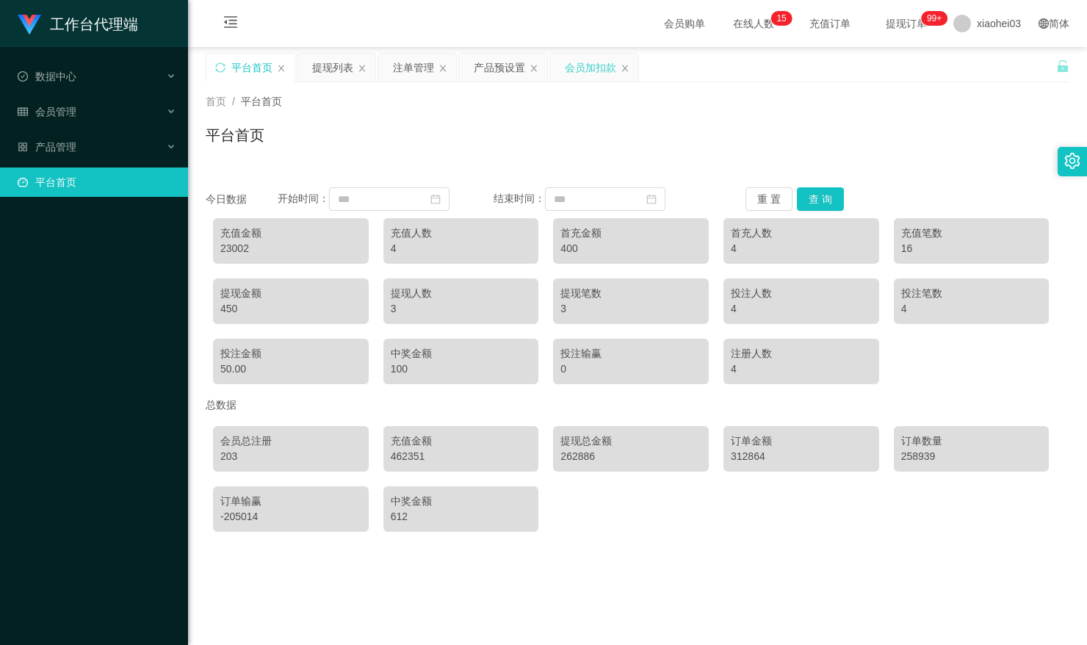
click at [588, 72] on div "会员加扣款" at bounding box center [590, 68] width 51 height 28
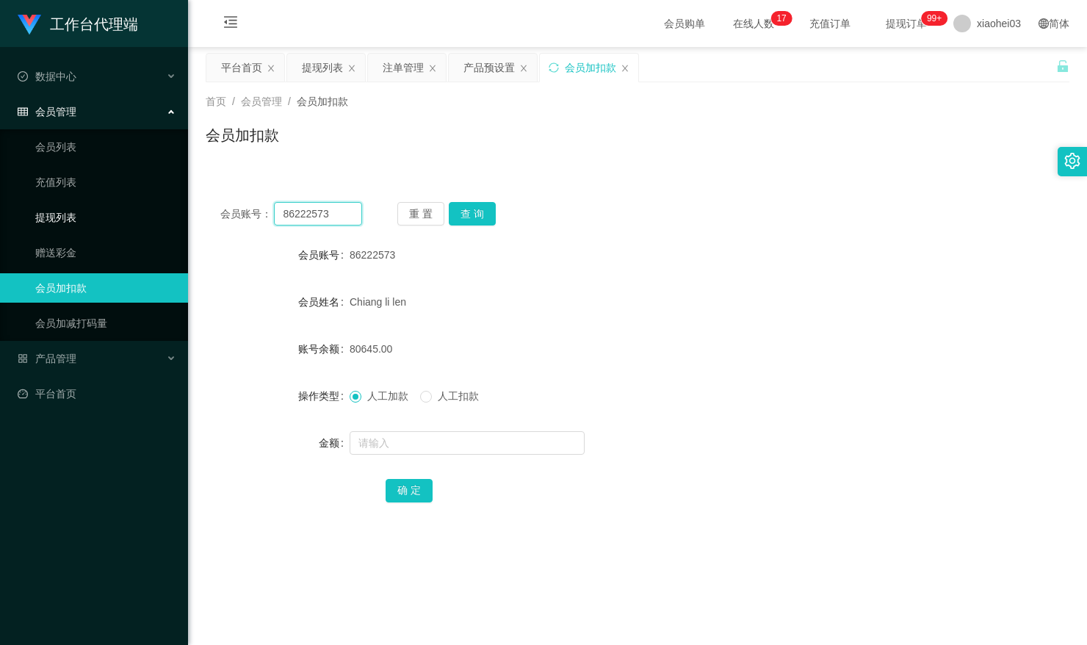
drag, startPoint x: 338, startPoint y: 206, endPoint x: 98, endPoint y: 213, distance: 240.2
click at [118, 213] on section "工作台代理端 数据中心 会员管理 会员列表 充值列表 提现列表 赠送彩金 会员加扣款 会员加减打码量 产品管理 开奖记录 注单管理 产品列表 即时注单 产品预…" at bounding box center [543, 455] width 1087 height 911
click at [489, 210] on button "查 询" at bounding box center [472, 213] width 47 height 23
drag, startPoint x: 433, startPoint y: 435, endPoint x: 445, endPoint y: 442, distance: 13.9
click at [433, 435] on input "text" at bounding box center [466, 442] width 235 height 23
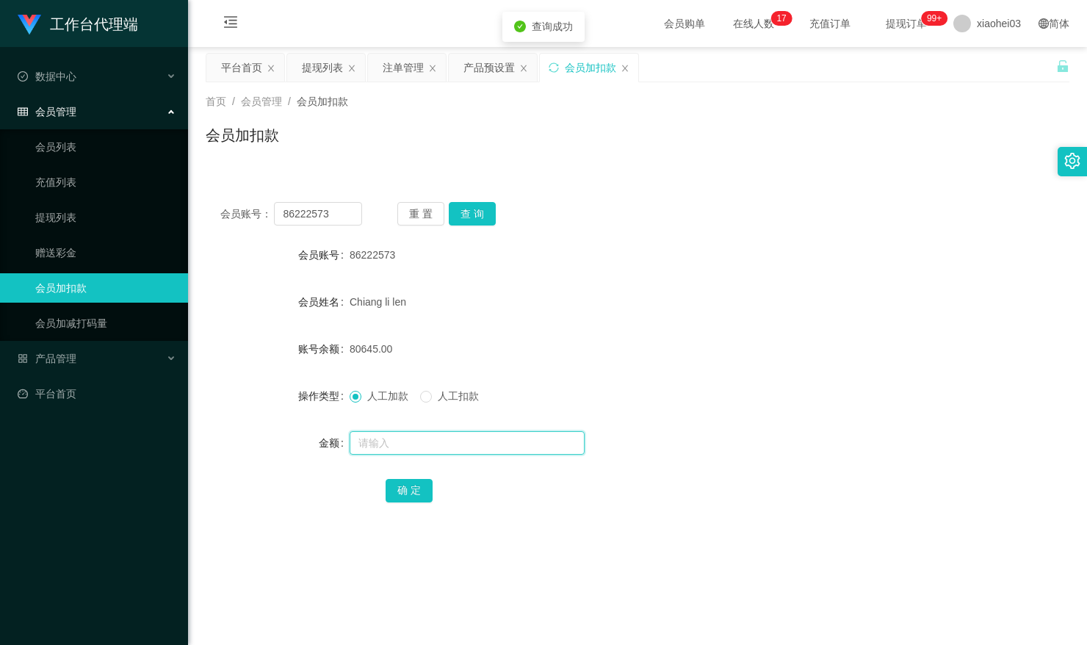
paste input "10533"
type input "10533"
click at [405, 482] on button "确 定" at bounding box center [408, 490] width 47 height 23
click at [690, 341] on div "91178.00" at bounding box center [601, 348] width 504 height 29
click at [311, 68] on div "提现列表" at bounding box center [322, 68] width 41 height 28
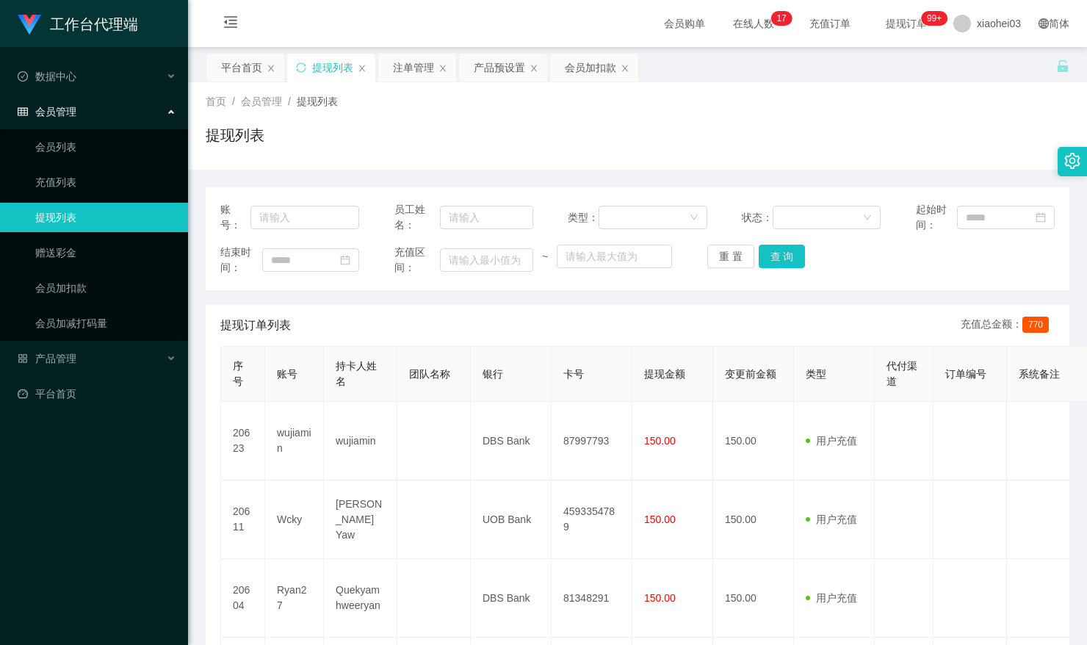
click at [576, 338] on div "提现订单列表 充值总金额： 770" at bounding box center [637, 325] width 834 height 41
click at [495, 75] on div "产品预设置" at bounding box center [499, 68] width 51 height 28
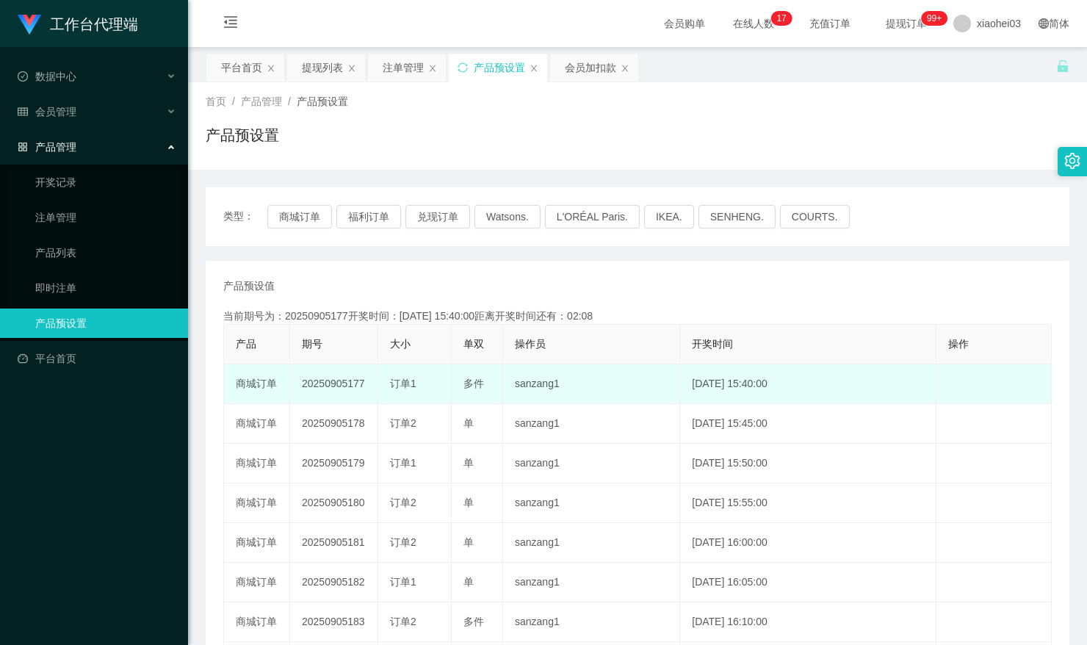
click at [727, 376] on td "2025-09-05 15:40:00" at bounding box center [808, 384] width 256 height 40
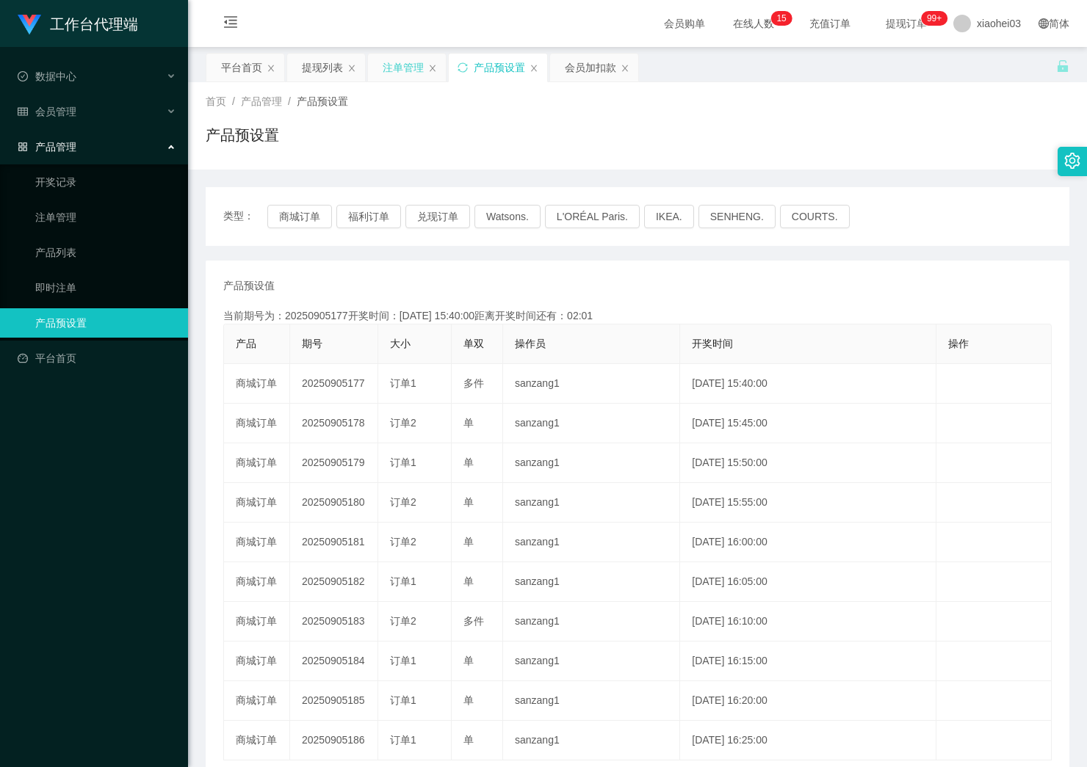
click at [382, 70] on div "注单管理" at bounding box center [407, 68] width 78 height 28
click at [389, 77] on div "注单管理" at bounding box center [402, 68] width 41 height 28
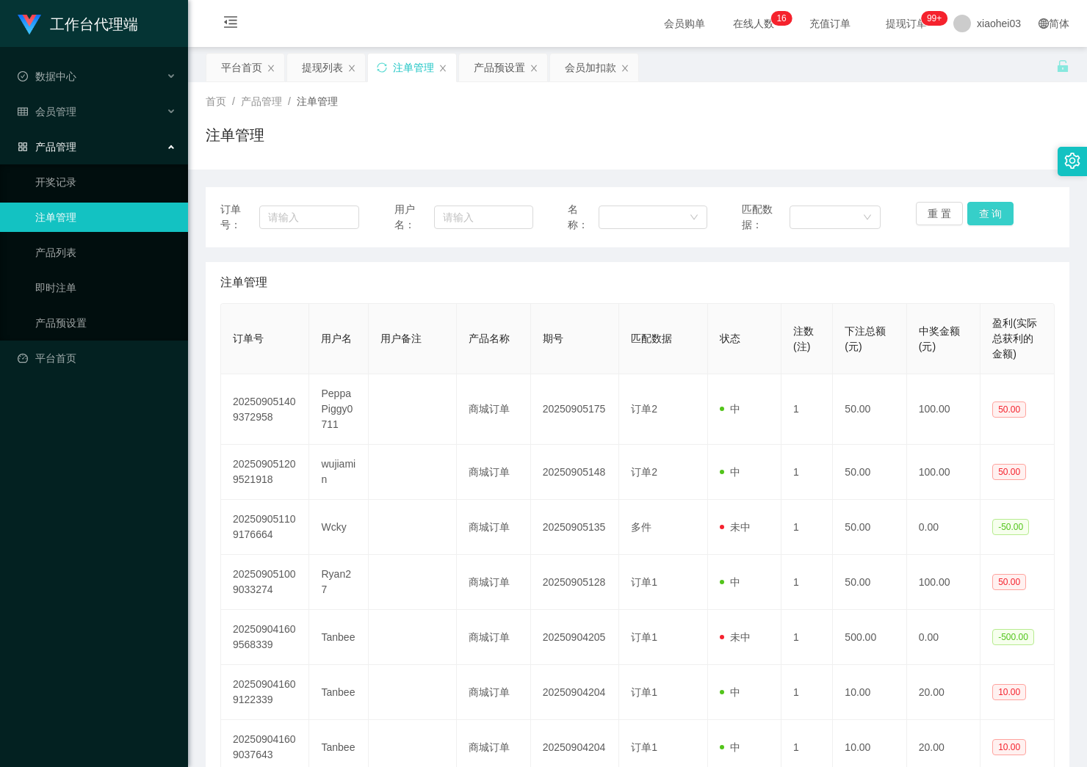
click at [990, 218] on button "查 询" at bounding box center [990, 213] width 47 height 23
click at [289, 69] on div "提现列表" at bounding box center [326, 68] width 78 height 28
click at [300, 71] on div "提现列表" at bounding box center [326, 68] width 78 height 28
click at [303, 68] on div "提现列表" at bounding box center [322, 68] width 41 height 28
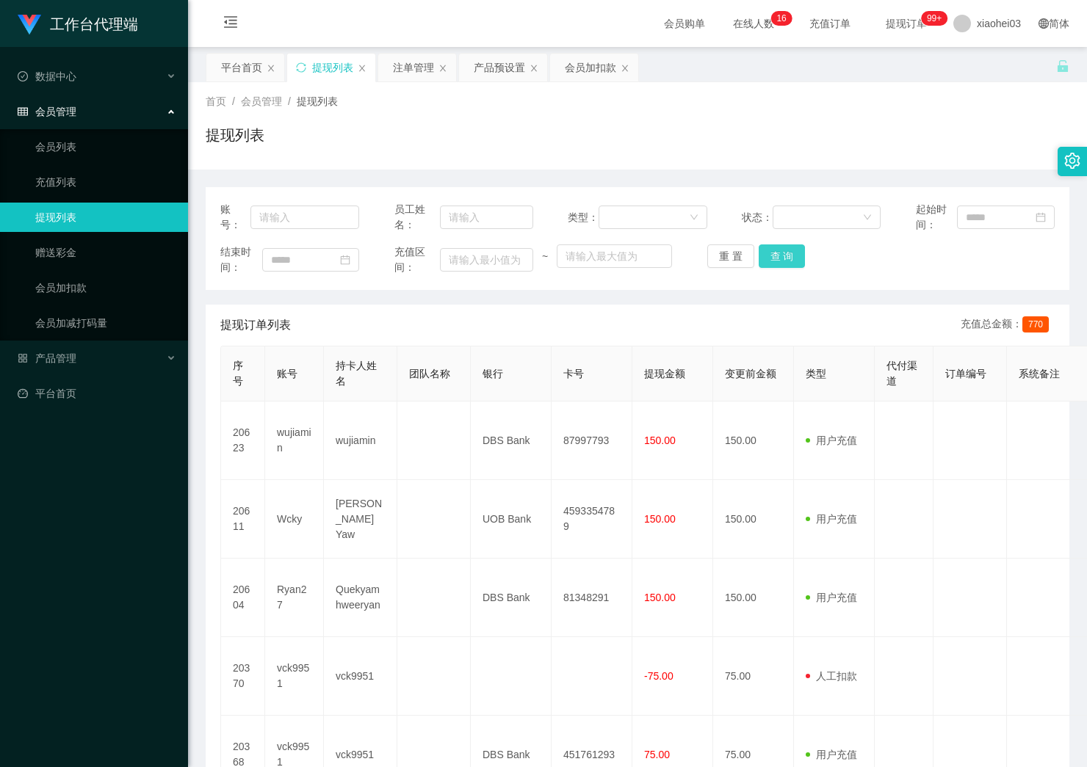
click at [781, 250] on button "查 询" at bounding box center [781, 255] width 47 height 23
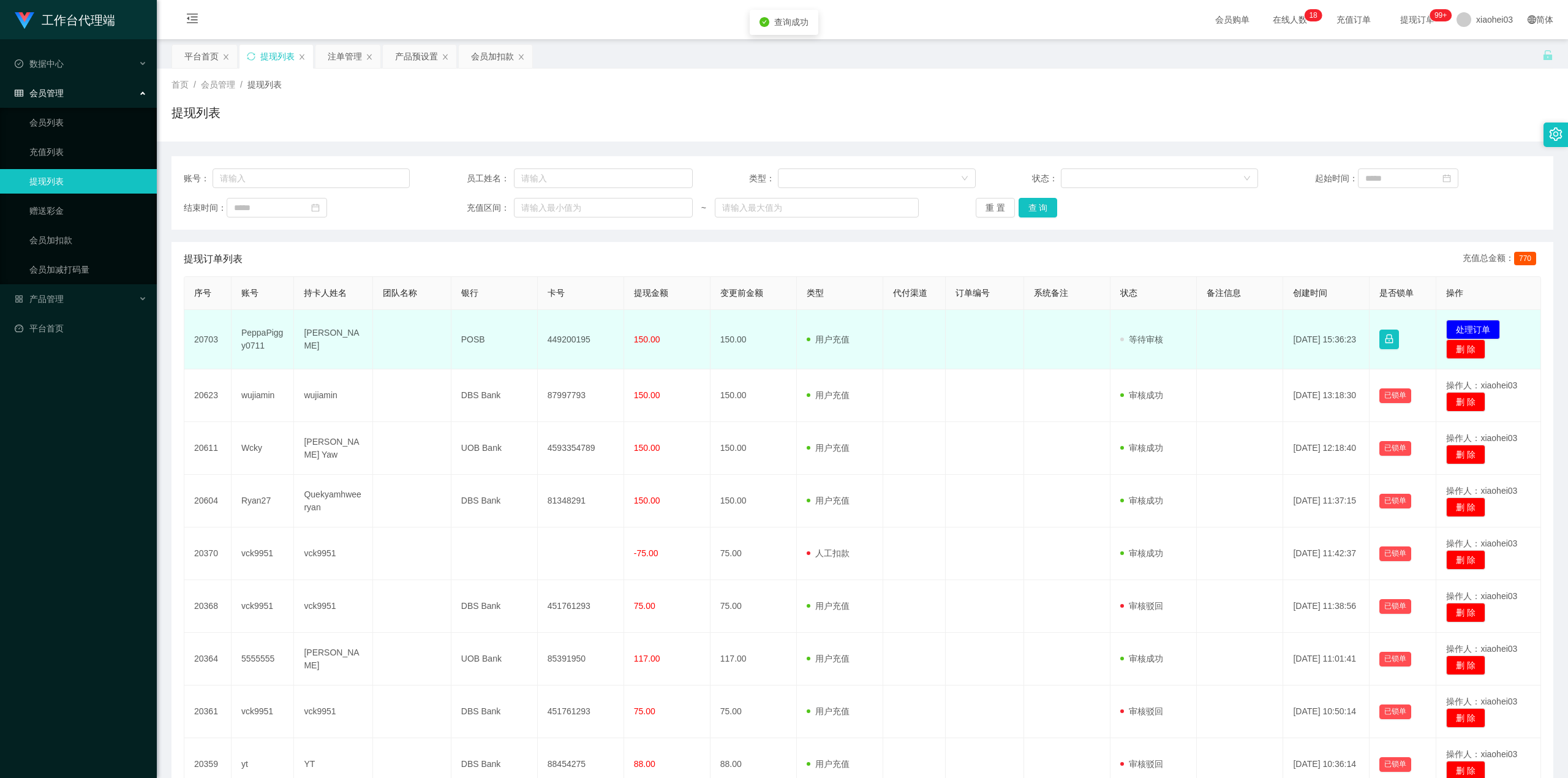
click at [565, 336] on td "449200195" at bounding box center [582, 339] width 87 height 59
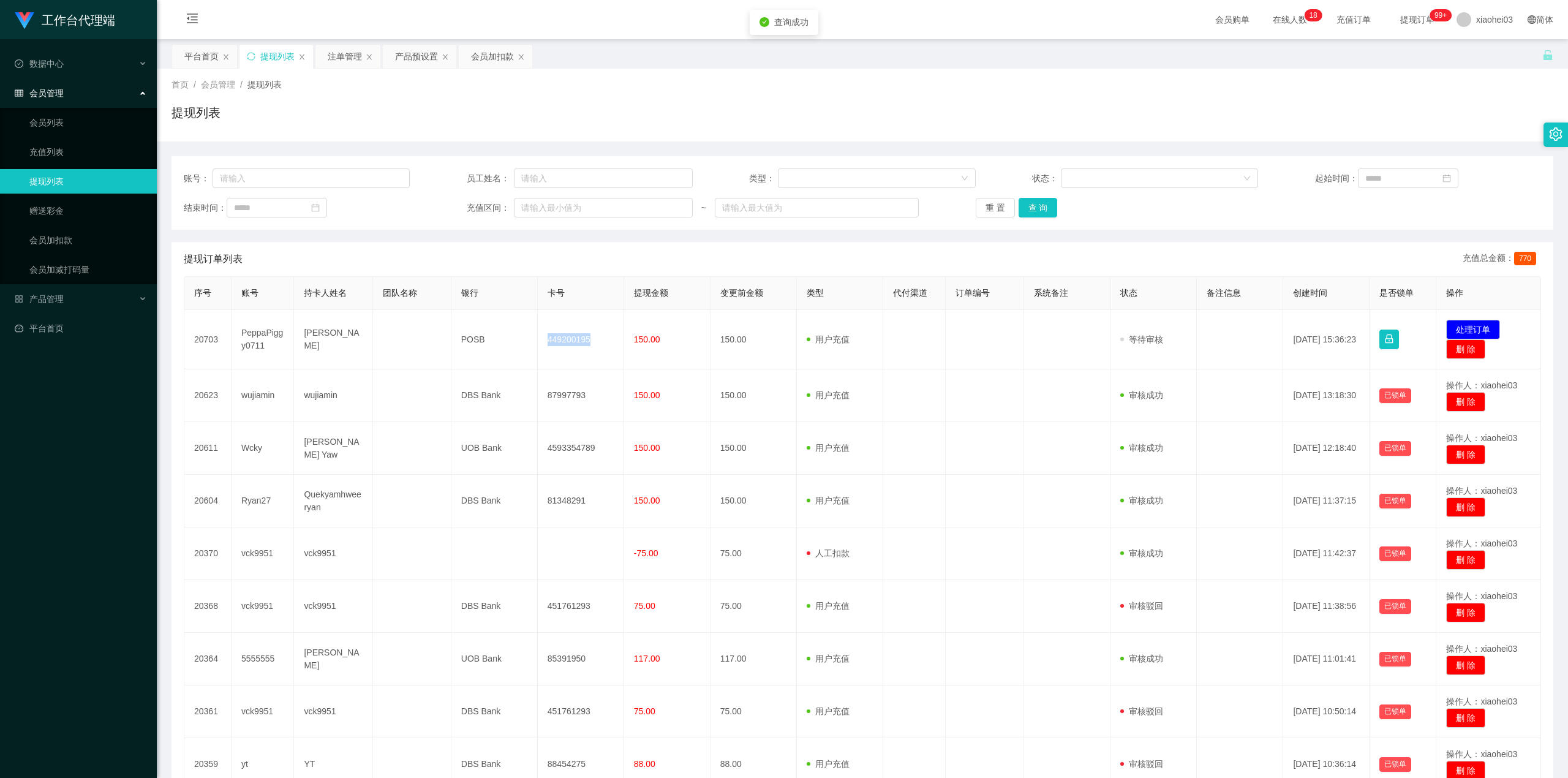
copy td "449200195"
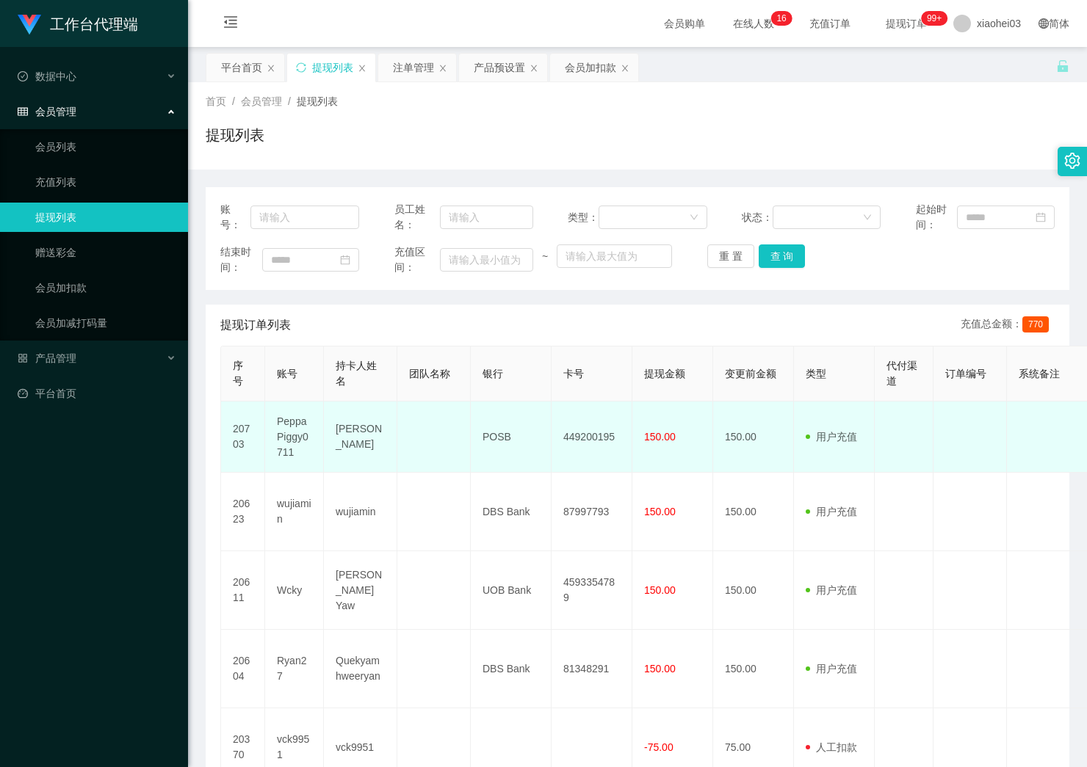
click at [351, 435] on td "Chan bo zhang" at bounding box center [360, 437] width 73 height 71
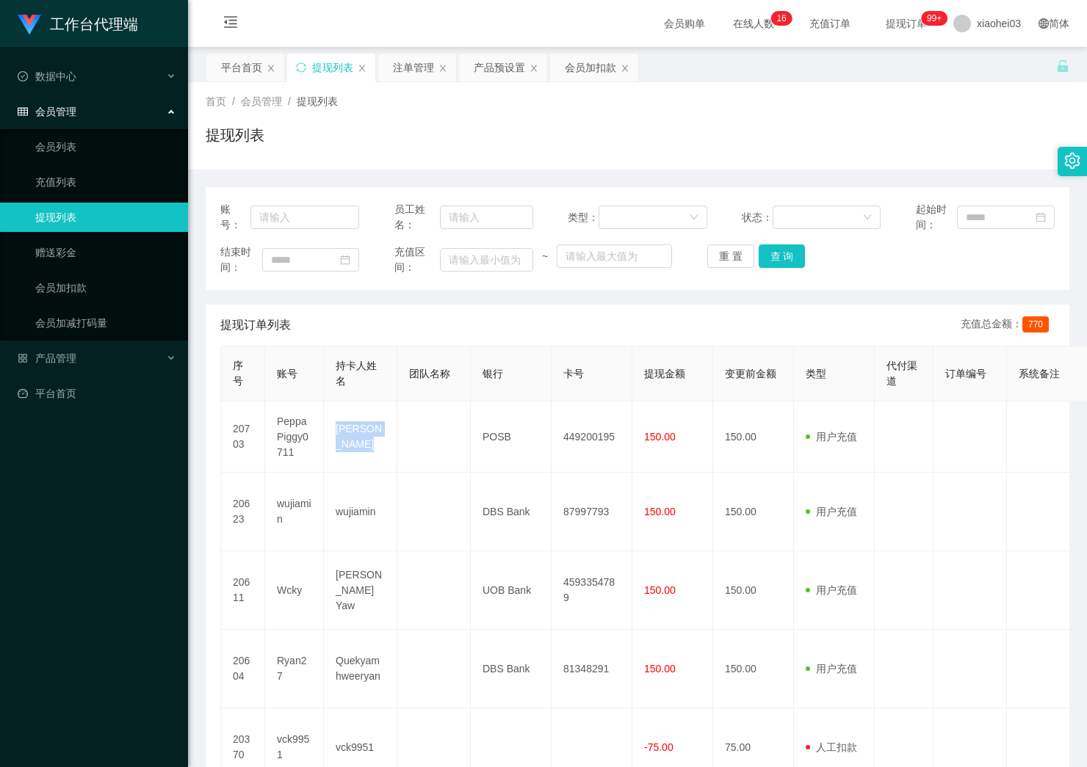
copy td "Chan bo zhang"
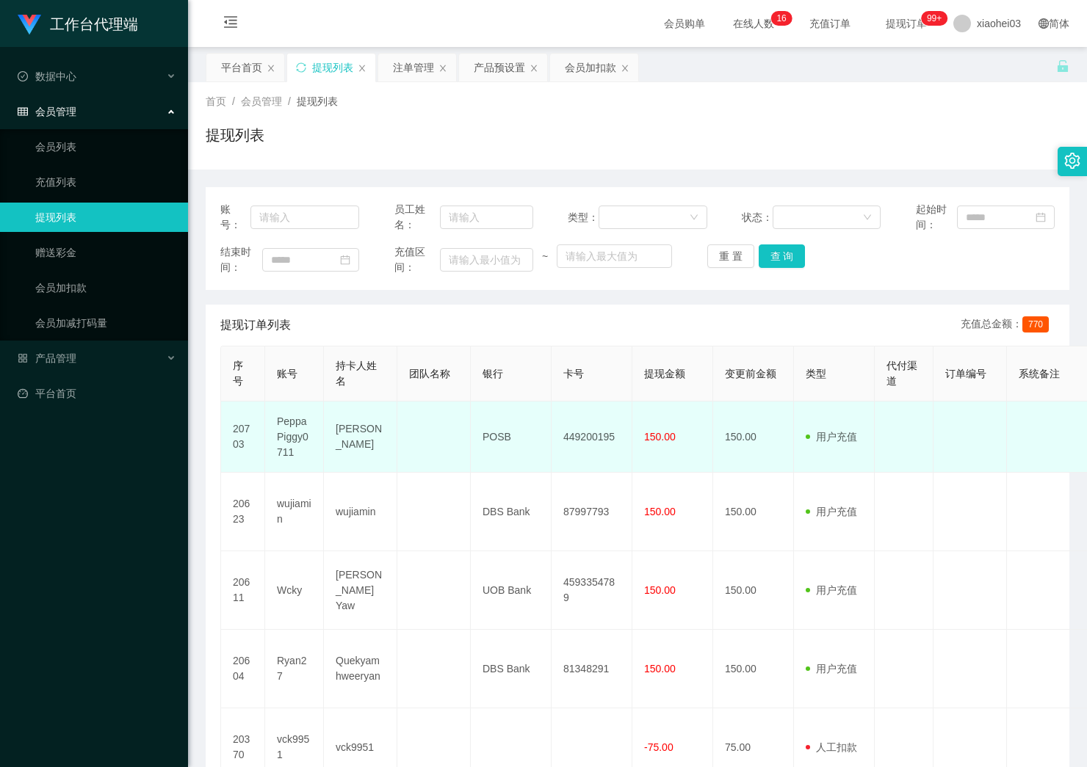
click at [485, 439] on td "POSB" at bounding box center [511, 437] width 81 height 71
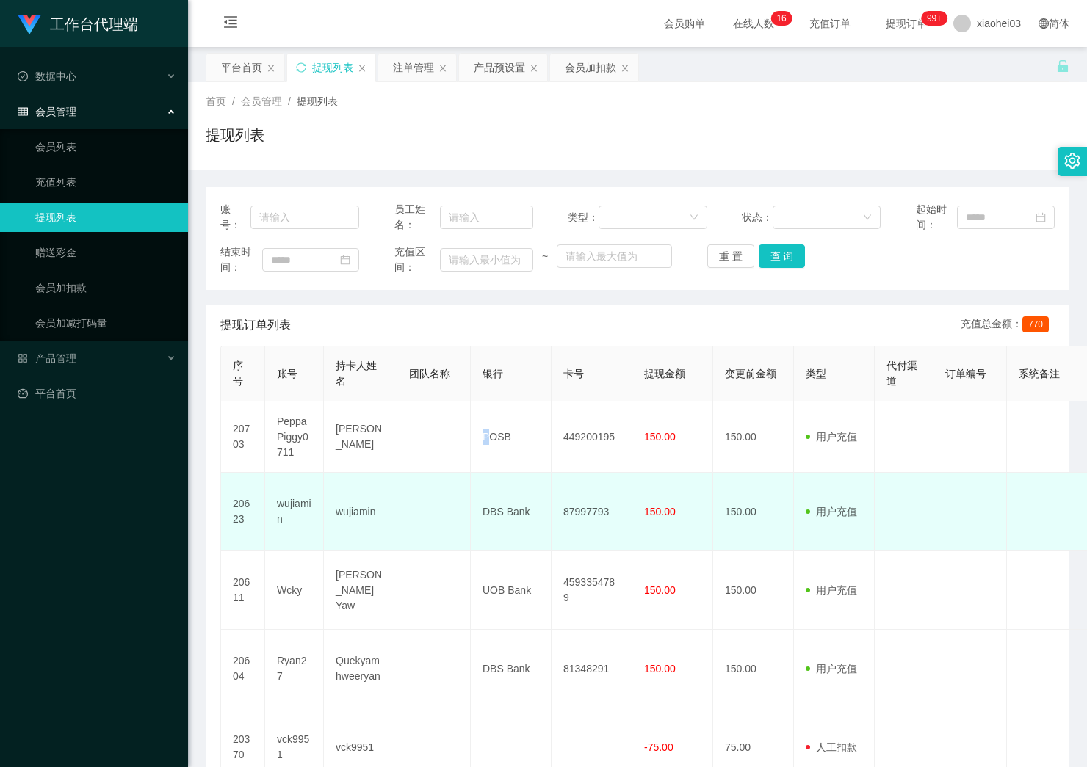
copy td "P"
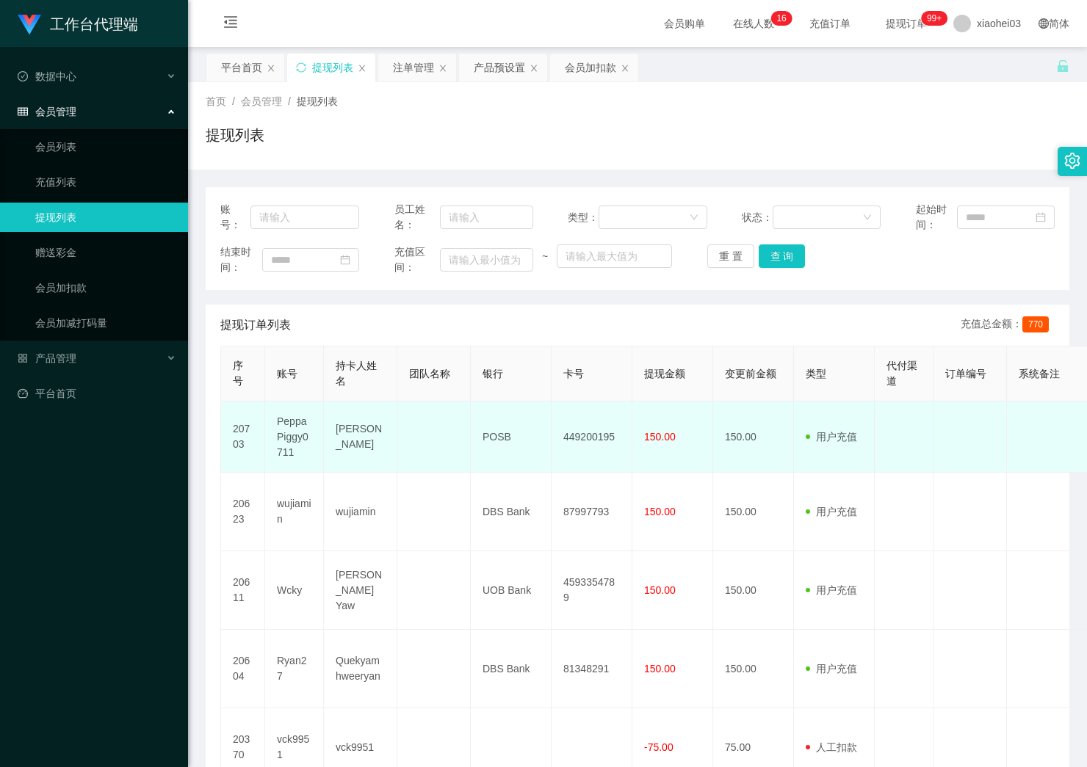
drag, startPoint x: 512, startPoint y: 432, endPoint x: 495, endPoint y: 432, distance: 16.9
click at [509, 432] on td "POSB" at bounding box center [511, 437] width 81 height 71
click at [485, 435] on td "POSB" at bounding box center [511, 437] width 81 height 71
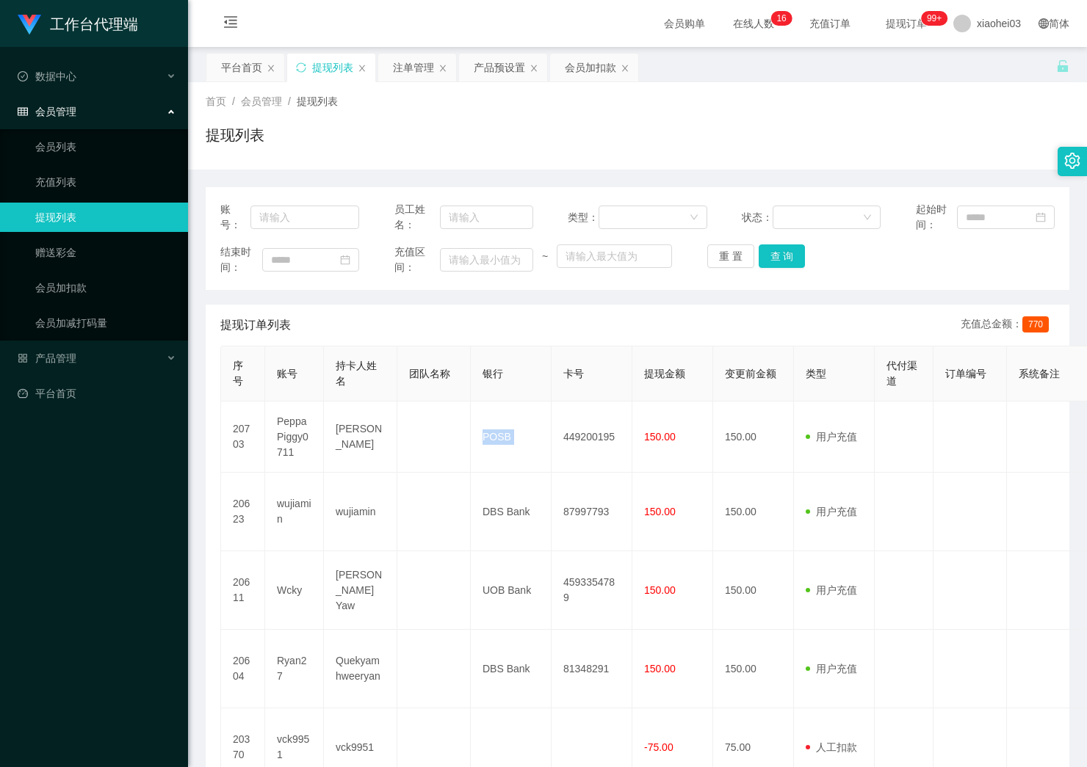
copy td "POSB"
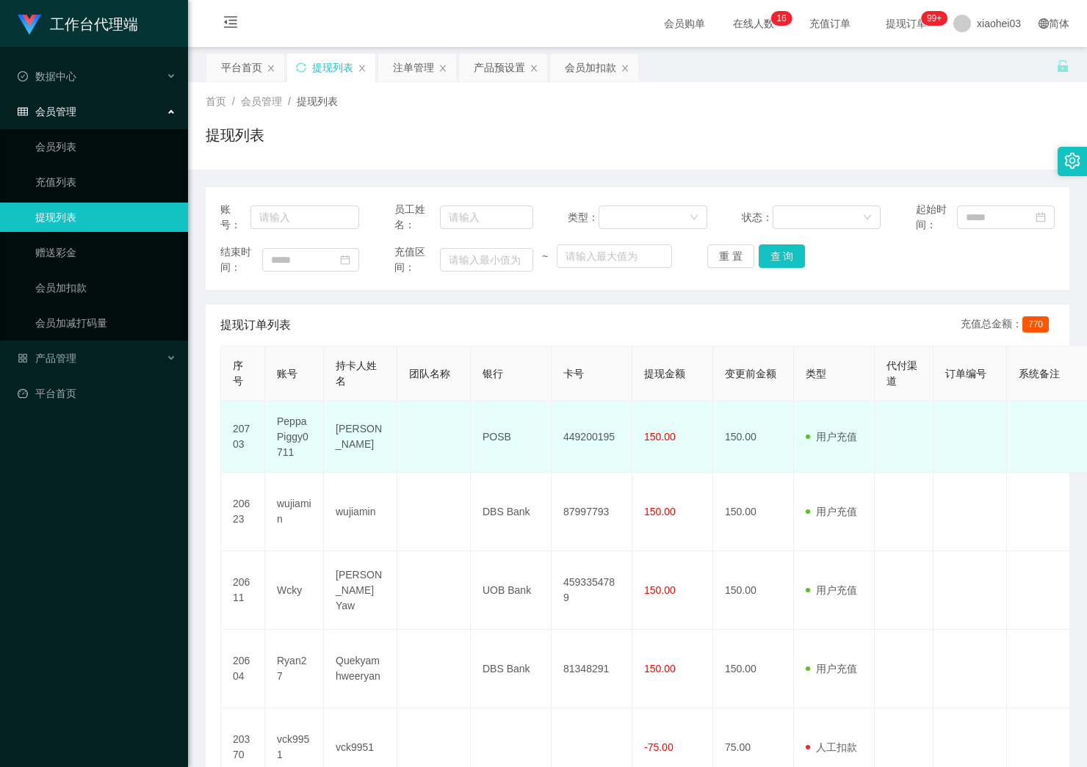
click at [577, 438] on td "449200195" at bounding box center [591, 437] width 81 height 71
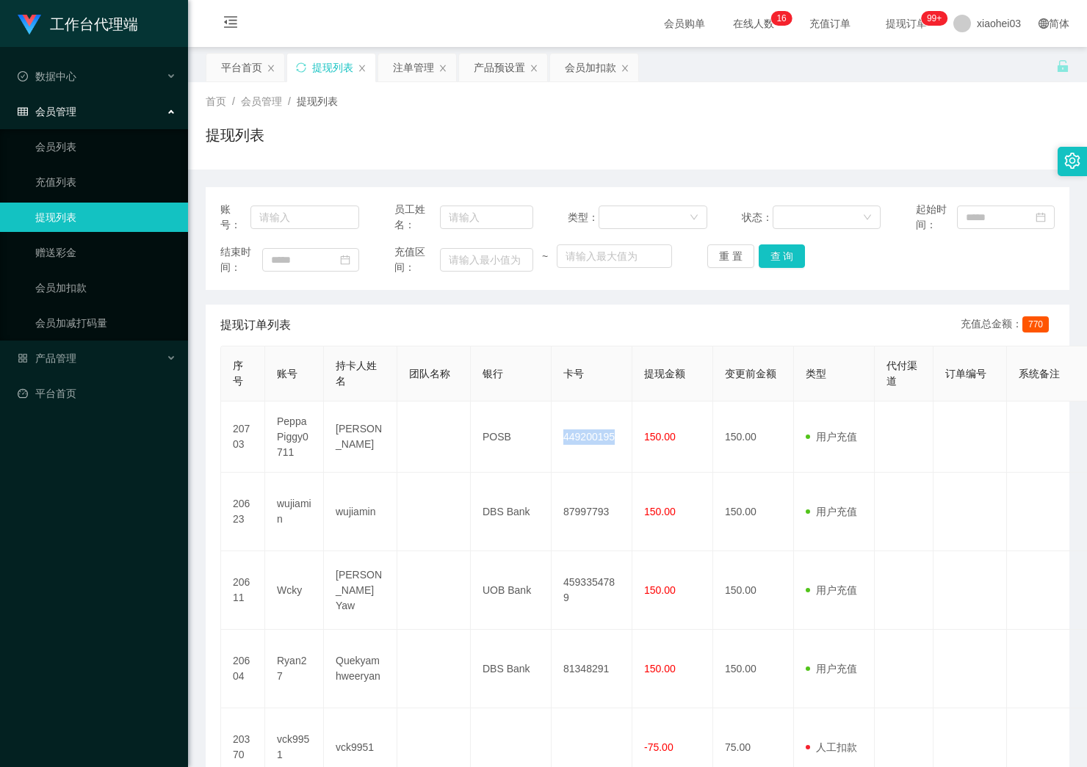
copy td "449200195"
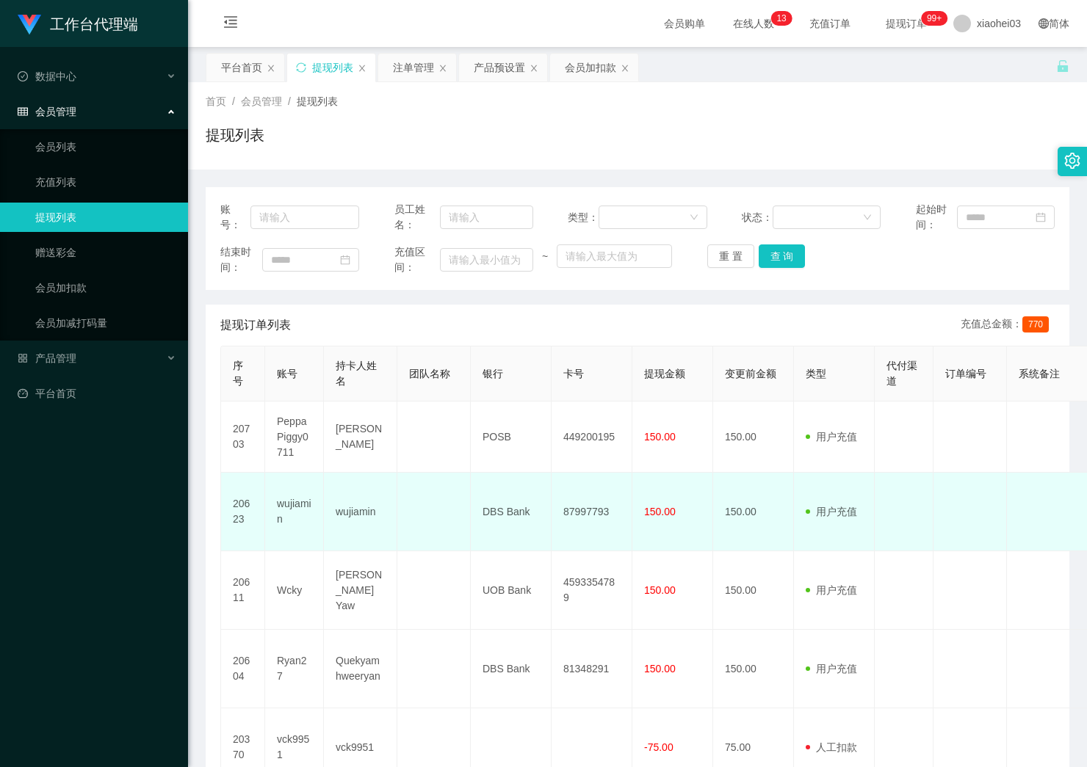
click at [718, 487] on td "150.00" at bounding box center [753, 512] width 81 height 79
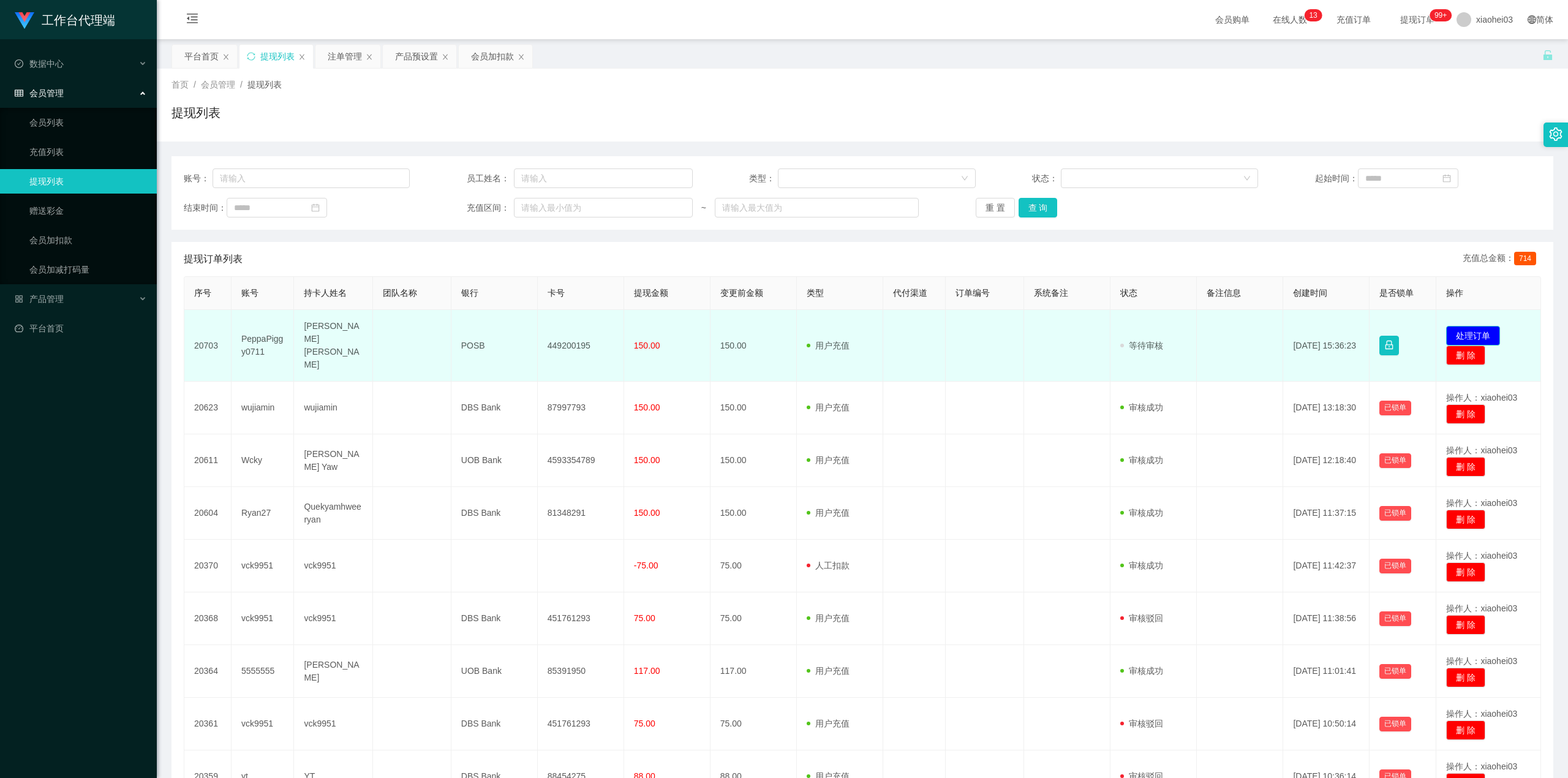
click at [1469, 327] on button "处理订单" at bounding box center [1473, 336] width 54 height 19
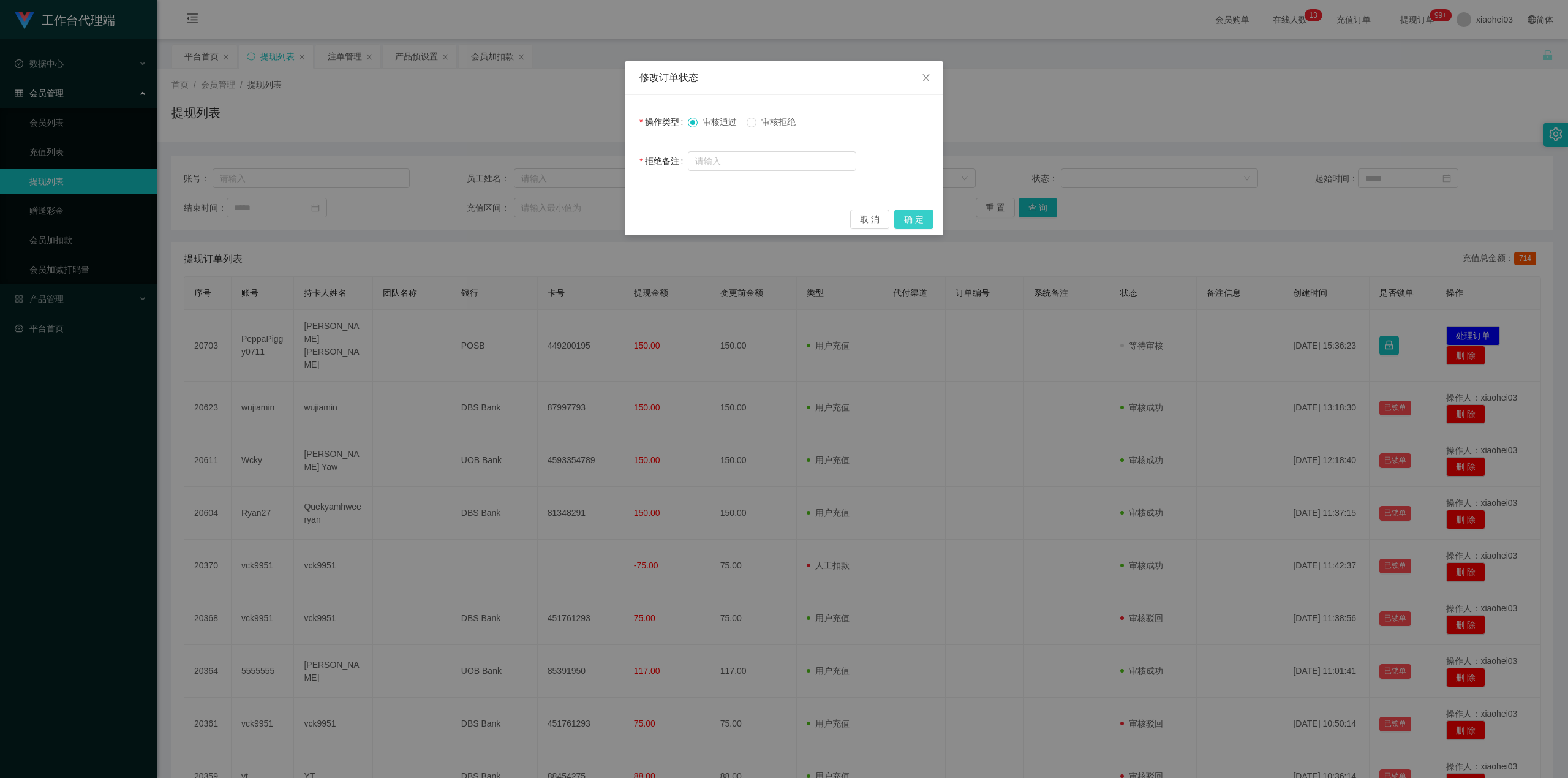
click at [920, 217] on button "确 定" at bounding box center [914, 219] width 39 height 19
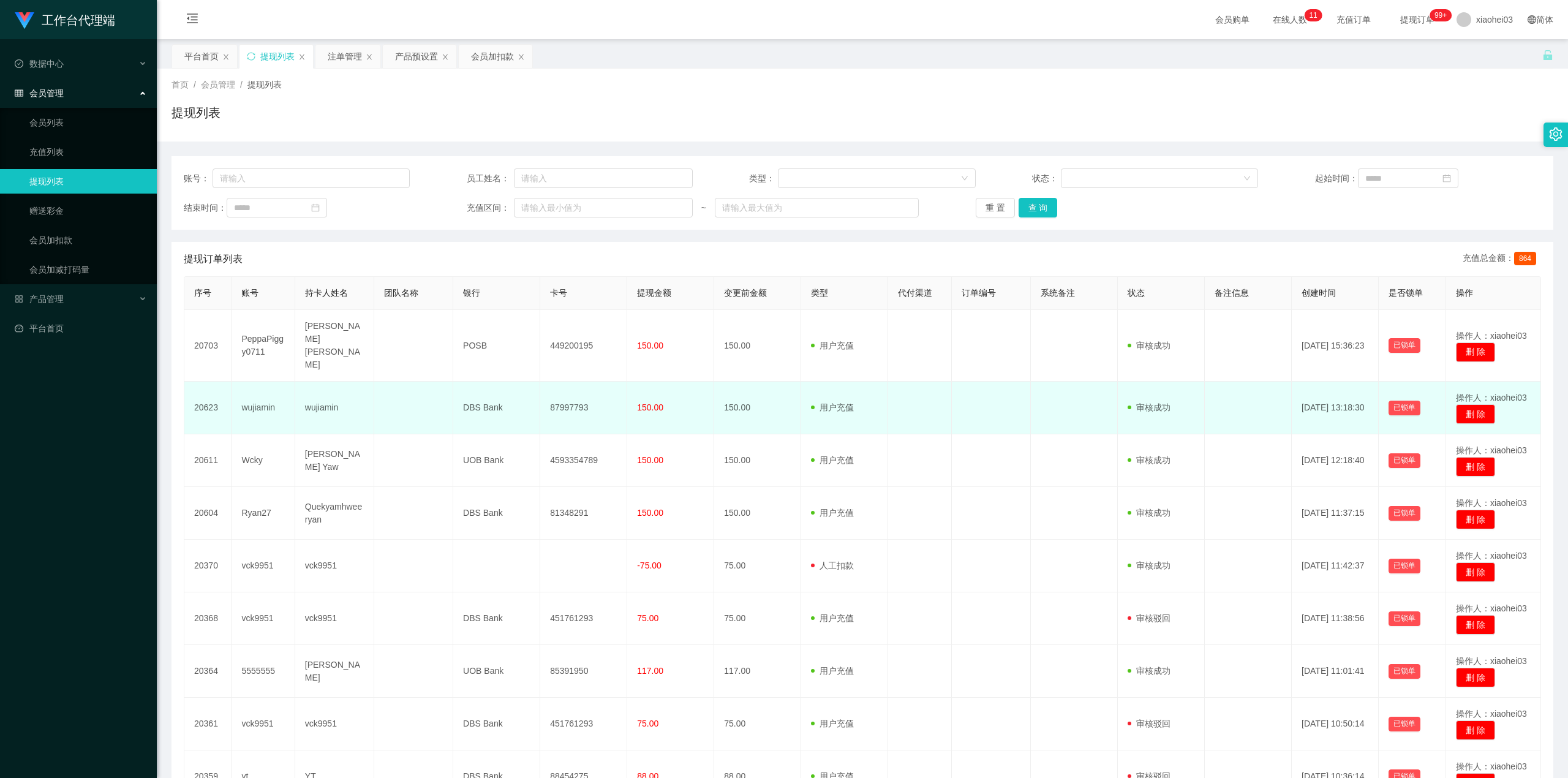
click at [487, 381] on td "DBS Bank" at bounding box center [497, 407] width 87 height 53
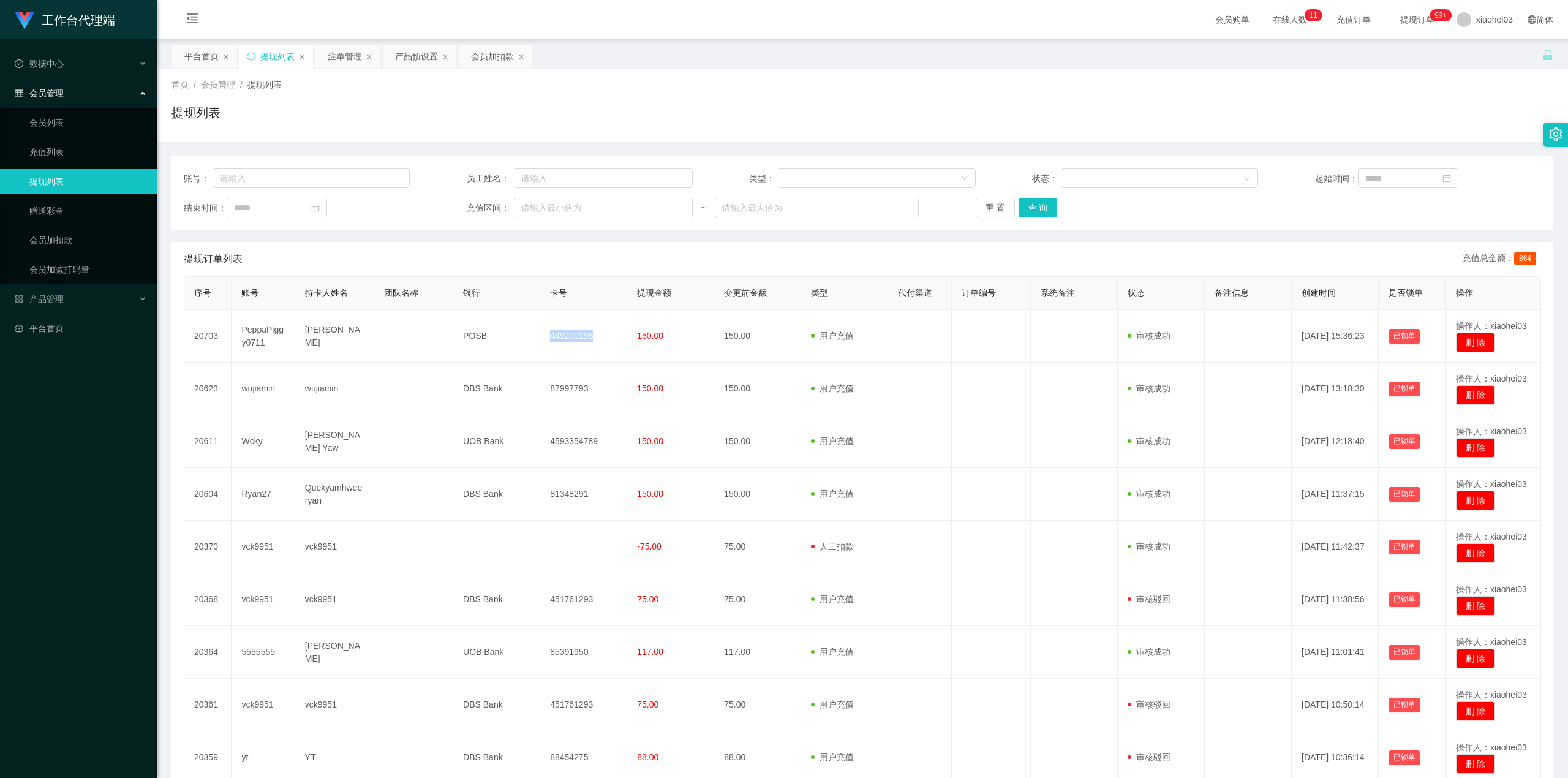
click at [561, 336] on td "449200195" at bounding box center [584, 336] width 87 height 53
click at [68, 110] on link "会员列表" at bounding box center [88, 122] width 118 height 24
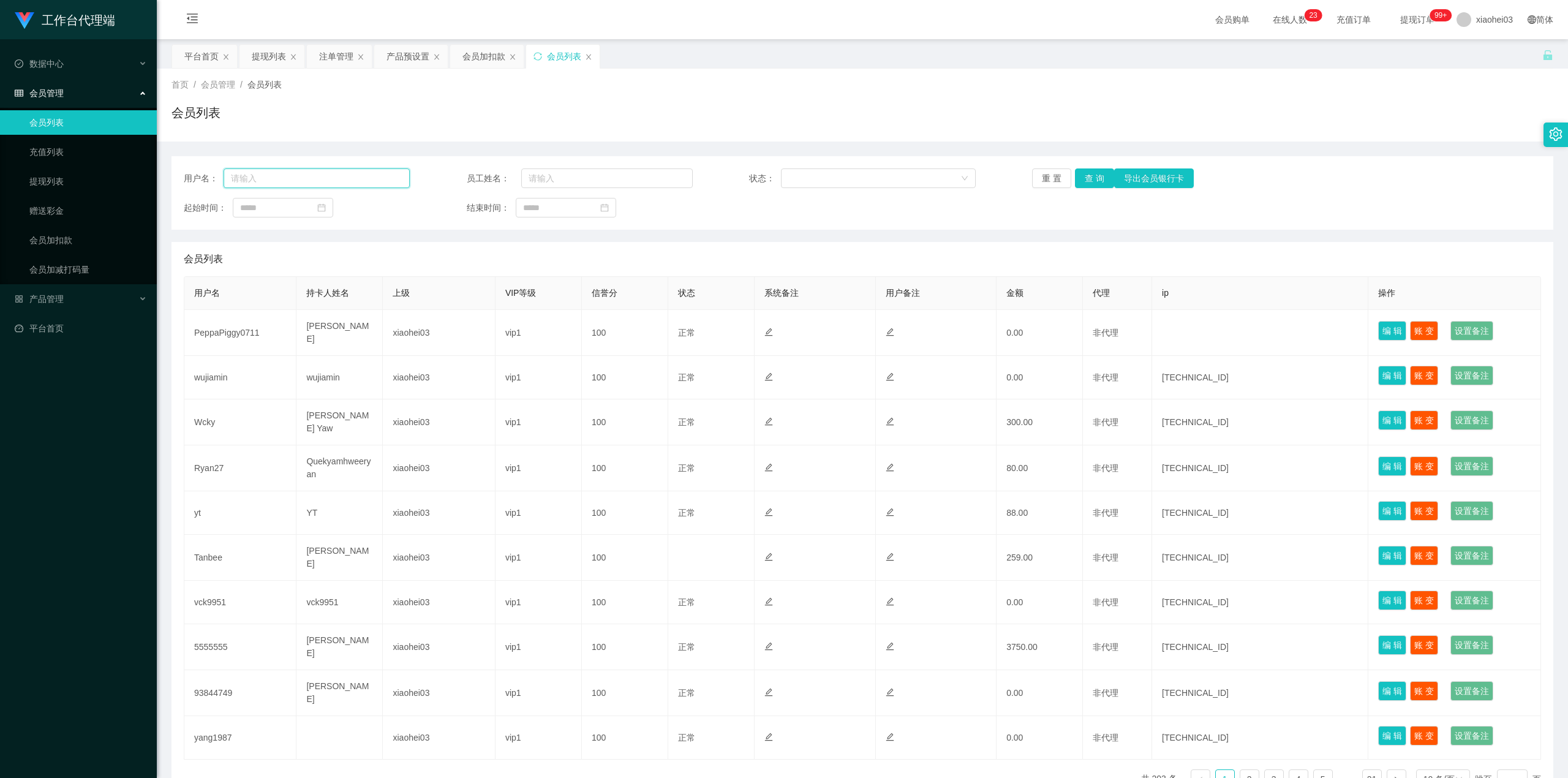
drag, startPoint x: 309, startPoint y: 177, endPoint x: 342, endPoint y: 180, distance: 33.1
click at [307, 176] on input "text" at bounding box center [316, 178] width 186 height 19
paste input "86222573"
type input "86222573"
click at [1102, 175] on button "查 询" at bounding box center [1094, 178] width 39 height 19
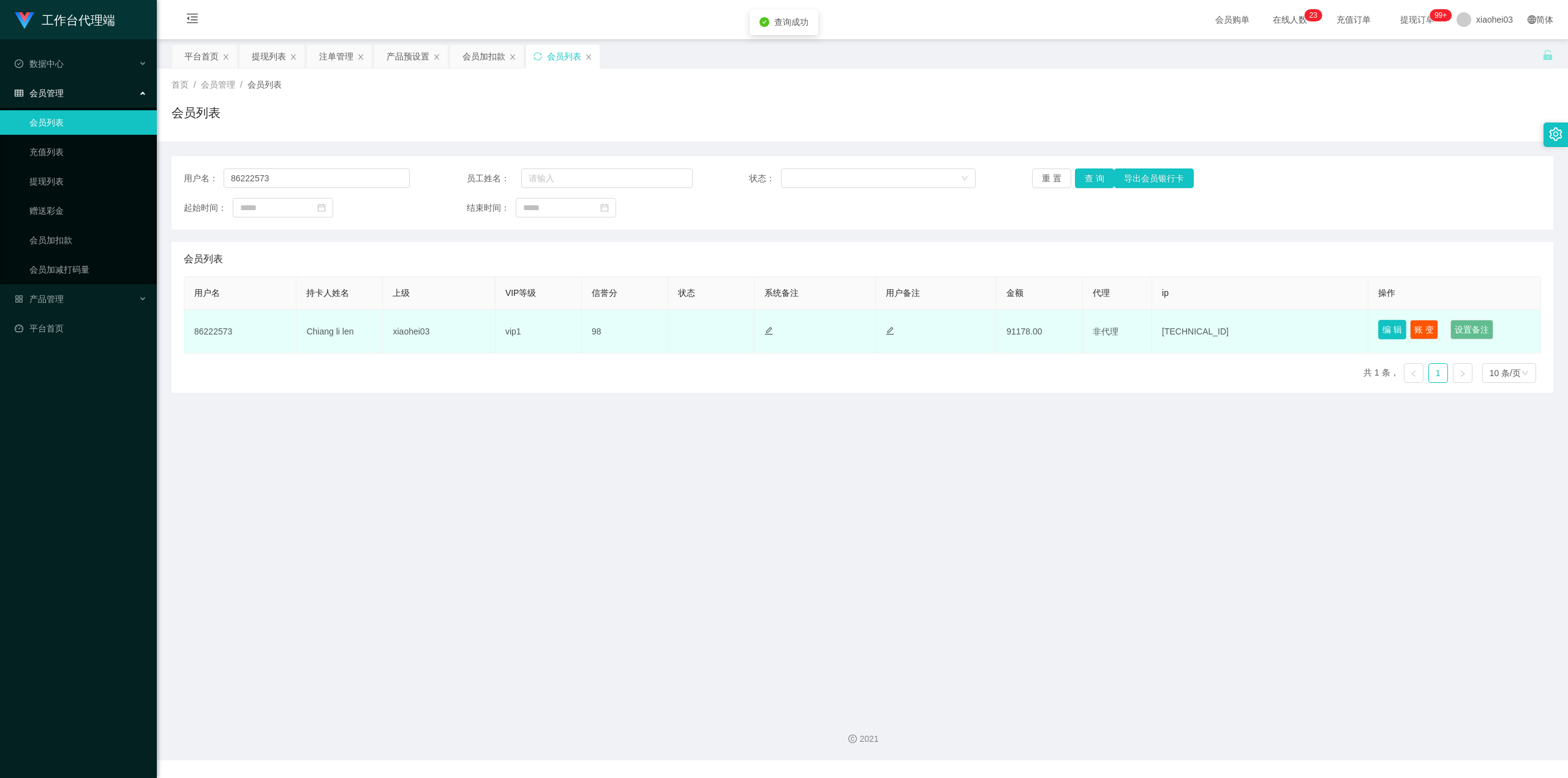
click at [1379, 329] on button "编 辑" at bounding box center [1393, 329] width 28 height 19
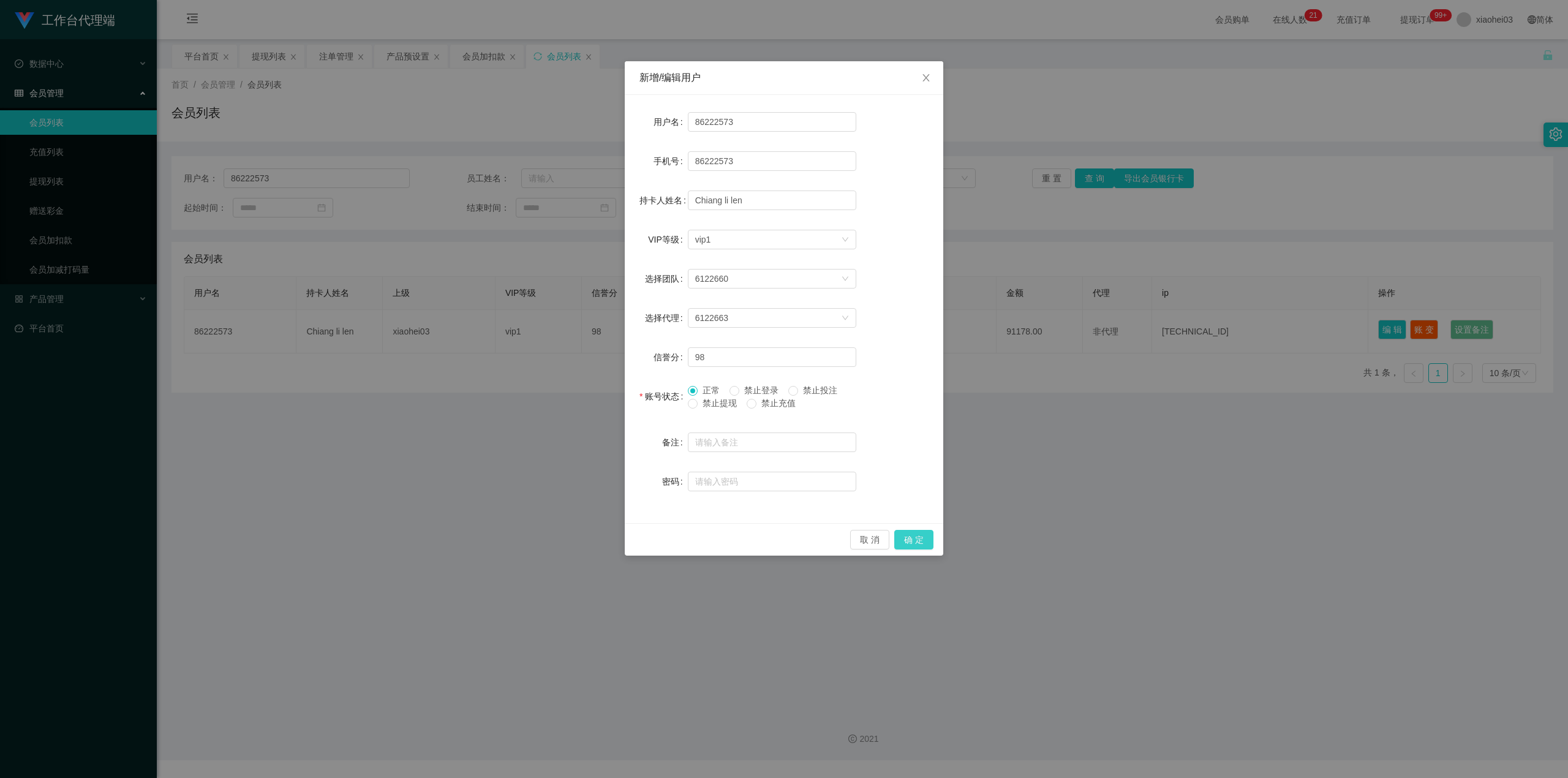
click at [923, 542] on button "确 定" at bounding box center [914, 539] width 39 height 19
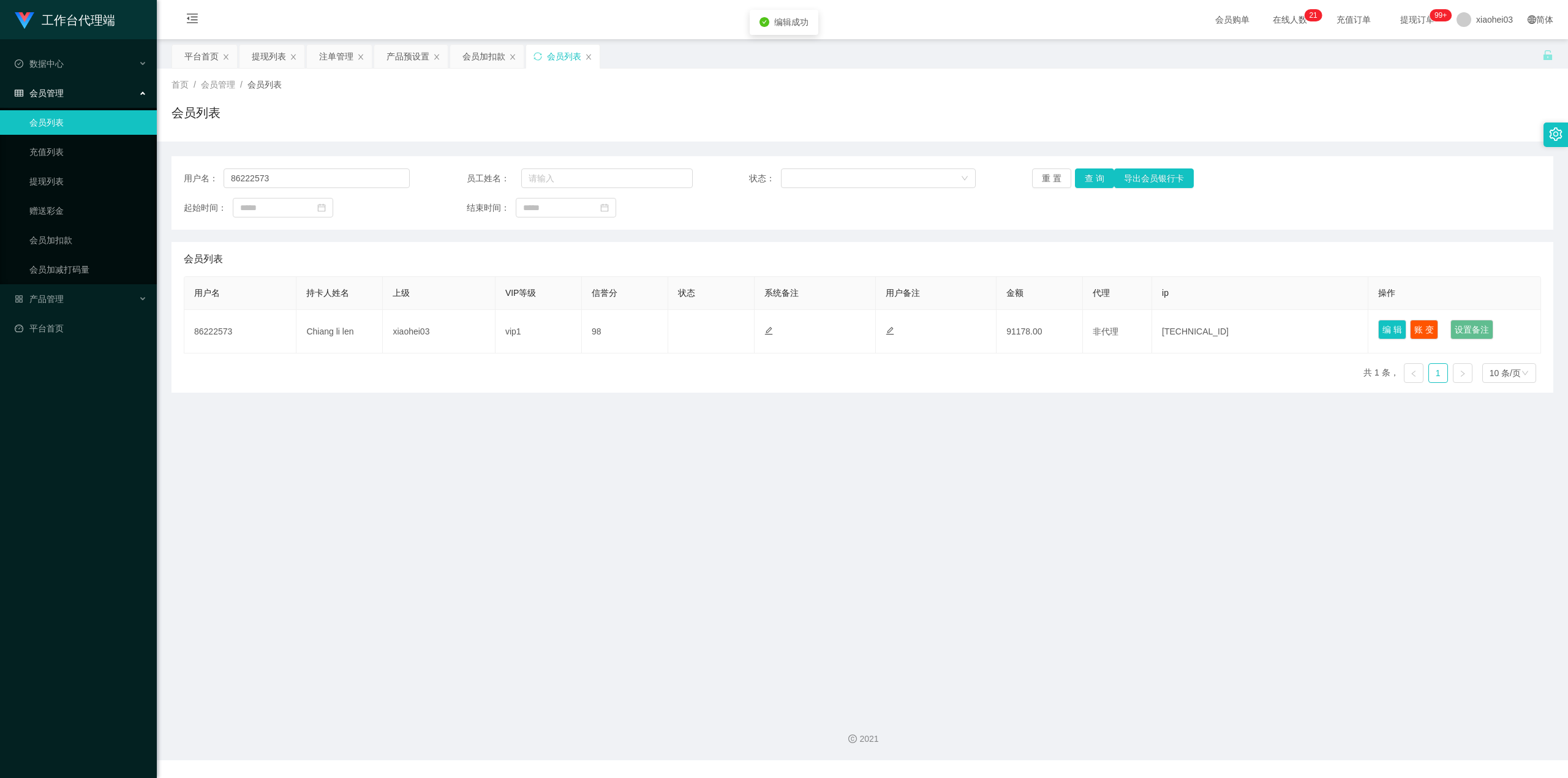
click at [955, 525] on main "关闭左侧 关闭右侧 关闭其它 刷新页面 平台首页 提现列表 注单管理 产品预设置 会员加扣款 会员列表 首页 / 会员管理 / 会员列表 / 会员列表 用户名…" at bounding box center [862, 371] width 1411 height 664
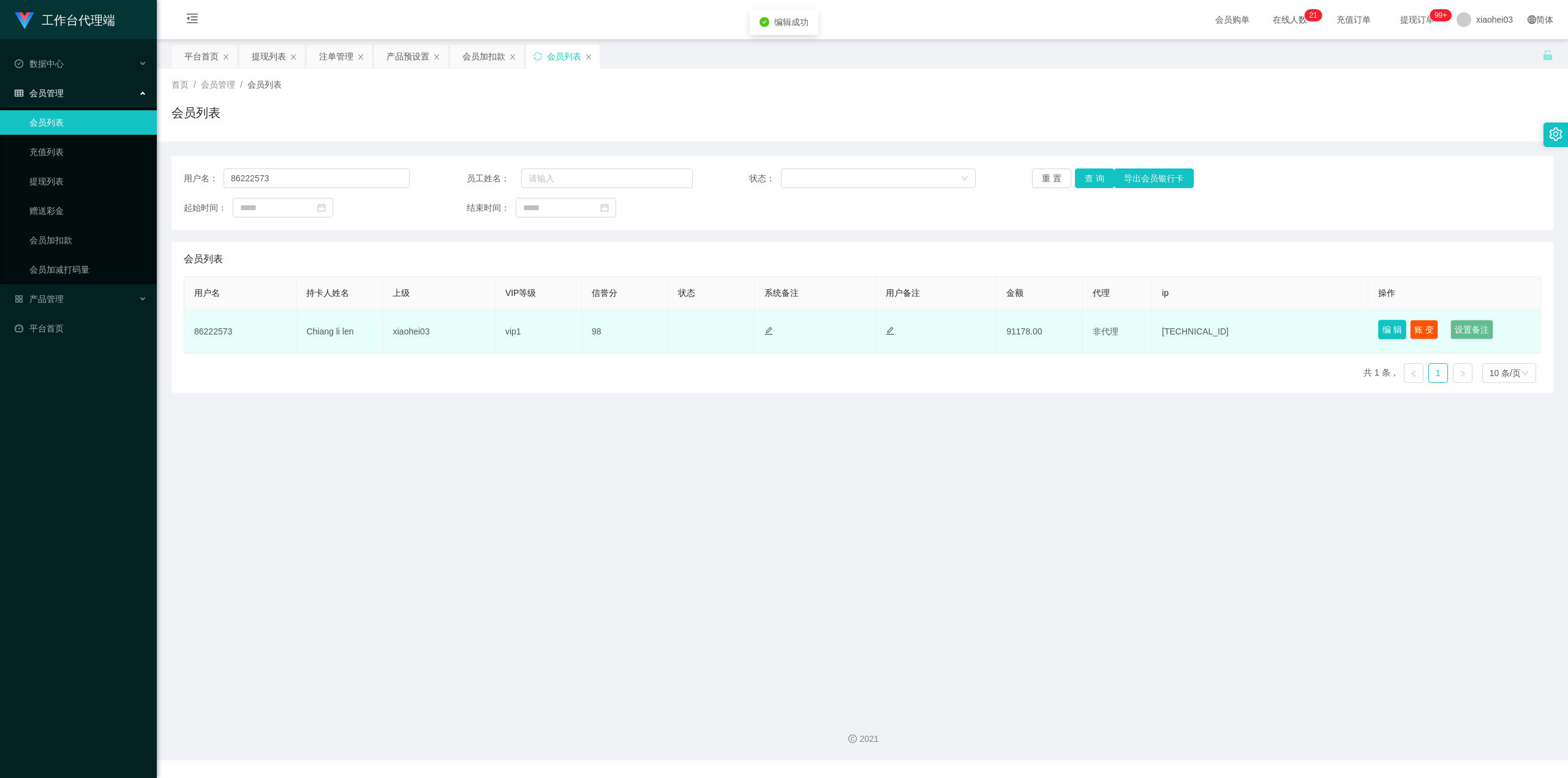
click at [1379, 325] on button "编 辑" at bounding box center [1393, 329] width 28 height 19
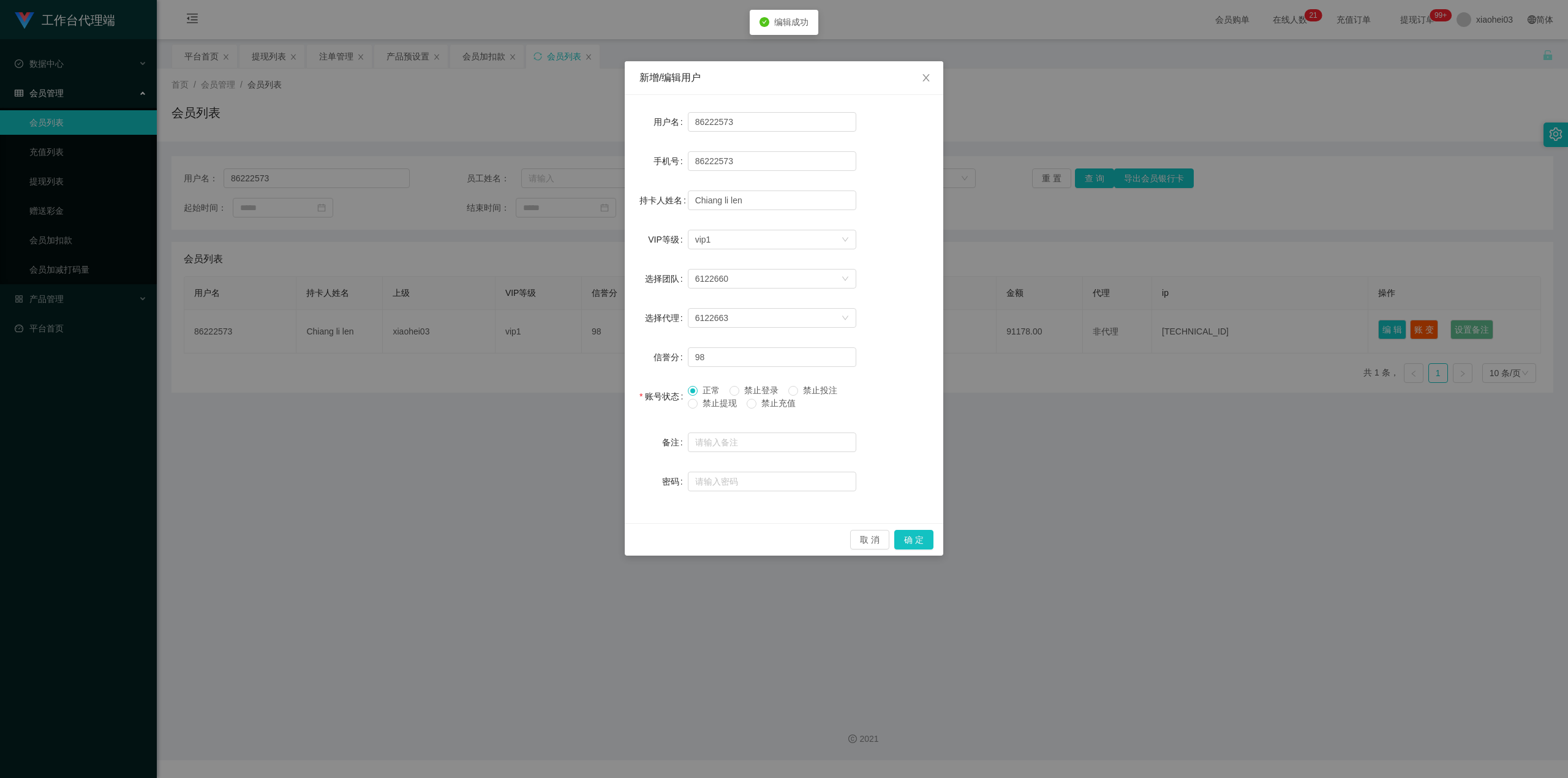
click at [746, 388] on span "禁止登录" at bounding box center [761, 391] width 44 height 10
click at [699, 387] on span "正常" at bounding box center [711, 391] width 27 height 10
click at [927, 548] on button "确 定" at bounding box center [914, 539] width 39 height 19
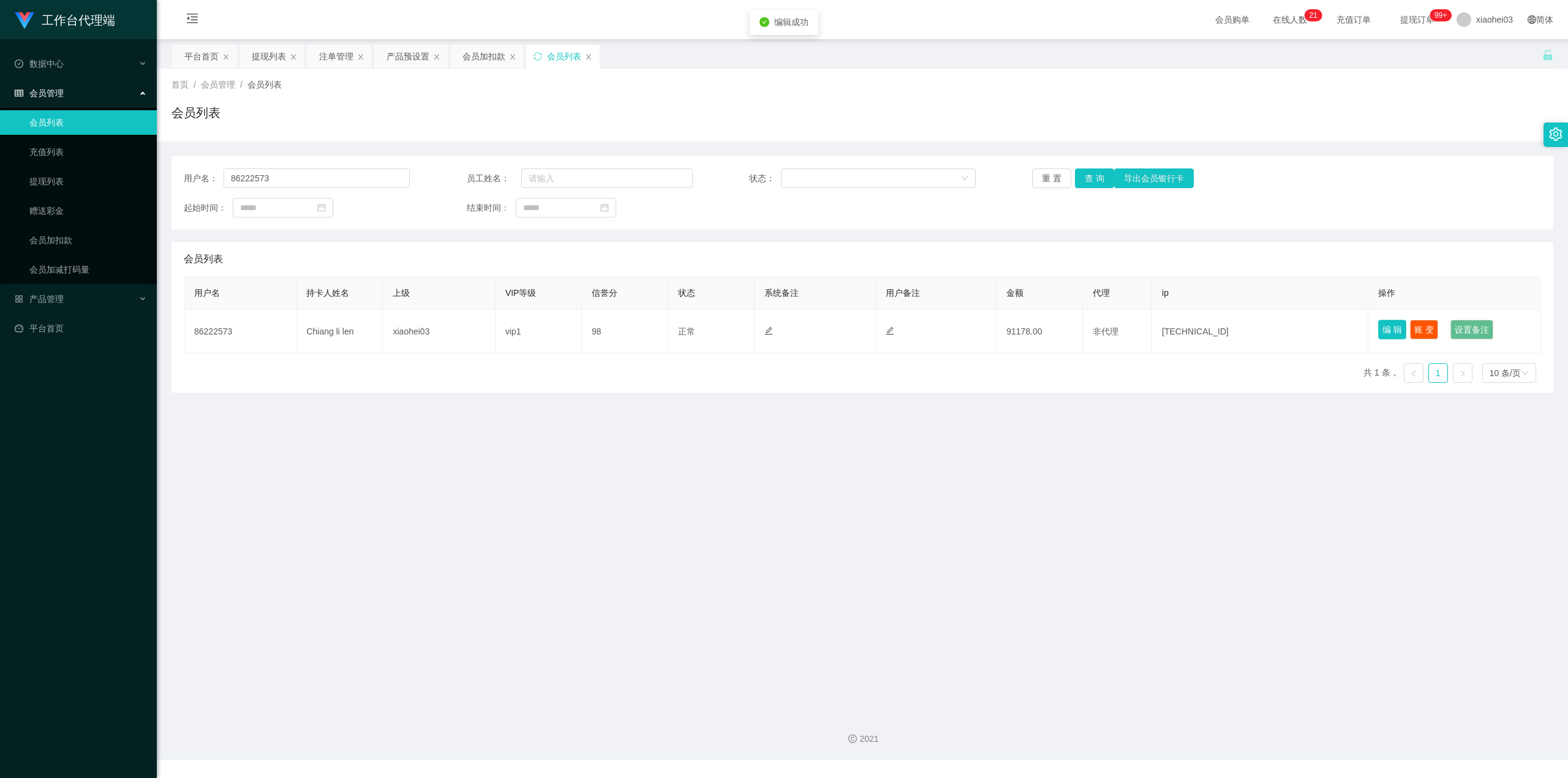
click at [1383, 336] on button "编 辑" at bounding box center [1393, 329] width 28 height 19
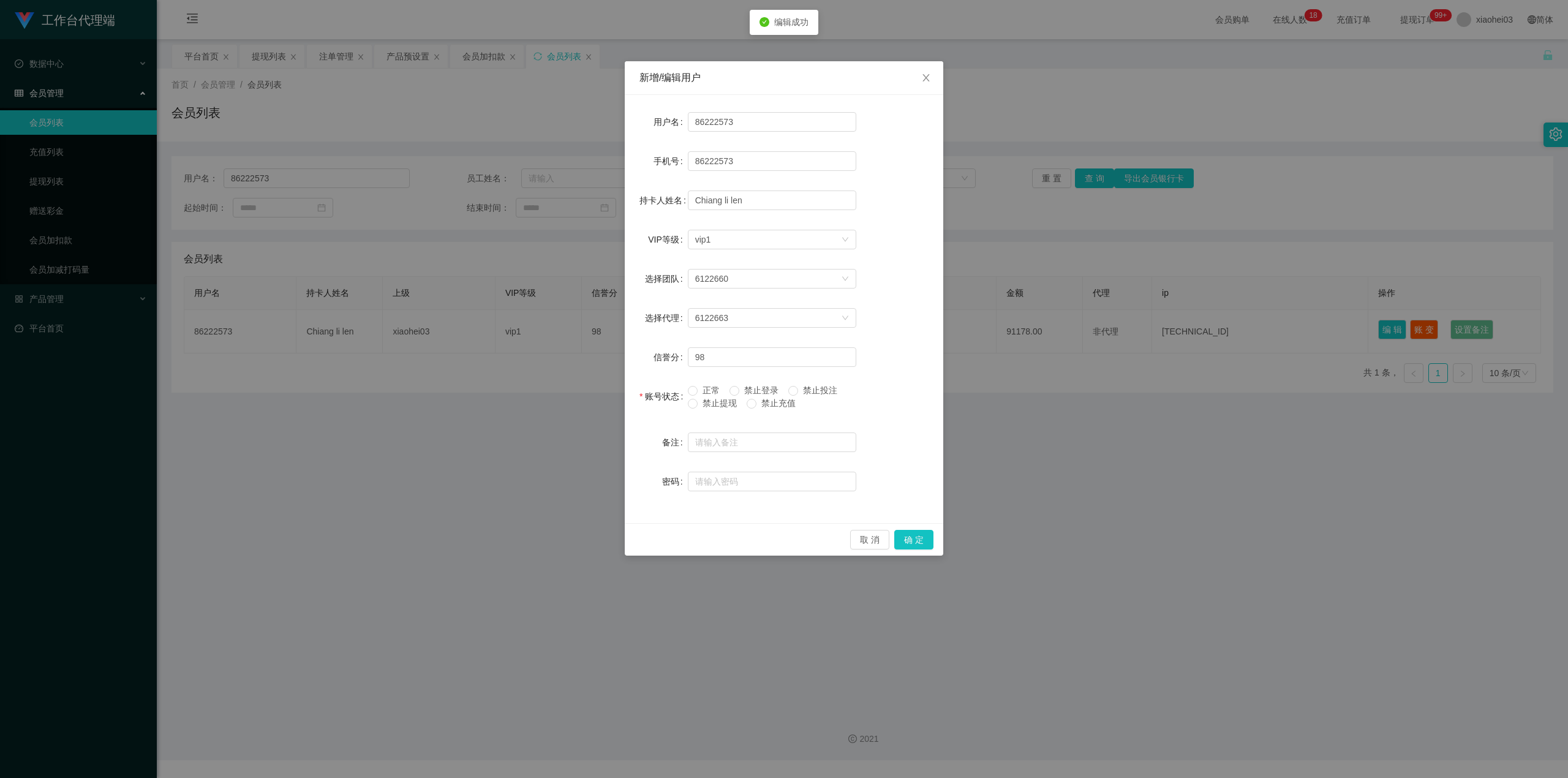
click at [703, 390] on span "正常" at bounding box center [711, 391] width 27 height 10
click at [931, 537] on button "确 定" at bounding box center [914, 539] width 39 height 19
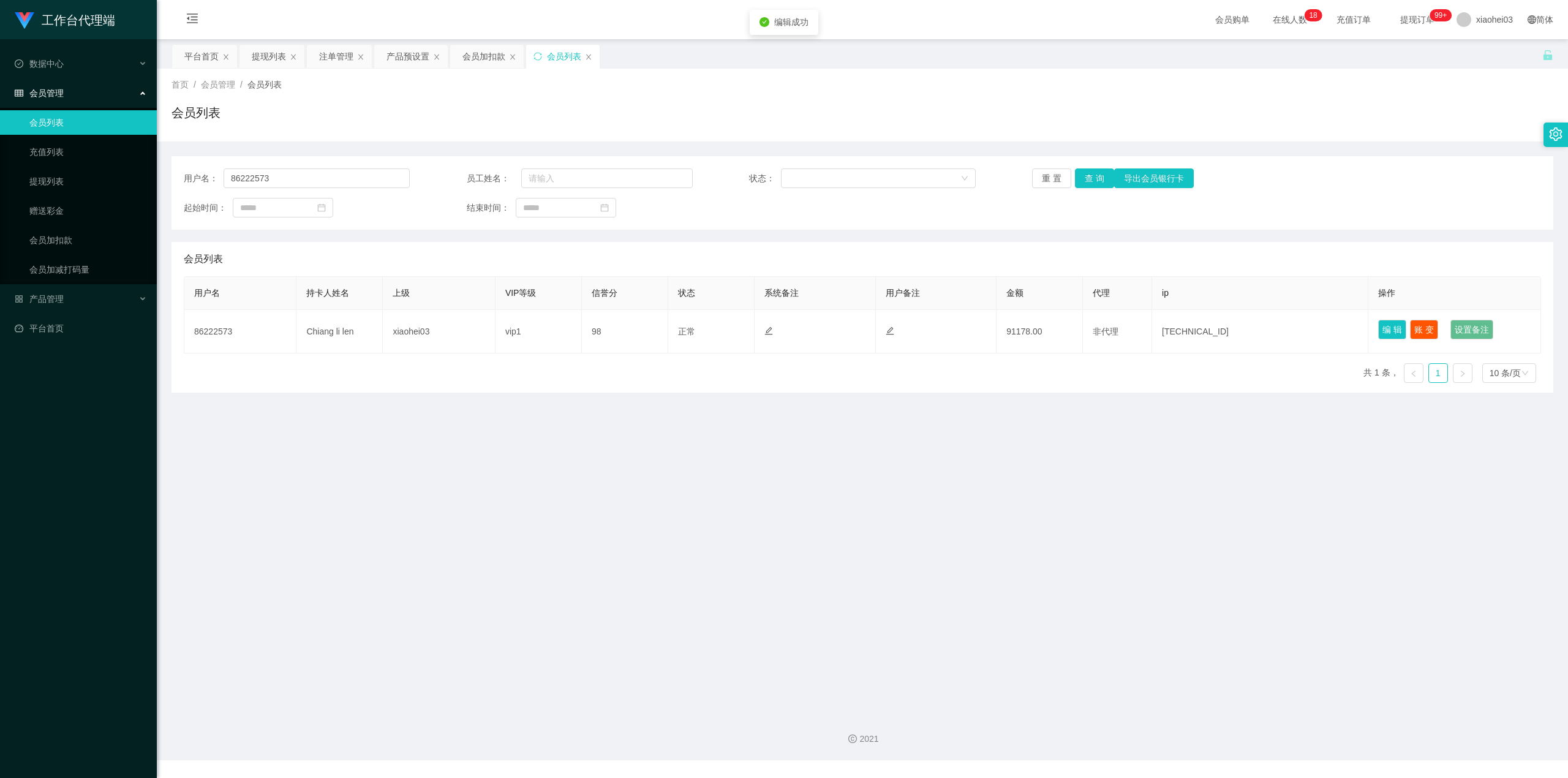
drag, startPoint x: 1000, startPoint y: 466, endPoint x: 1453, endPoint y: 105, distance: 579.2
click at [1000, 464] on main "关闭左侧 关闭右侧 关闭其它 刷新页面 平台首页 提现列表 注单管理 产品预设置 会员加扣款 会员列表 首页 / 会员管理 / 会员列表 / 会员列表 用户名…" at bounding box center [862, 371] width 1411 height 664
click at [335, 54] on div "注单管理" at bounding box center [335, 57] width 34 height 23
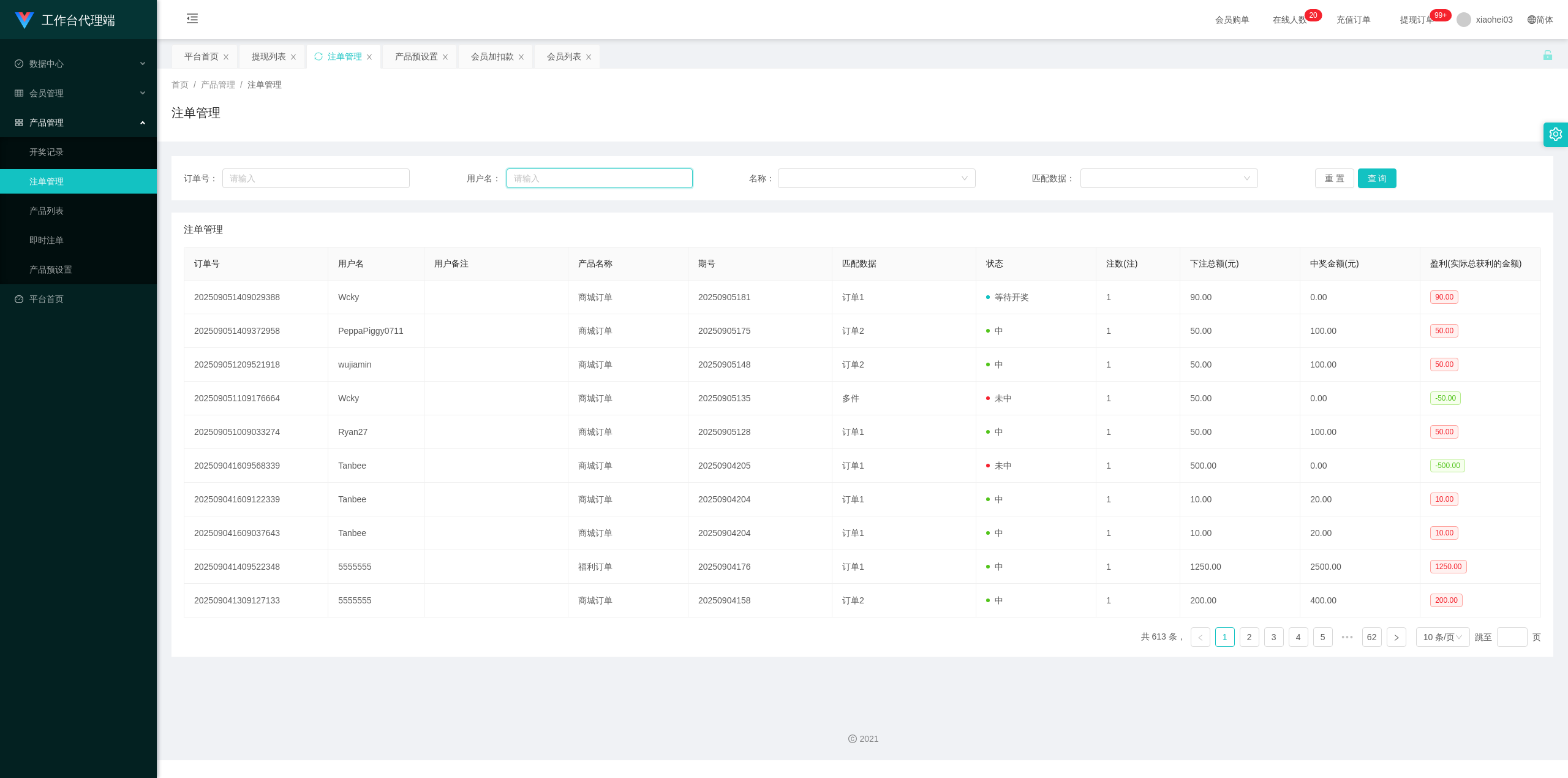
click at [606, 184] on input "text" at bounding box center [599, 178] width 186 height 19
paste input "Wcky"
type input "Wcky"
click at [1366, 173] on button "查 询" at bounding box center [1378, 178] width 39 height 19
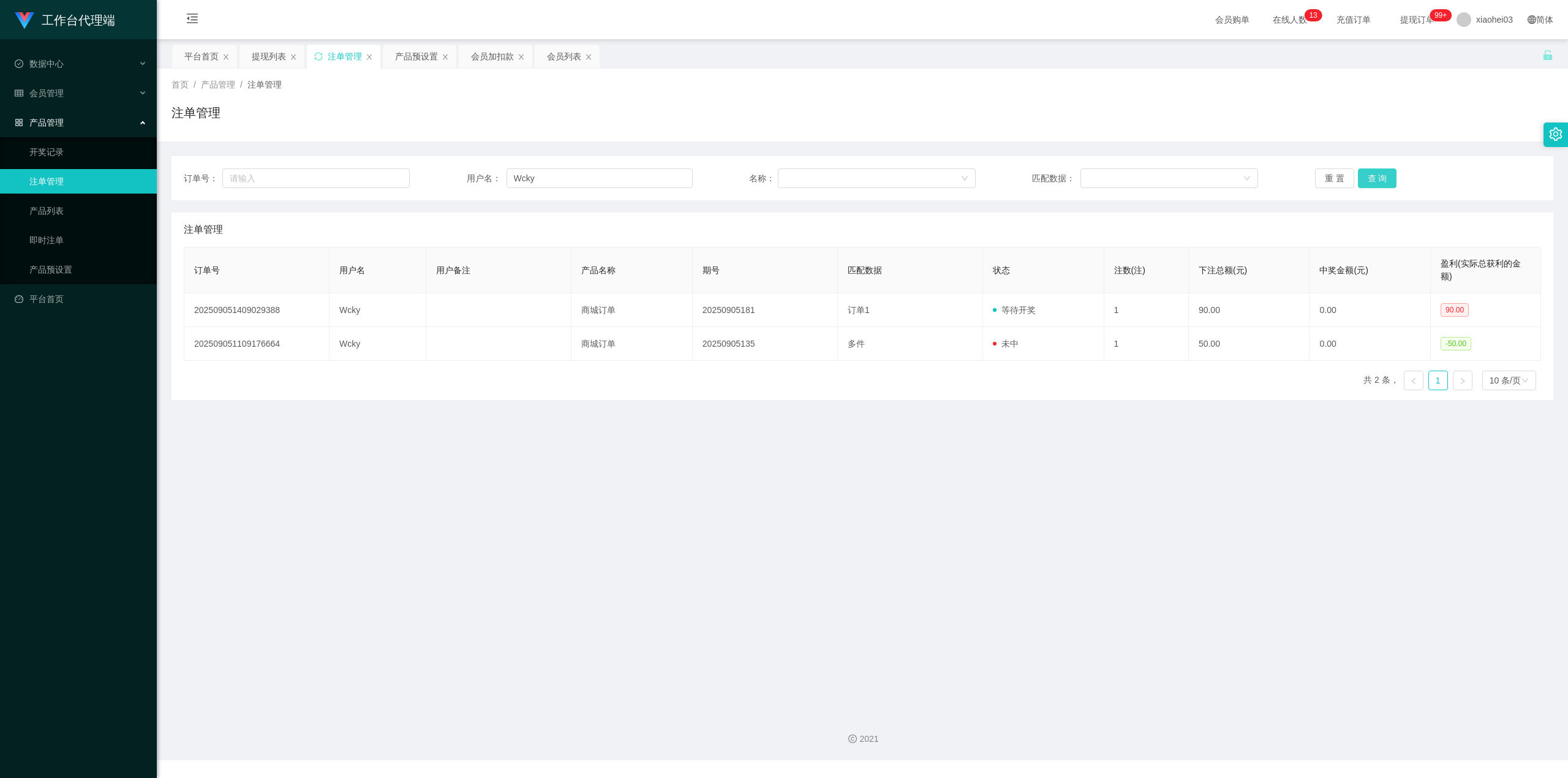
click at [1388, 172] on button "查 询" at bounding box center [1378, 178] width 39 height 19
click at [1385, 172] on button "查 询" at bounding box center [1378, 178] width 39 height 19
click at [1370, 177] on button "查 询" at bounding box center [1378, 178] width 39 height 19
click at [1370, 177] on div "重 置 查 询" at bounding box center [1428, 178] width 226 height 19
drag, startPoint x: 344, startPoint y: 172, endPoint x: 189, endPoint y: 169, distance: 155.0
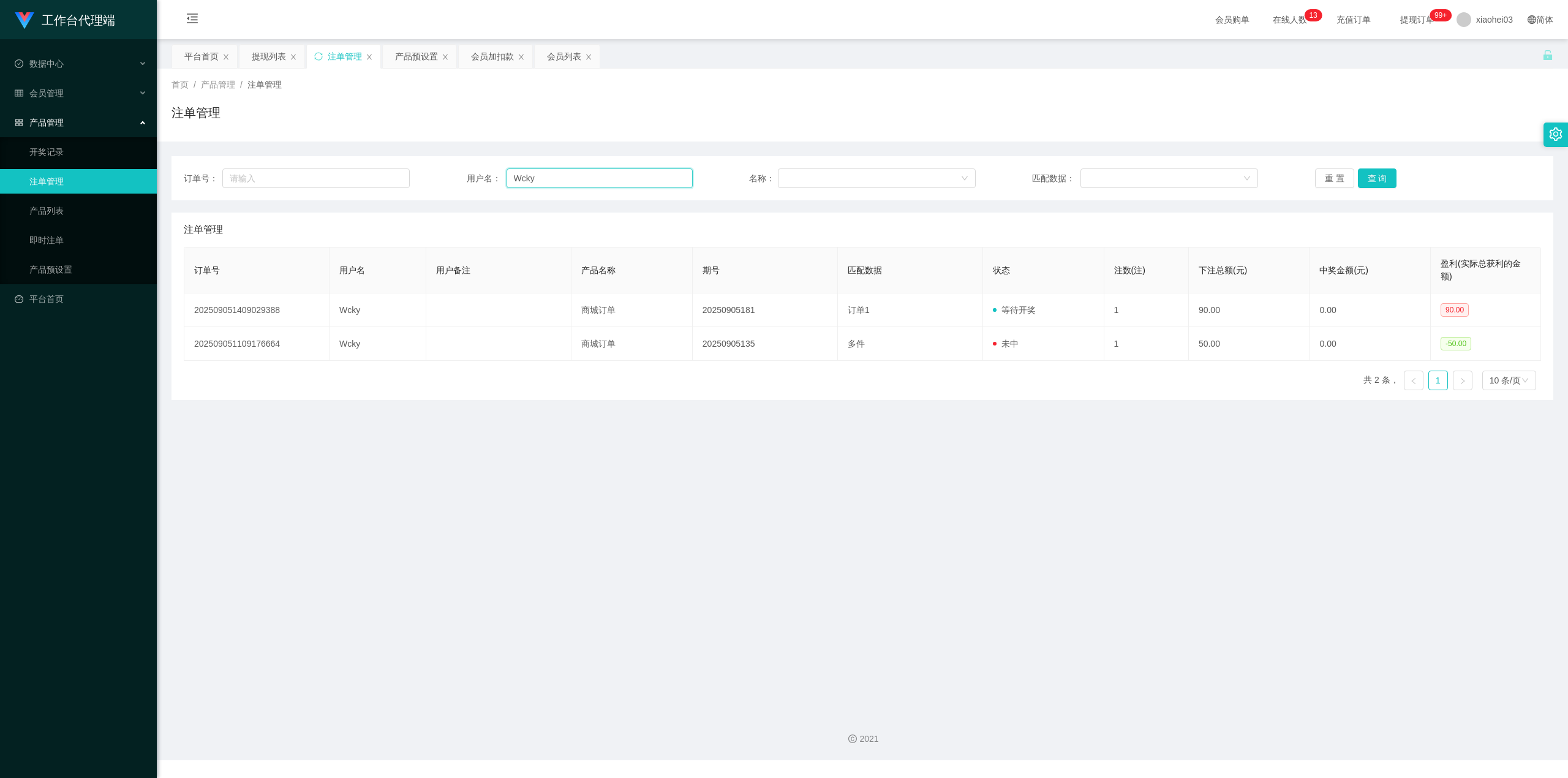
click at [315, 172] on div "订单号： 用户名： Wcky 名称： 匹配数据： 重 置 查 询" at bounding box center [862, 178] width 1358 height 19
click at [413, 58] on div "产品预设置" at bounding box center [416, 57] width 43 height 23
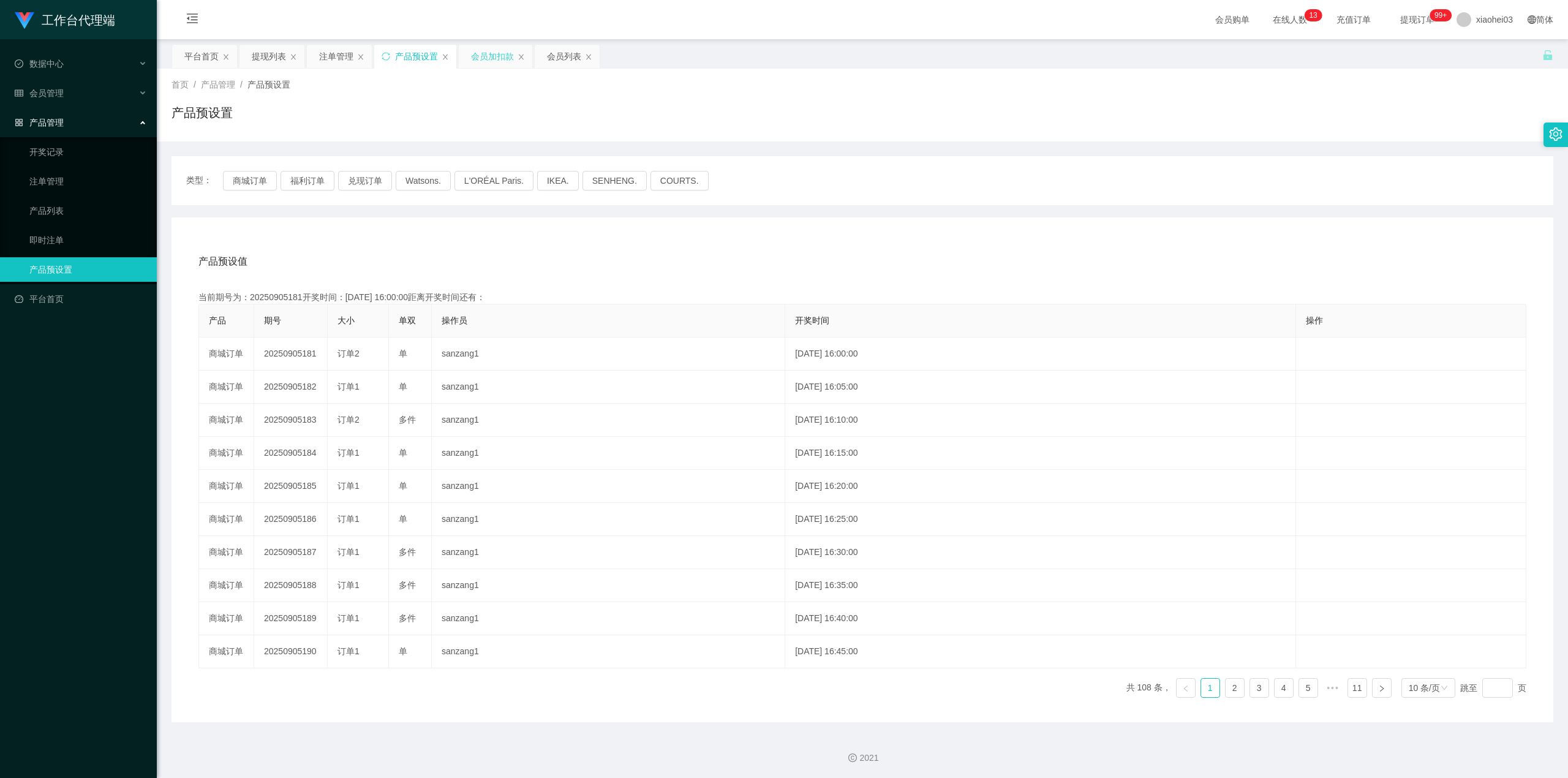
click at [484, 59] on div "会员加扣款" at bounding box center [492, 57] width 43 height 23
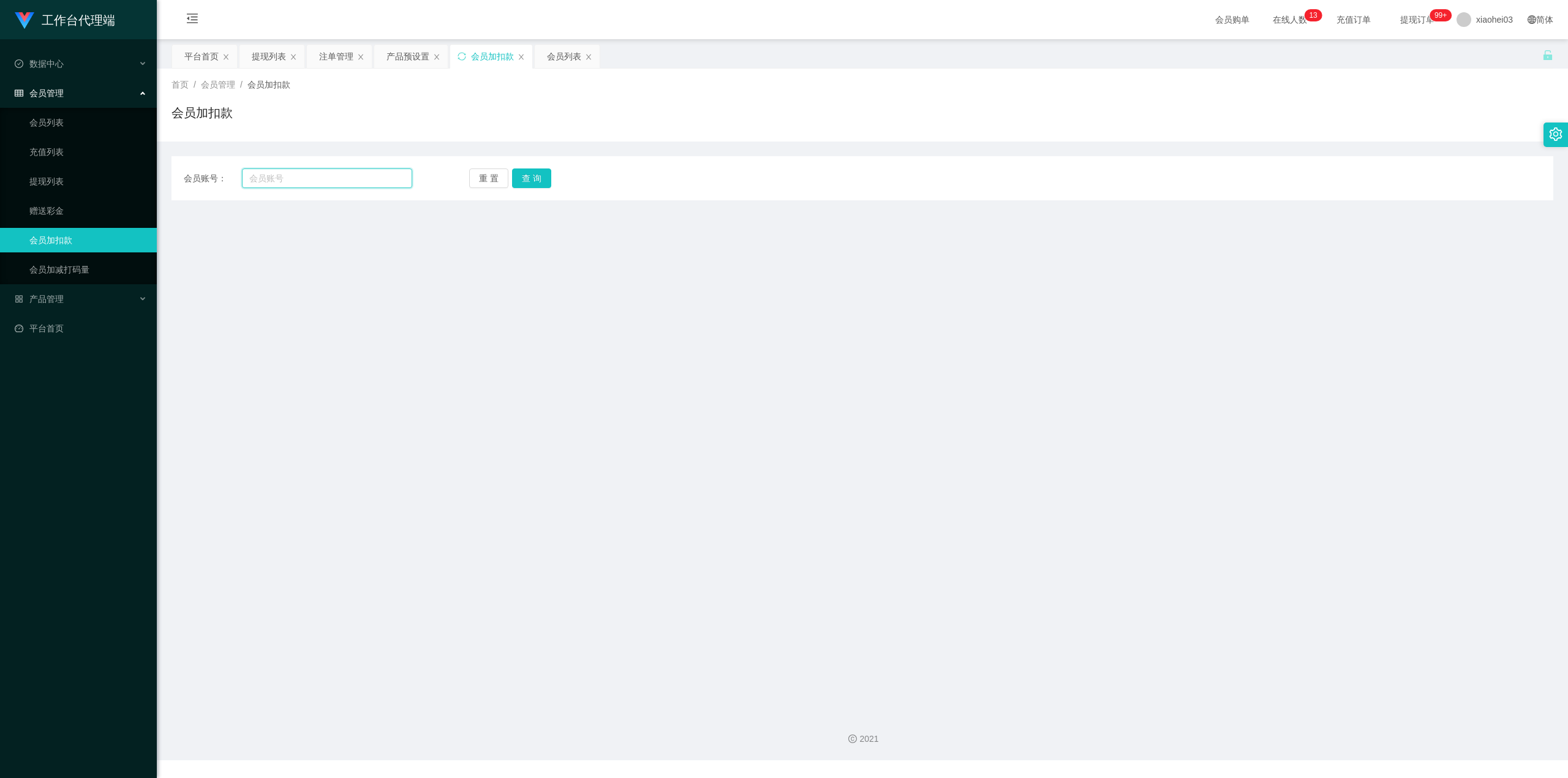
click at [361, 176] on input "text" at bounding box center [327, 178] width 170 height 19
paste input "Wcky"
type input "Wcky"
click at [540, 170] on button "查 询" at bounding box center [532, 178] width 39 height 19
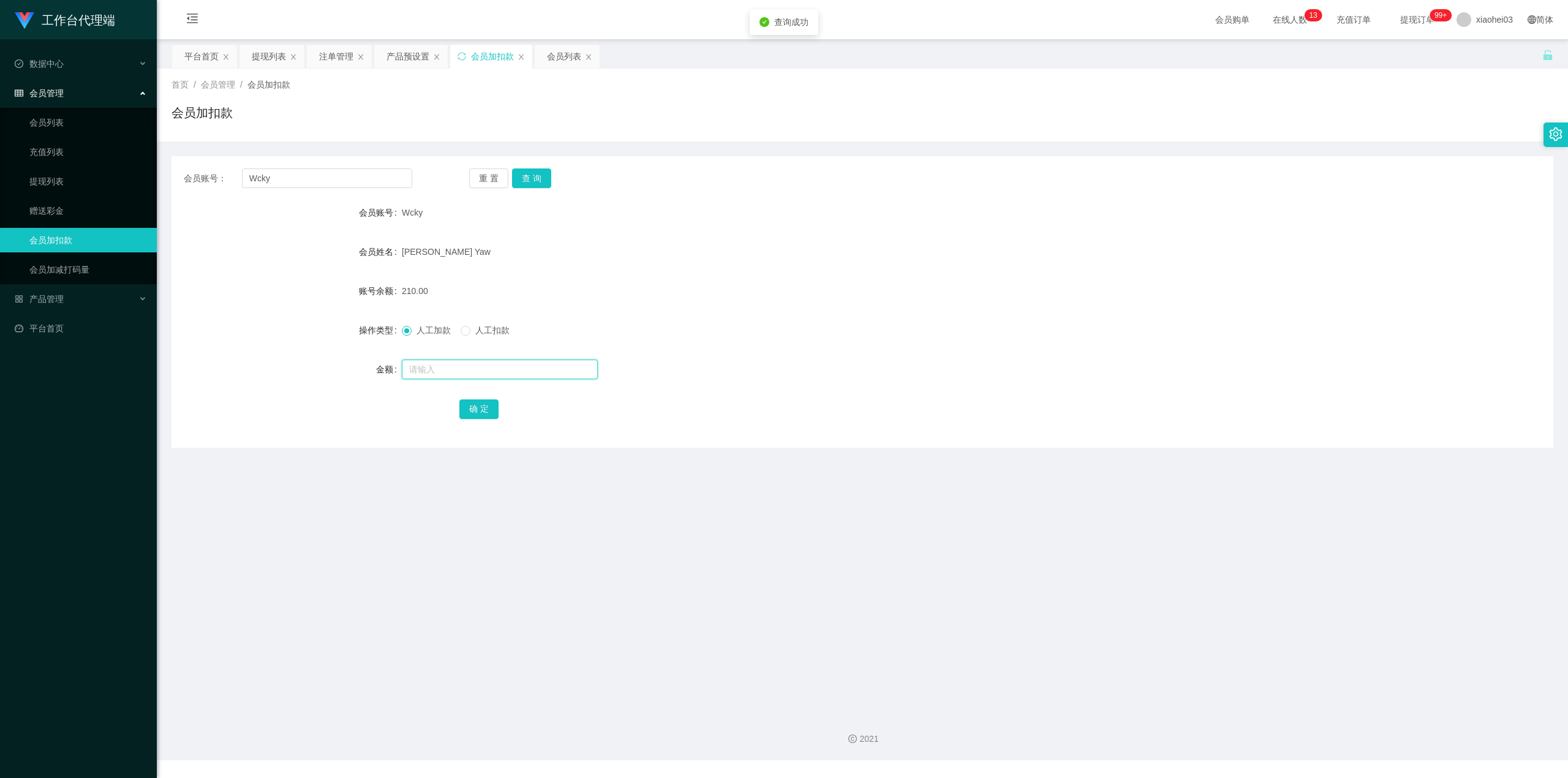
click at [485, 378] on input "text" at bounding box center [500, 369] width 196 height 19
type input "180"
click at [489, 408] on button "确 定" at bounding box center [479, 409] width 39 height 19
drag, startPoint x: 799, startPoint y: 294, endPoint x: 845, endPoint y: 250, distance: 63.7
click at [799, 293] on div "210.00" at bounding box center [805, 290] width 806 height 24
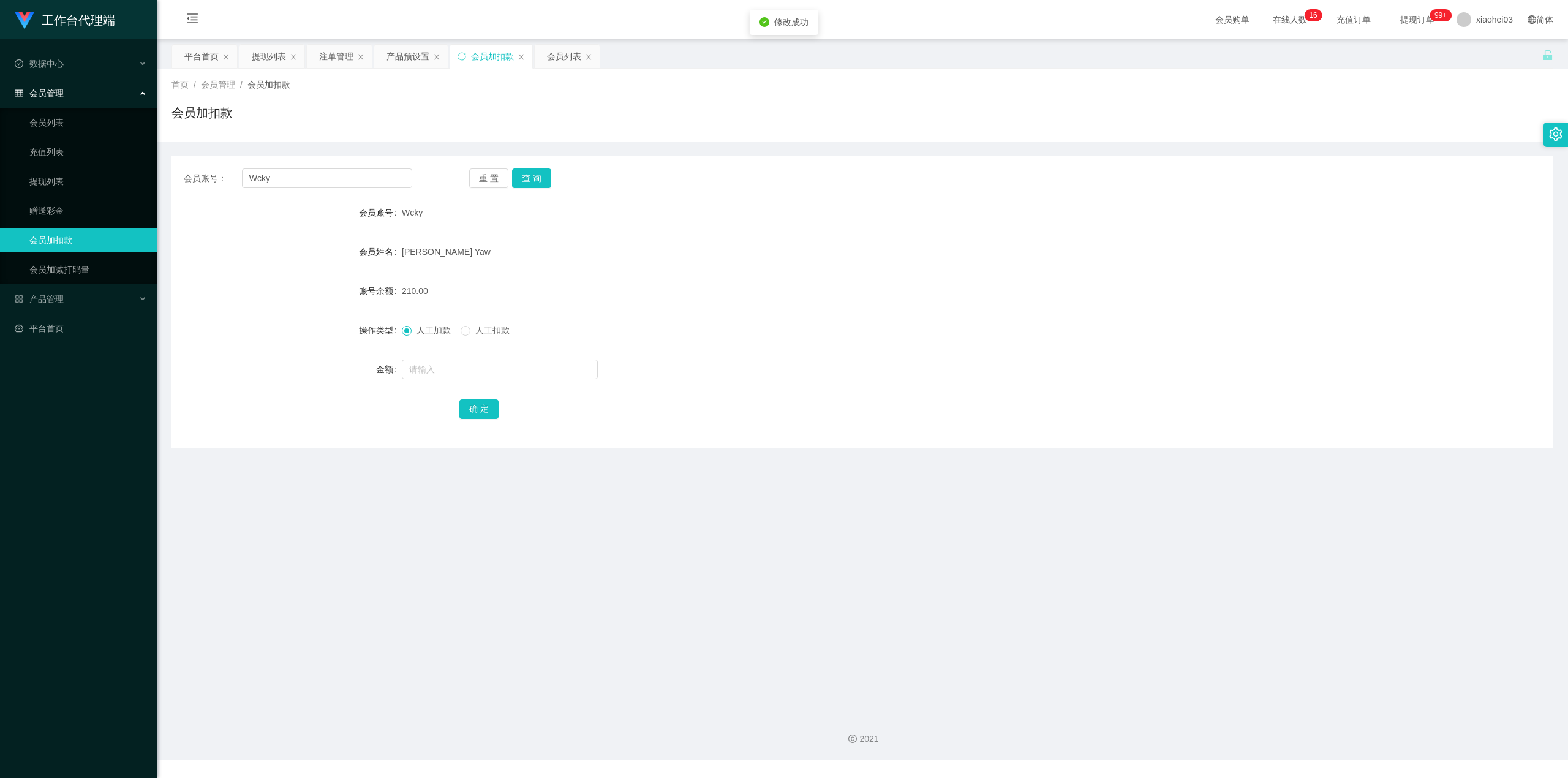
click at [802, 314] on form "会员账号 Wcky 会员姓名 Chai Kwong Yaw 账号余额 210.00 操作类型 人工加款 人工扣款 金额 确 定" at bounding box center [863, 311] width 1382 height 220
drag, startPoint x: 335, startPoint y: 179, endPoint x: 204, endPoint y: 189, distance: 131.4
click at [206, 184] on div "会员账号： Wcky" at bounding box center [298, 178] width 229 height 19
paste input "PeppaPiggy0711"
type input "PeppaPiggy0711"
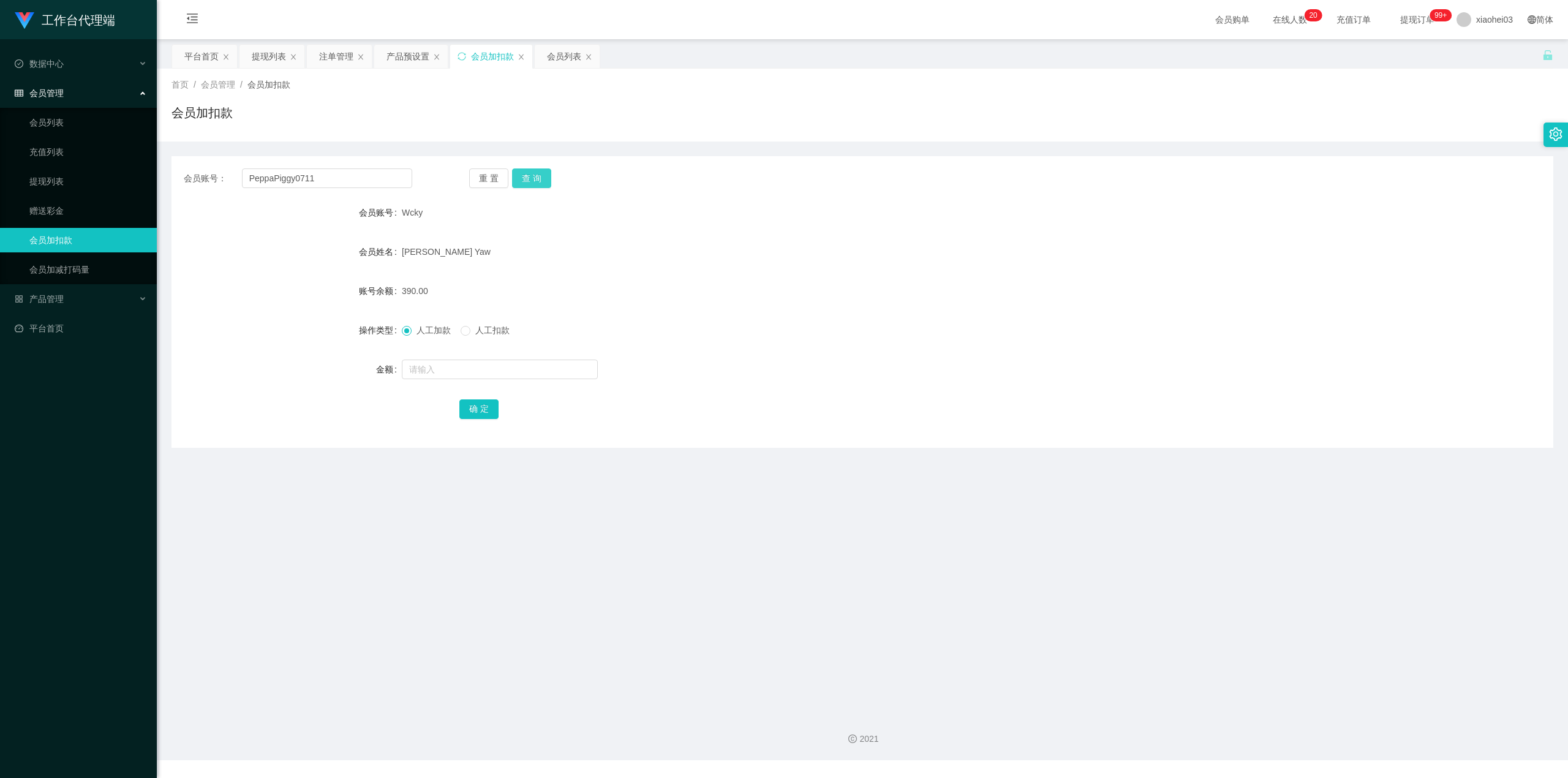
click at [530, 183] on button "查 询" at bounding box center [532, 178] width 39 height 19
drag, startPoint x: 197, startPoint y: 194, endPoint x: 165, endPoint y: 194, distance: 32.0
click at [153, 196] on section "工作台代理端 数据中心 会员管理 会员列表 充值列表 提现列表 赠送彩金 会员加扣款 会员加减打码量 产品管理 开奖记录 注单管理 产品列表 即时注单 产品预…" at bounding box center [784, 380] width 1568 height 760
click at [345, 176] on input "text" at bounding box center [327, 178] width 170 height 19
paste input "wujiamin"
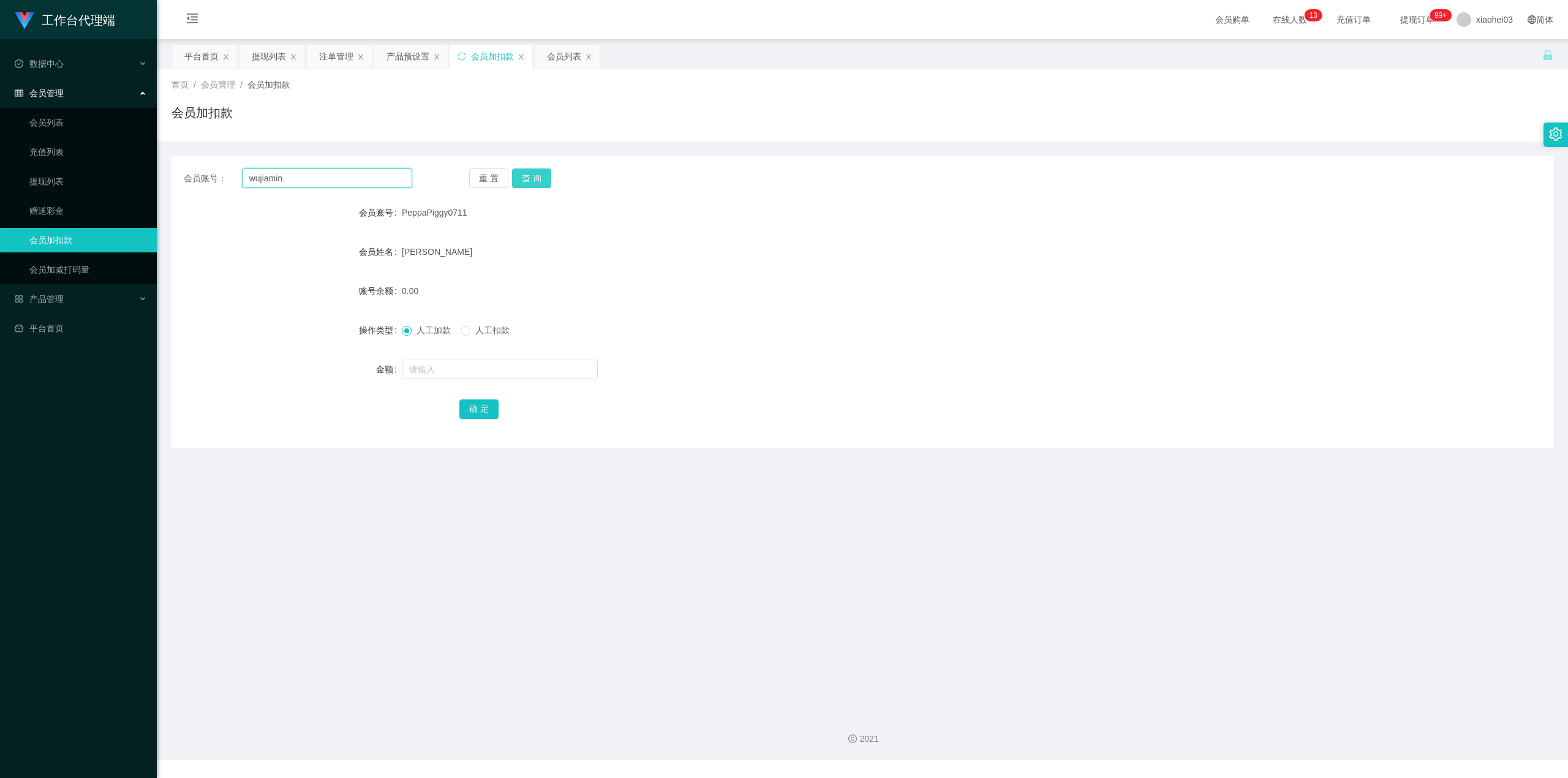
type input "wujiamin"
click at [549, 182] on button "查 询" at bounding box center [532, 178] width 39 height 19
click at [510, 376] on input "text" at bounding box center [500, 369] width 196 height 19
type input "100"
click at [485, 412] on button "确 定" at bounding box center [479, 409] width 39 height 19
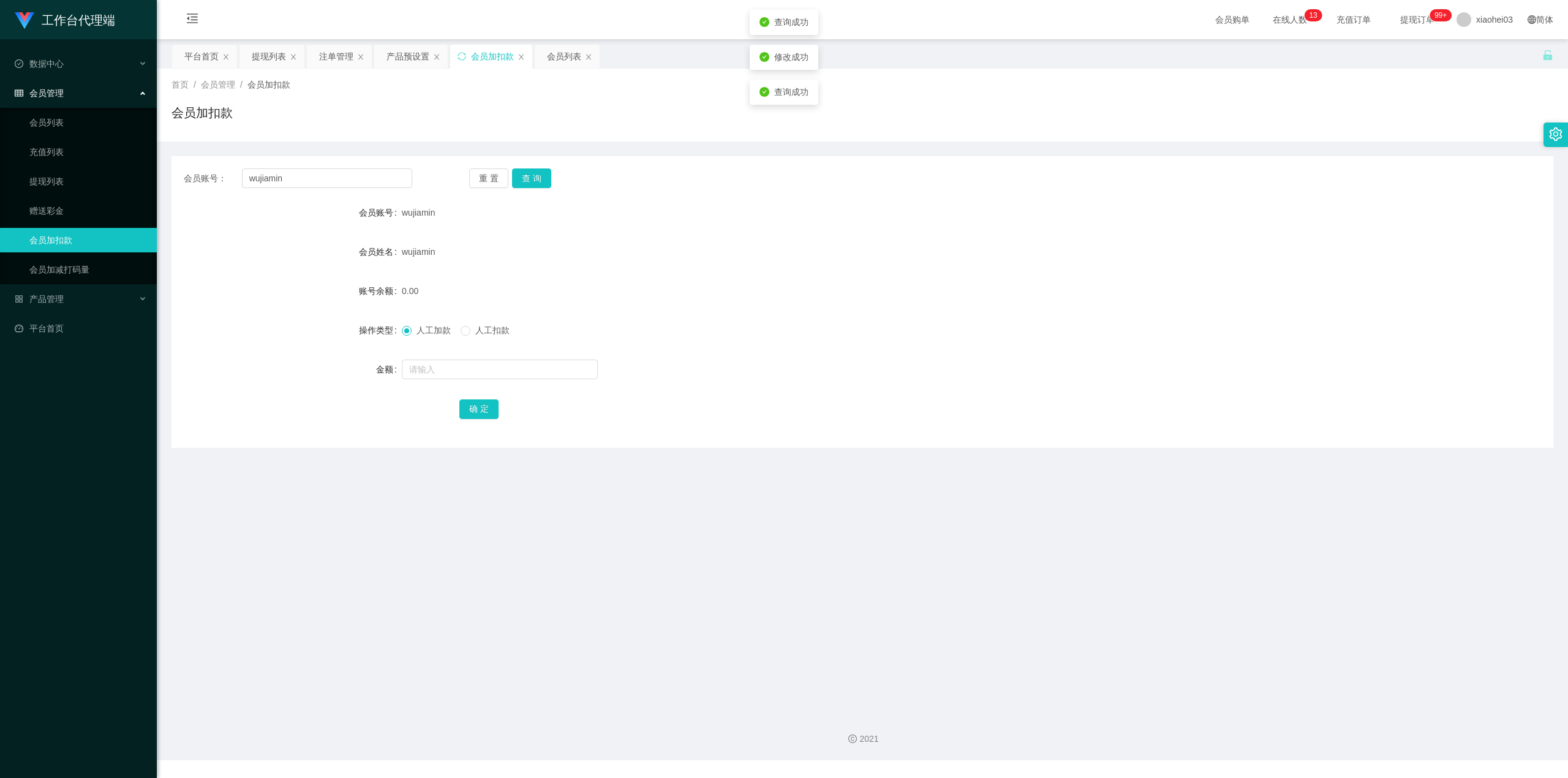
drag, startPoint x: 1026, startPoint y: 236, endPoint x: 1084, endPoint y: 196, distance: 70.5
click at [1037, 229] on form "会员账号 wujiamin 会员姓名 wujiamin 账号余额 0.00 操作类型 人工加款 人工扣款 金额 确 定" at bounding box center [863, 311] width 1382 height 220
drag, startPoint x: 350, startPoint y: 183, endPoint x: 158, endPoint y: 158, distance: 193.6
click at [181, 160] on div "会员账号： wujiamin 重 置 查 询 会员账号 wujiamin 会员姓名 wujiamin 账号余额 0.00 操作类型 人工加款 人工扣款 金额 …" at bounding box center [863, 301] width 1382 height 291
click at [527, 173] on button "查 询" at bounding box center [532, 178] width 39 height 19
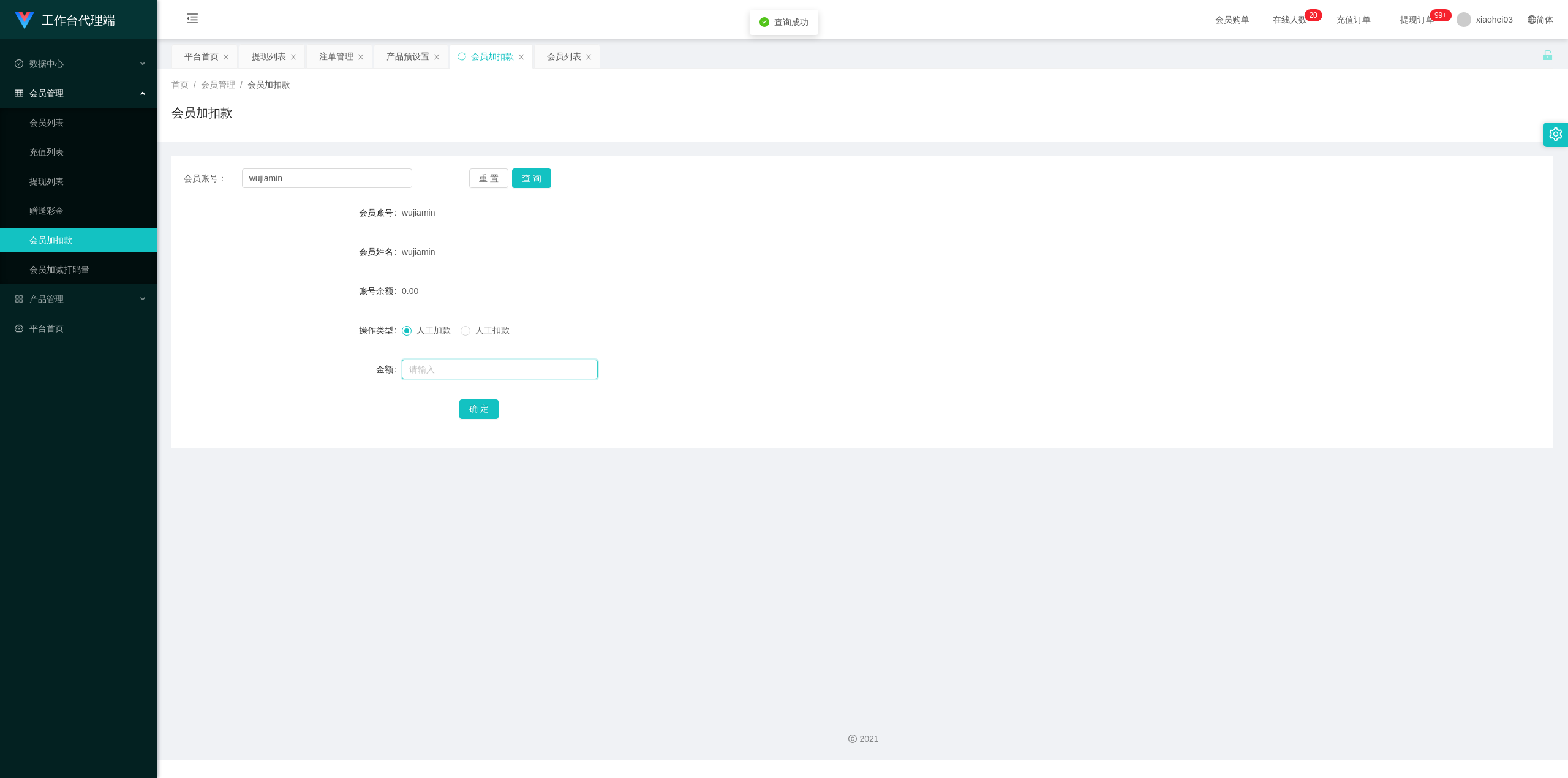
click at [485, 370] on input "text" at bounding box center [500, 369] width 196 height 19
type input "100"
click at [482, 412] on button "确 定" at bounding box center [479, 409] width 39 height 19
click at [682, 325] on div "人工加款 人工扣款" at bounding box center [805, 330] width 806 height 24
click at [557, 58] on div "会员列表" at bounding box center [564, 57] width 34 height 23
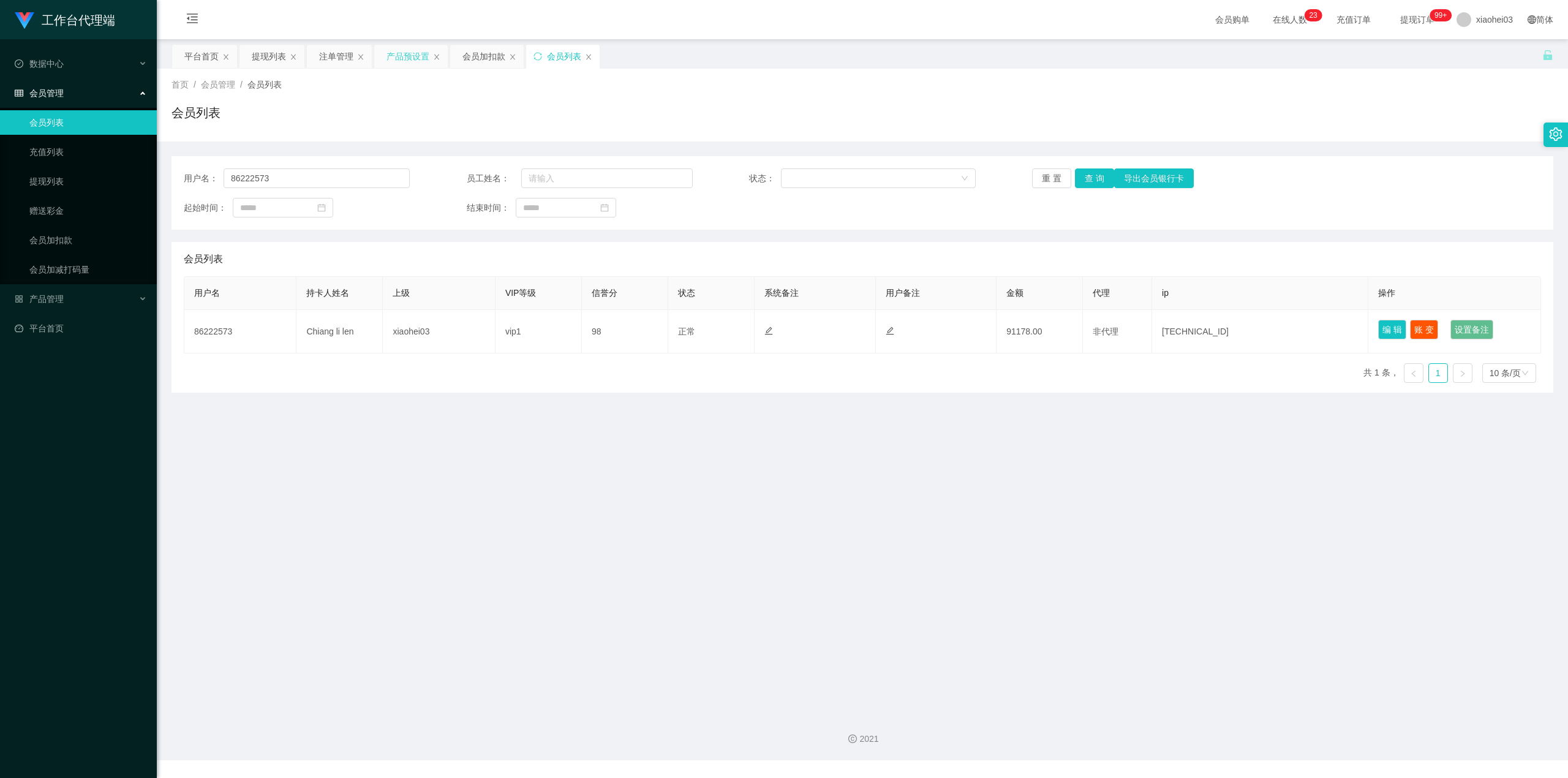
click at [398, 54] on div "产品预设置" at bounding box center [407, 57] width 43 height 23
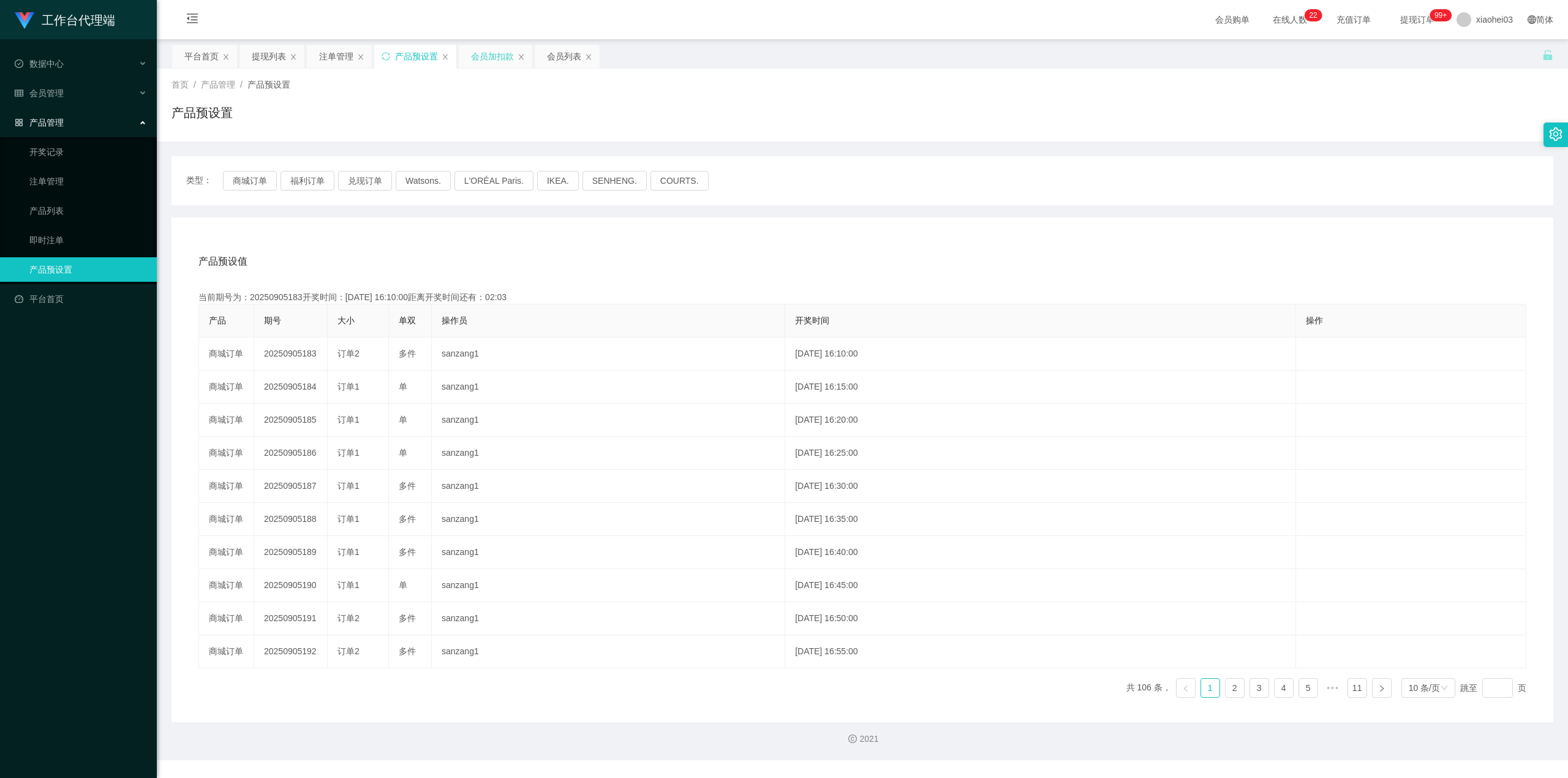
click at [493, 49] on div "会员加扣款" at bounding box center [492, 57] width 43 height 23
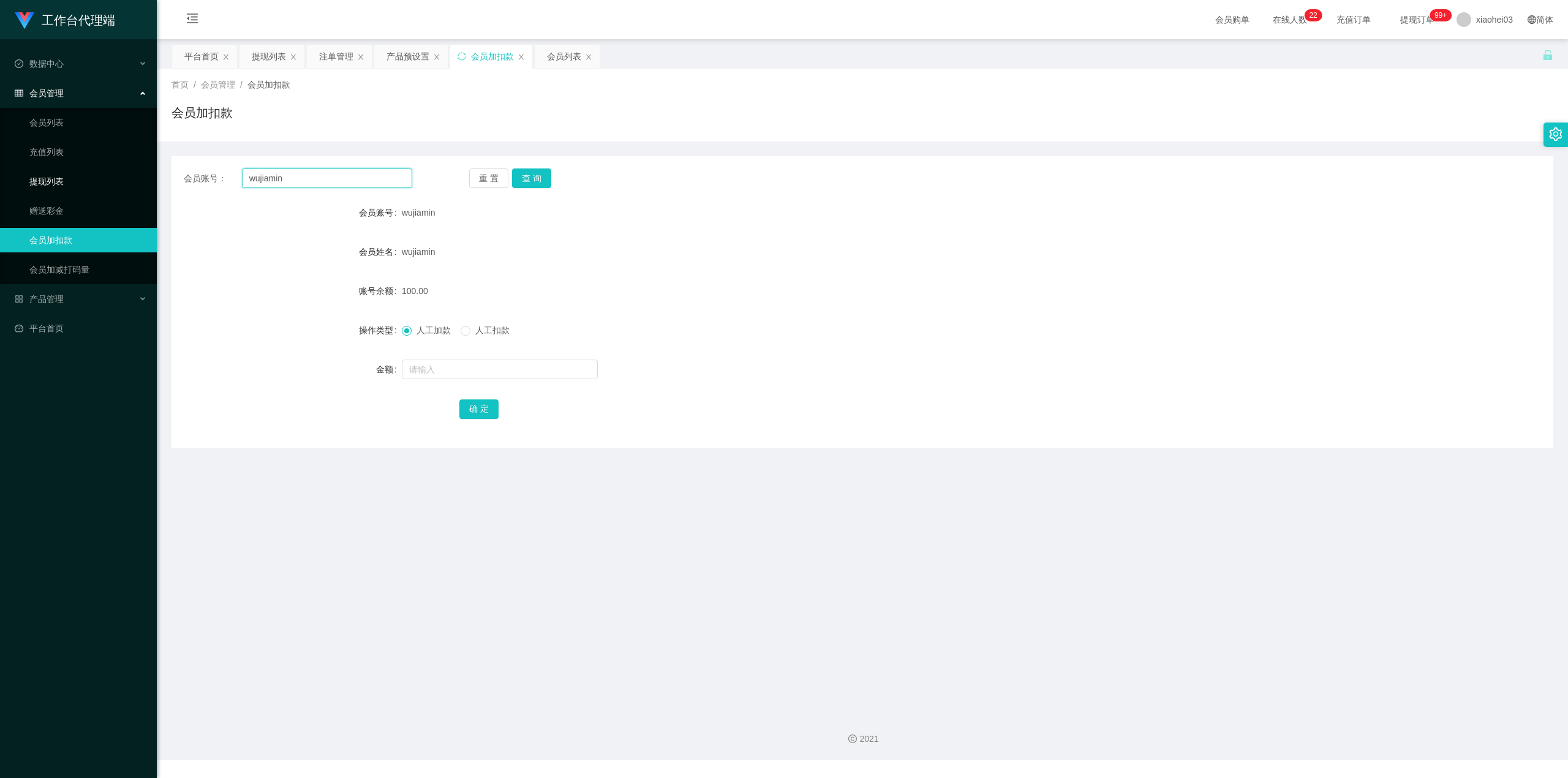
drag, startPoint x: 245, startPoint y: 179, endPoint x: 49, endPoint y: 172, distance: 196.1
click at [0, 154] on section "工作台代理端 数据中心 会员管理 会员列表 充值列表 提现列表 赠送彩金 会员加扣款 会员加减打码量 产品管理 开奖记录 注单管理 产品列表 即时注单 产品预…" at bounding box center [784, 380] width 1568 height 760
paste input "Ryan27"
type input "Ryan27"
click at [547, 176] on button "查 询" at bounding box center [532, 178] width 39 height 19
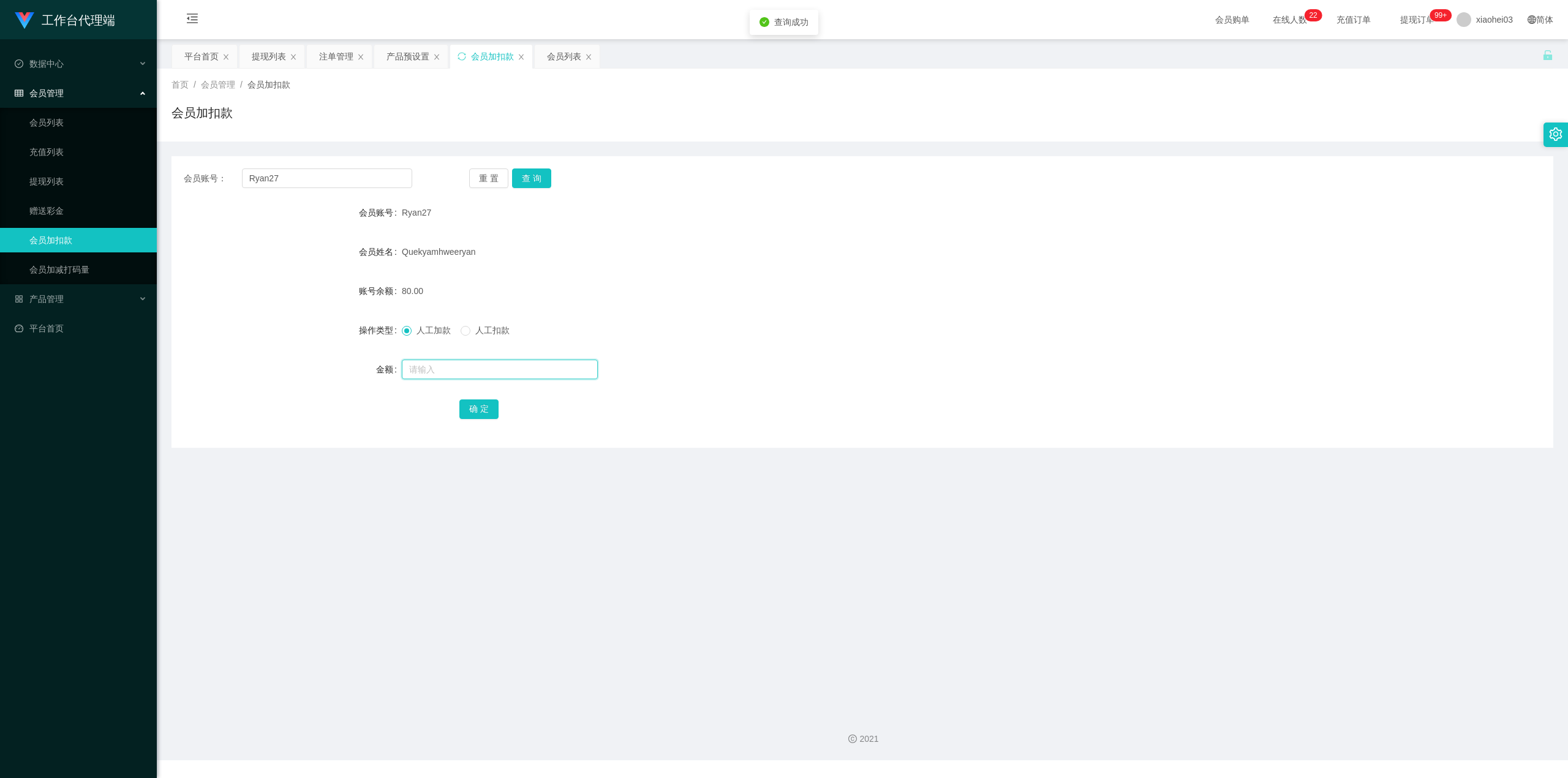
click at [510, 369] on input "text" at bounding box center [500, 369] width 196 height 19
type input "24"
click at [484, 405] on button "确 定" at bounding box center [479, 409] width 39 height 19
drag, startPoint x: 269, startPoint y: 61, endPoint x: 340, endPoint y: 96, distance: 79.2
click at [269, 61] on div "提现列表" at bounding box center [269, 57] width 34 height 23
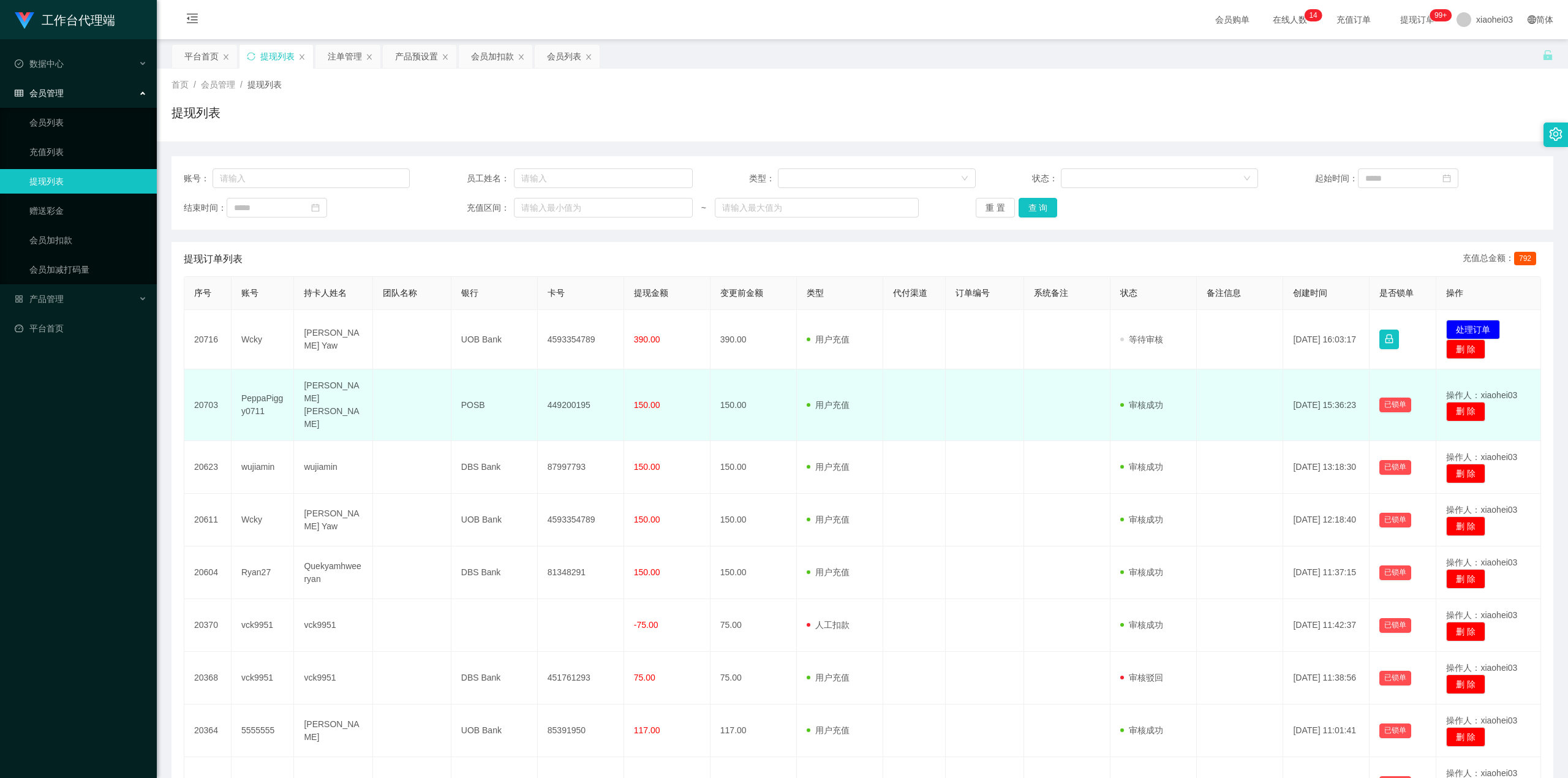
click at [915, 381] on td at bounding box center [915, 406] width 63 height 72
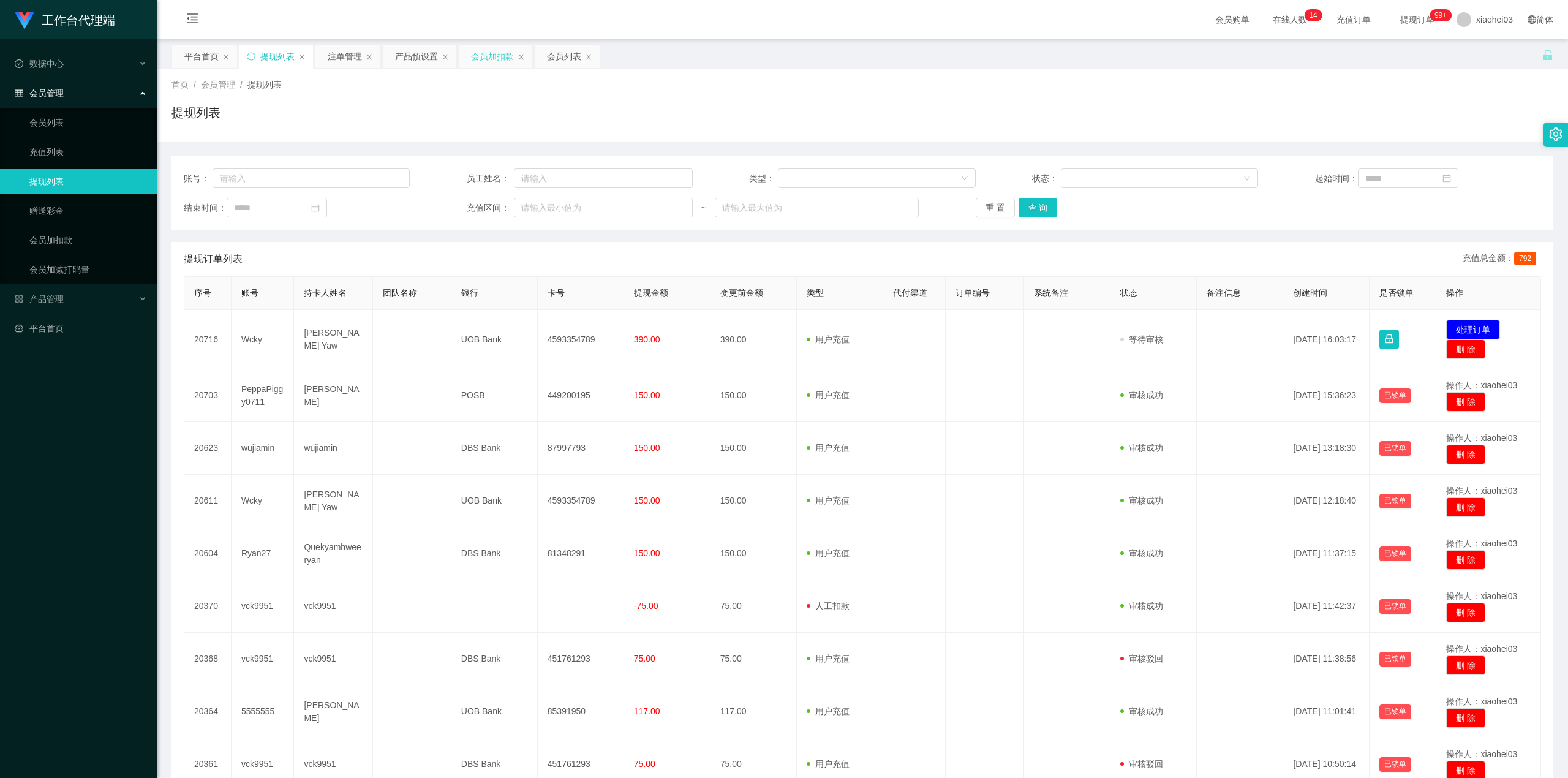
click at [485, 63] on div "会员加扣款" at bounding box center [492, 57] width 43 height 23
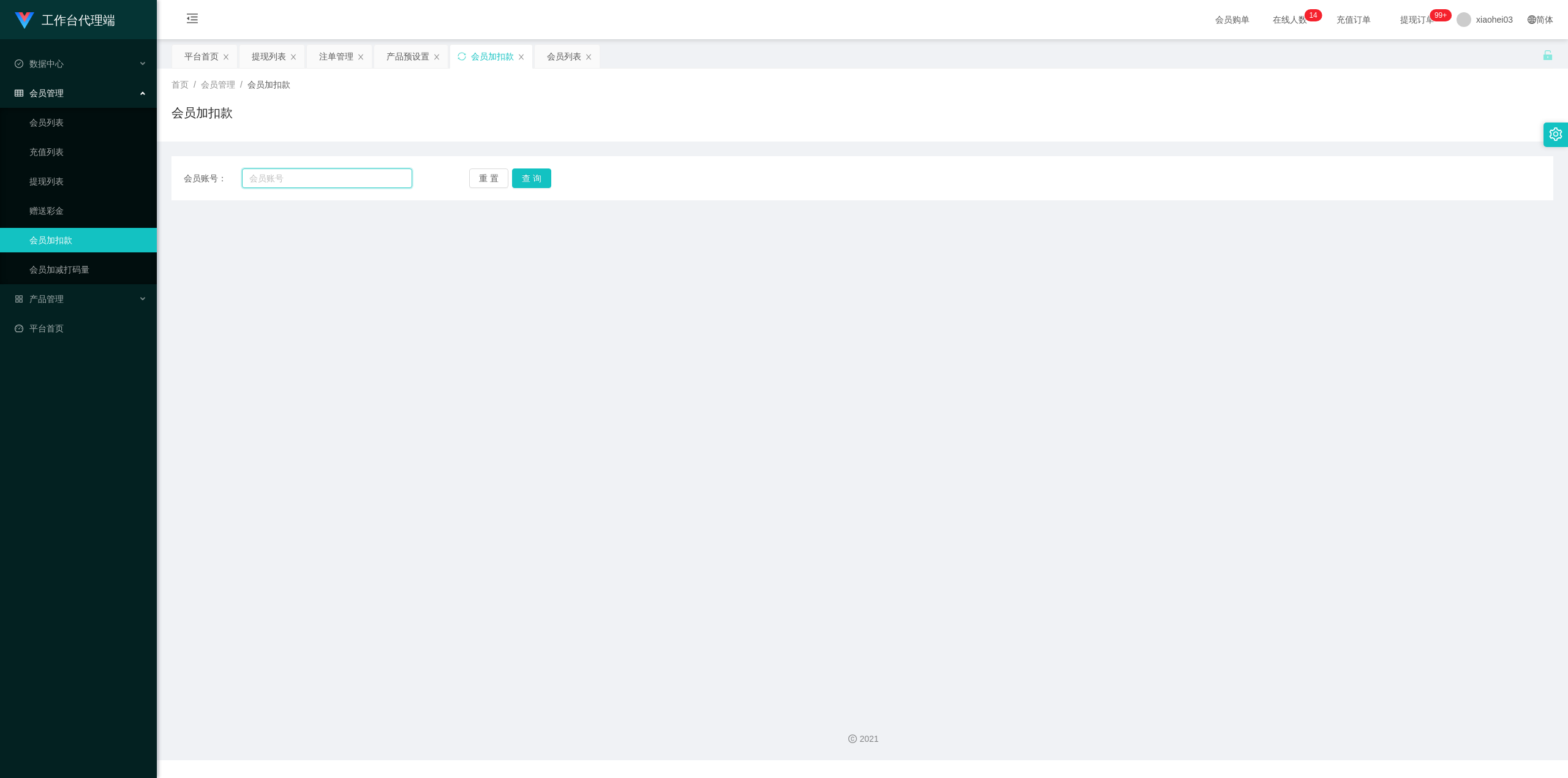
click at [359, 183] on input "text" at bounding box center [327, 178] width 170 height 19
paste input "Ryan27"
type input "Ryan27"
click at [537, 176] on button "查 询" at bounding box center [532, 178] width 39 height 19
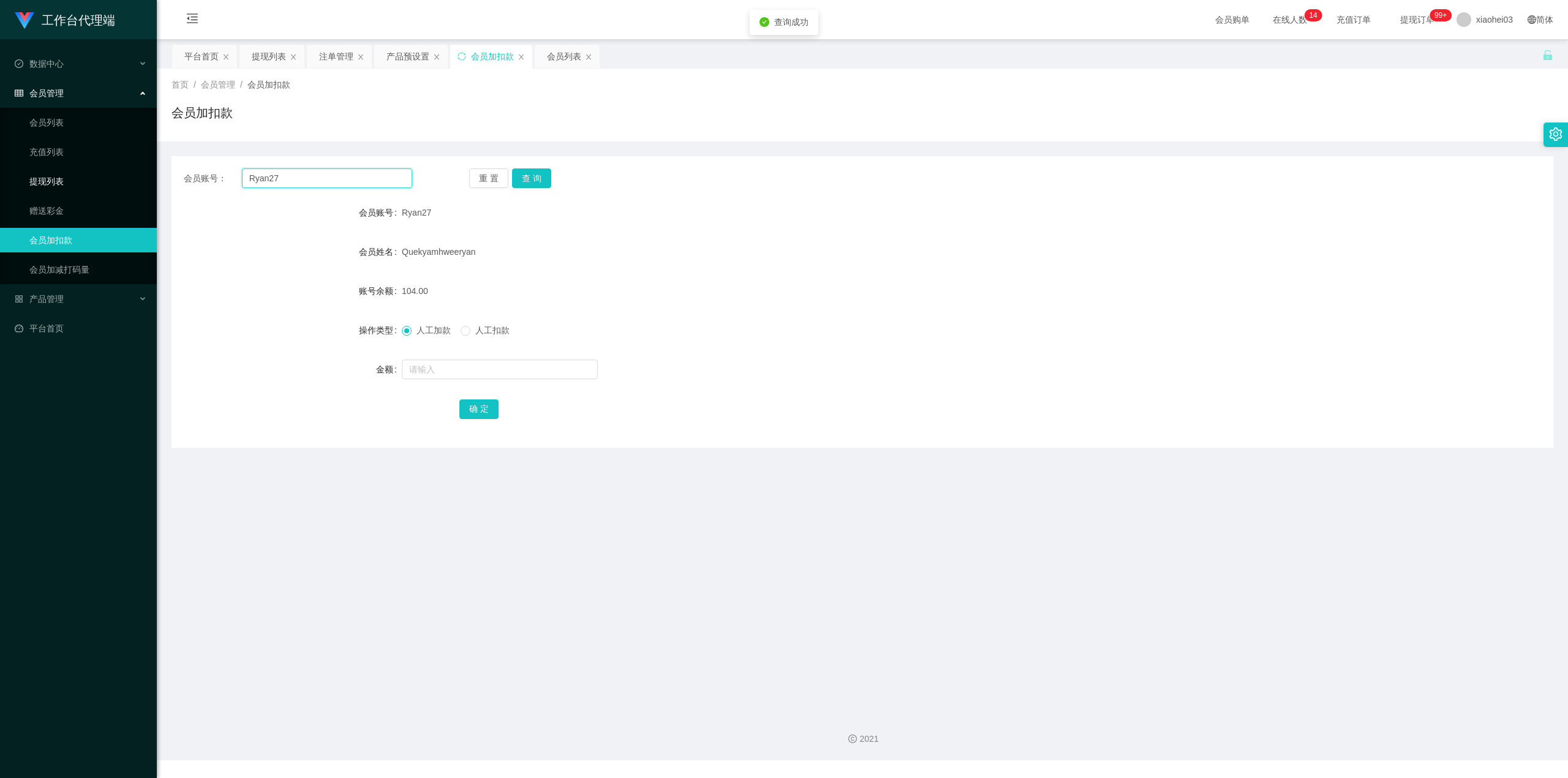
drag, startPoint x: 358, startPoint y: 177, endPoint x: 1, endPoint y: 178, distance: 357.0
click at [0, 178] on section "工作台代理端 数据中心 会员管理 会员列表 充值列表 提现列表 赠送彩金 会员加扣款 会员加减打码量 产品管理 平台首页 保存配置 重置配置 整体风格设置 主…" at bounding box center [784, 380] width 1568 height 760
drag, startPoint x: 269, startPoint y: 63, endPoint x: 322, endPoint y: 82, distance: 56.3
click at [265, 64] on div "提现列表" at bounding box center [269, 57] width 34 height 23
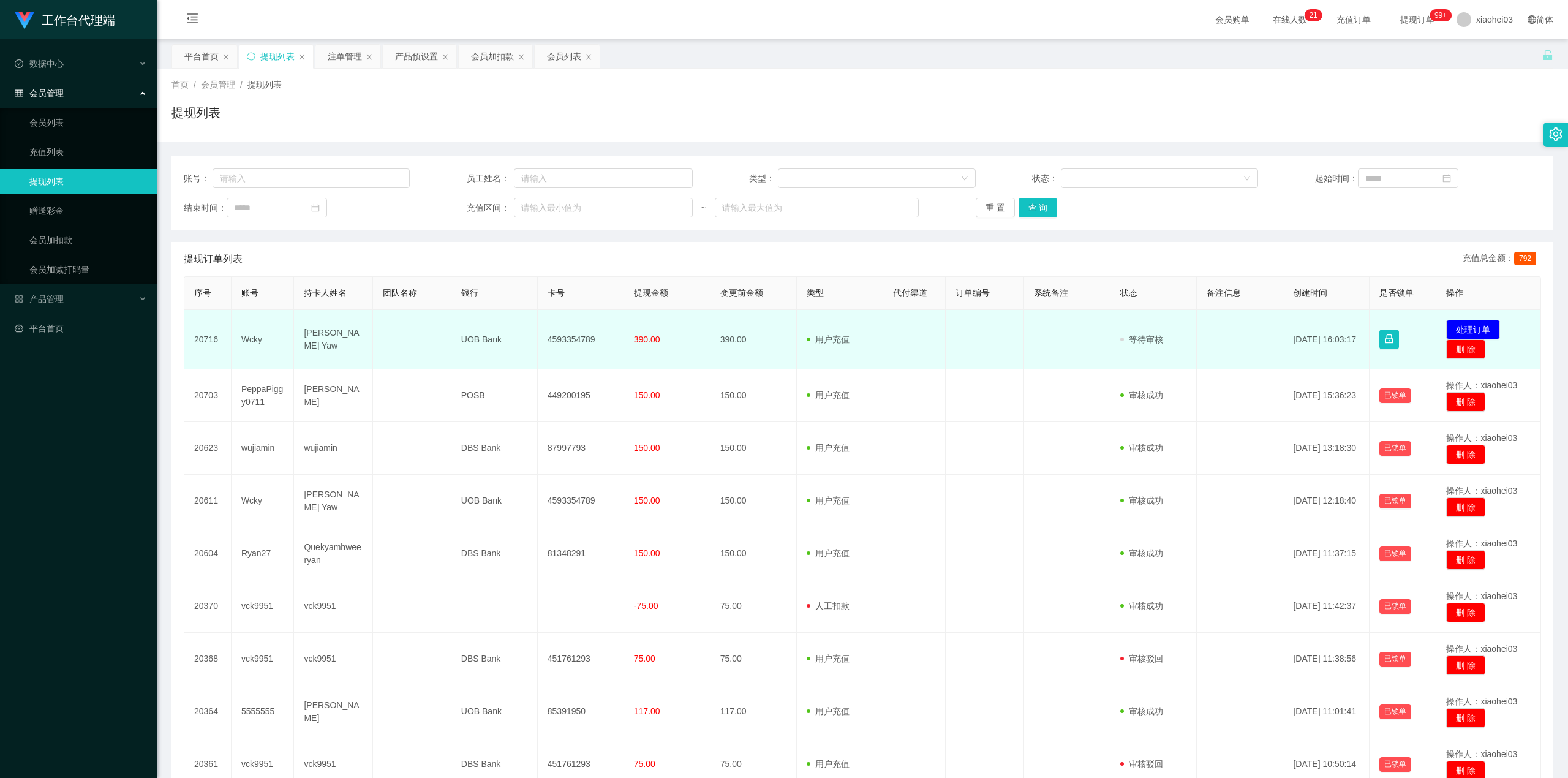
click at [572, 340] on td "4593354789" at bounding box center [582, 339] width 87 height 59
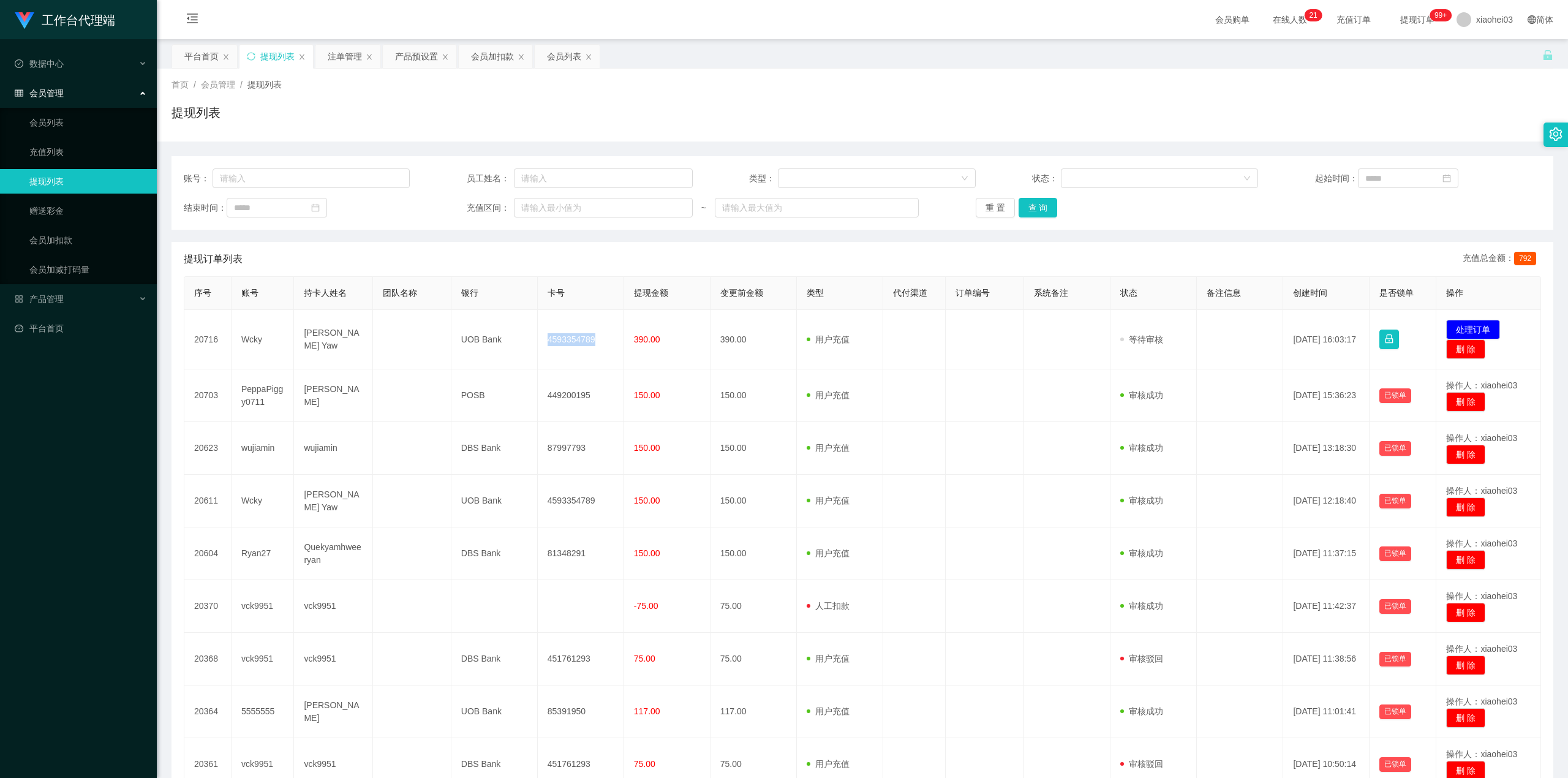
copy td "4593354789"
